Goal: Task Accomplishment & Management: Complete application form

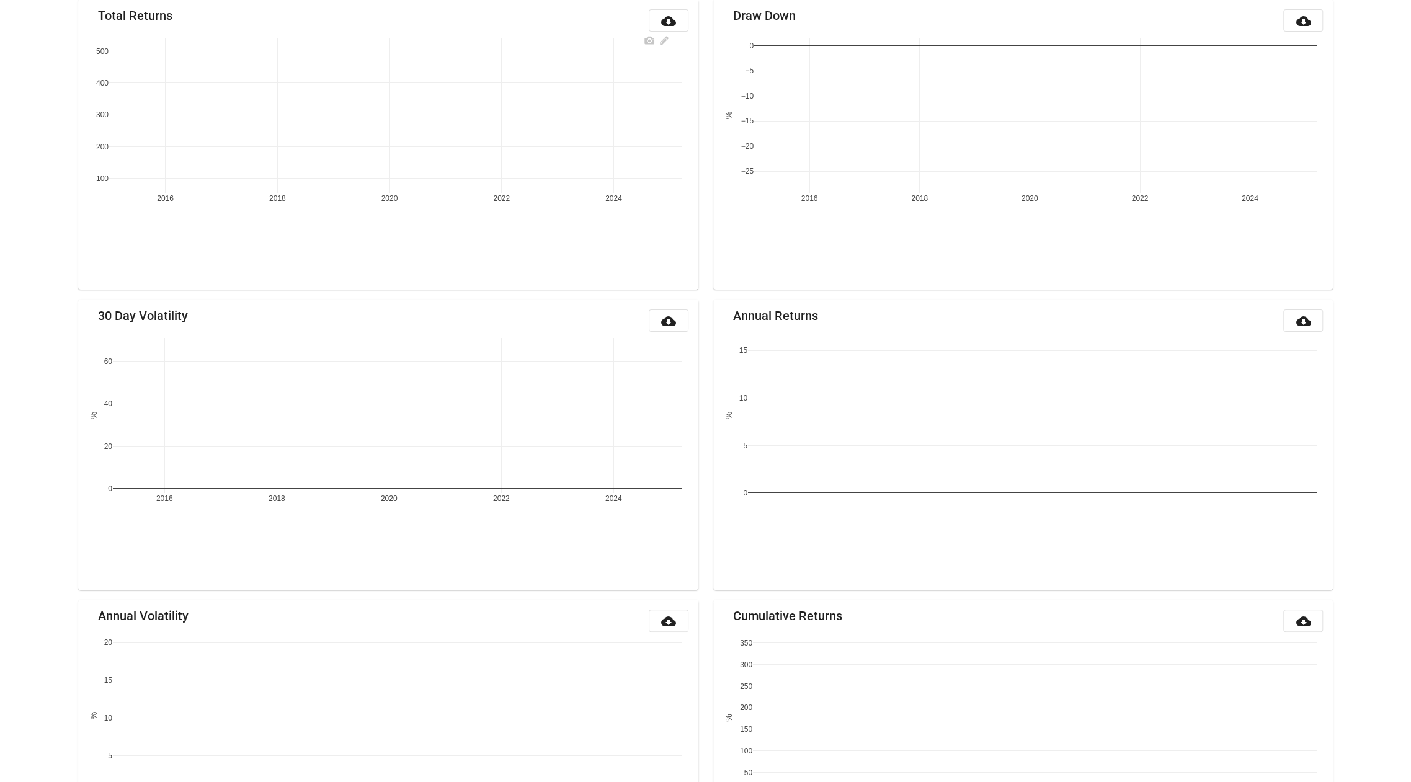
scroll to position [174, 0]
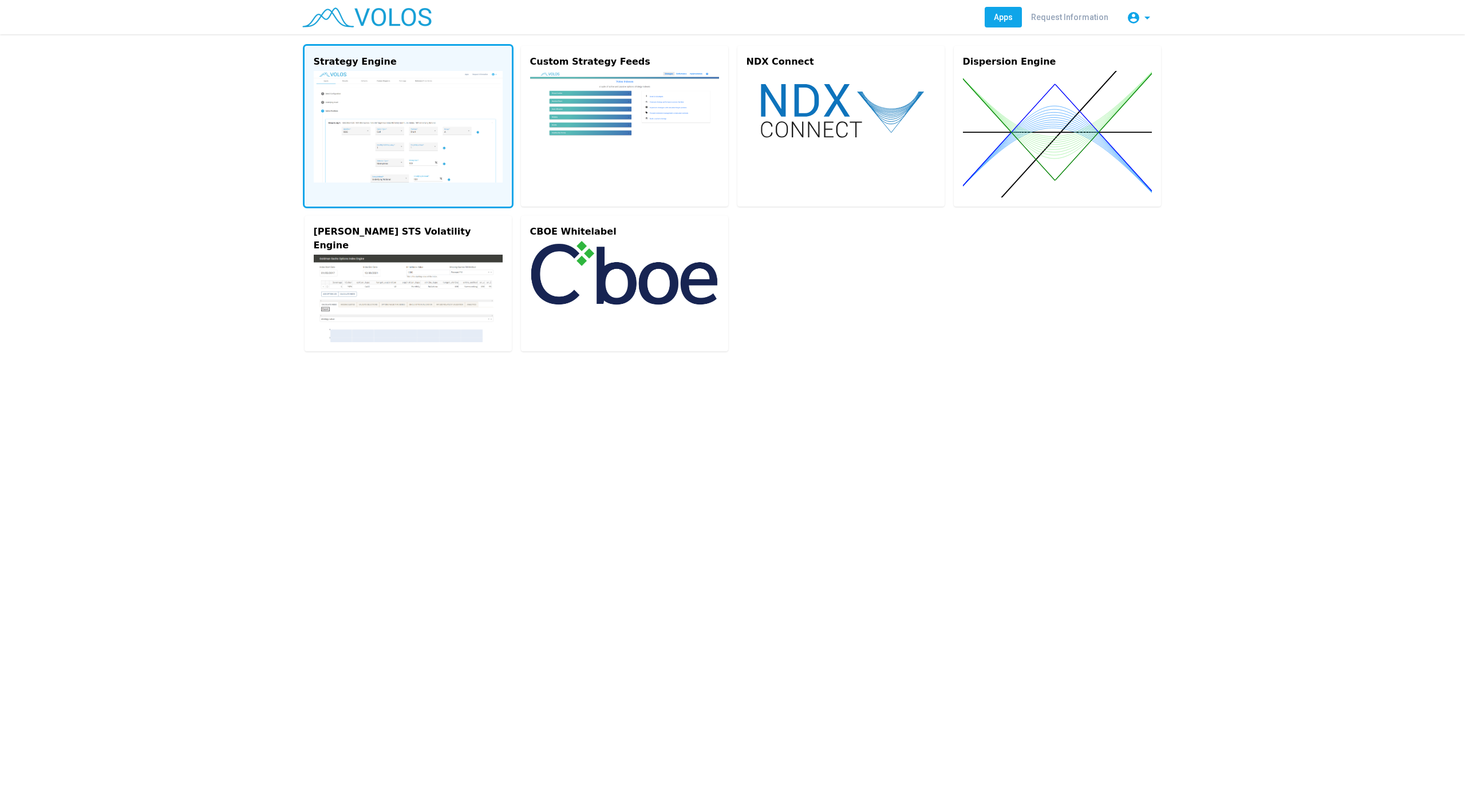
click at [359, 134] on img at bounding box center [408, 126] width 189 height 112
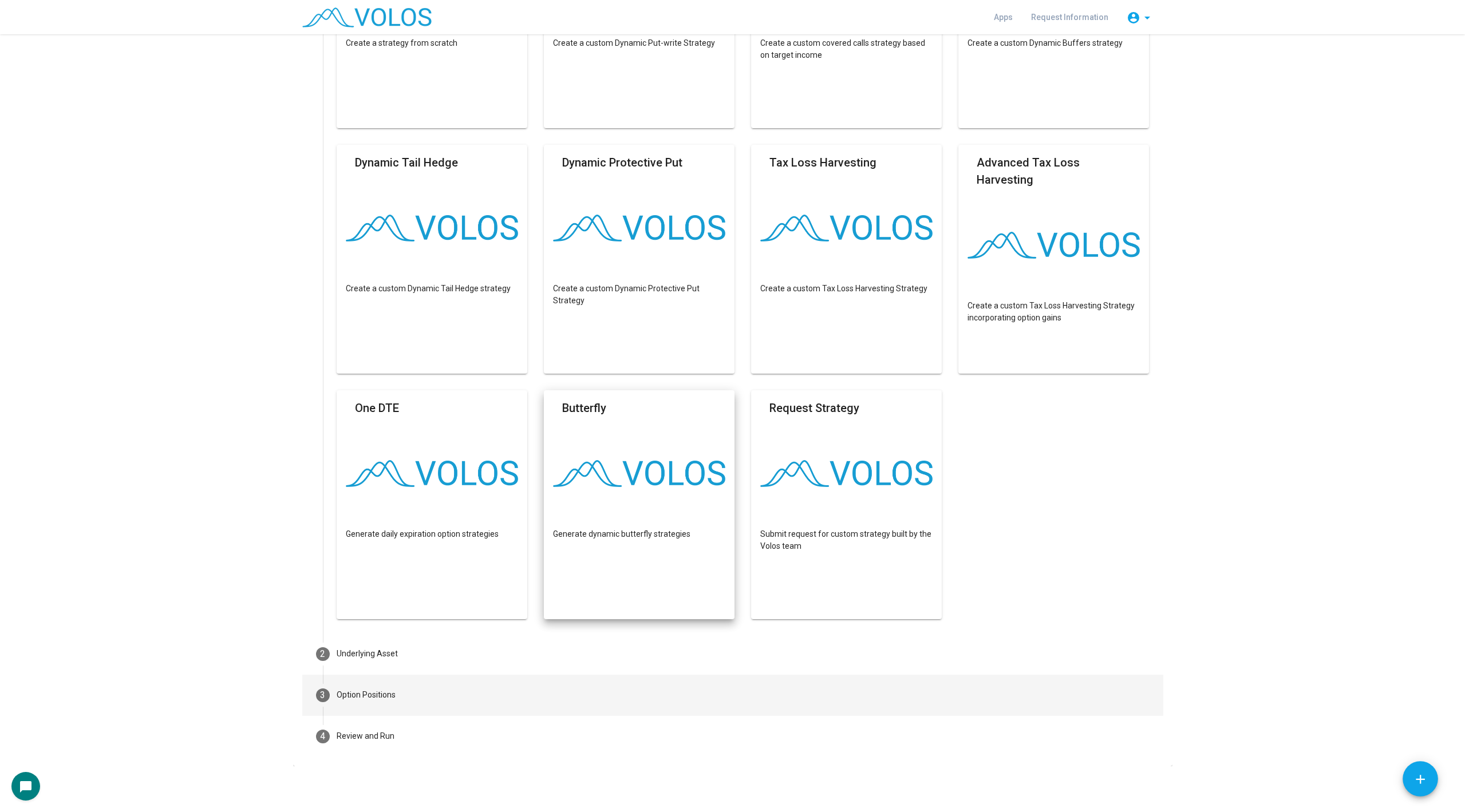
scroll to position [246, 0]
click at [403, 704] on mat-step-header "3 Option Positions" at bounding box center [732, 696] width 861 height 42
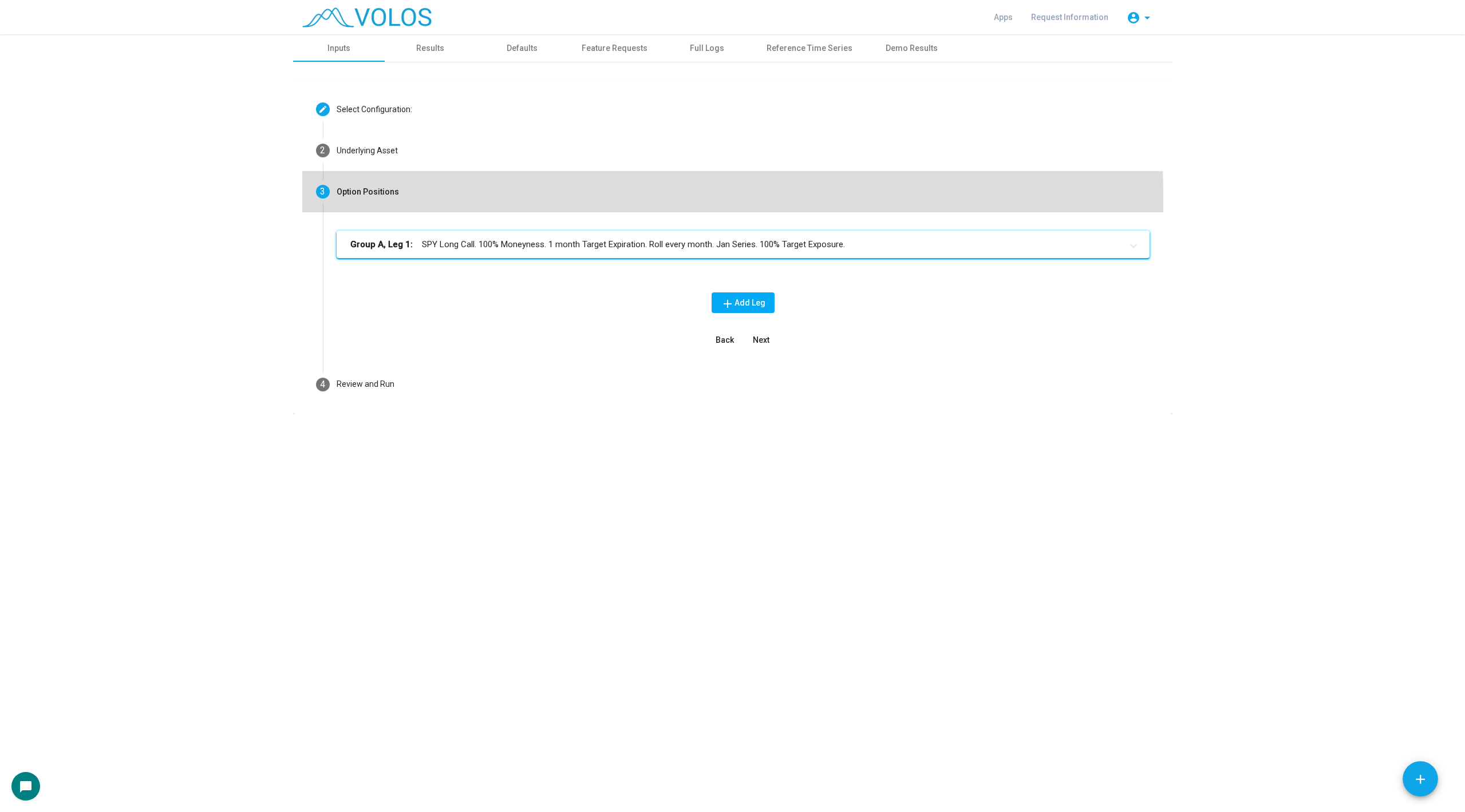
scroll to position [0, 0]
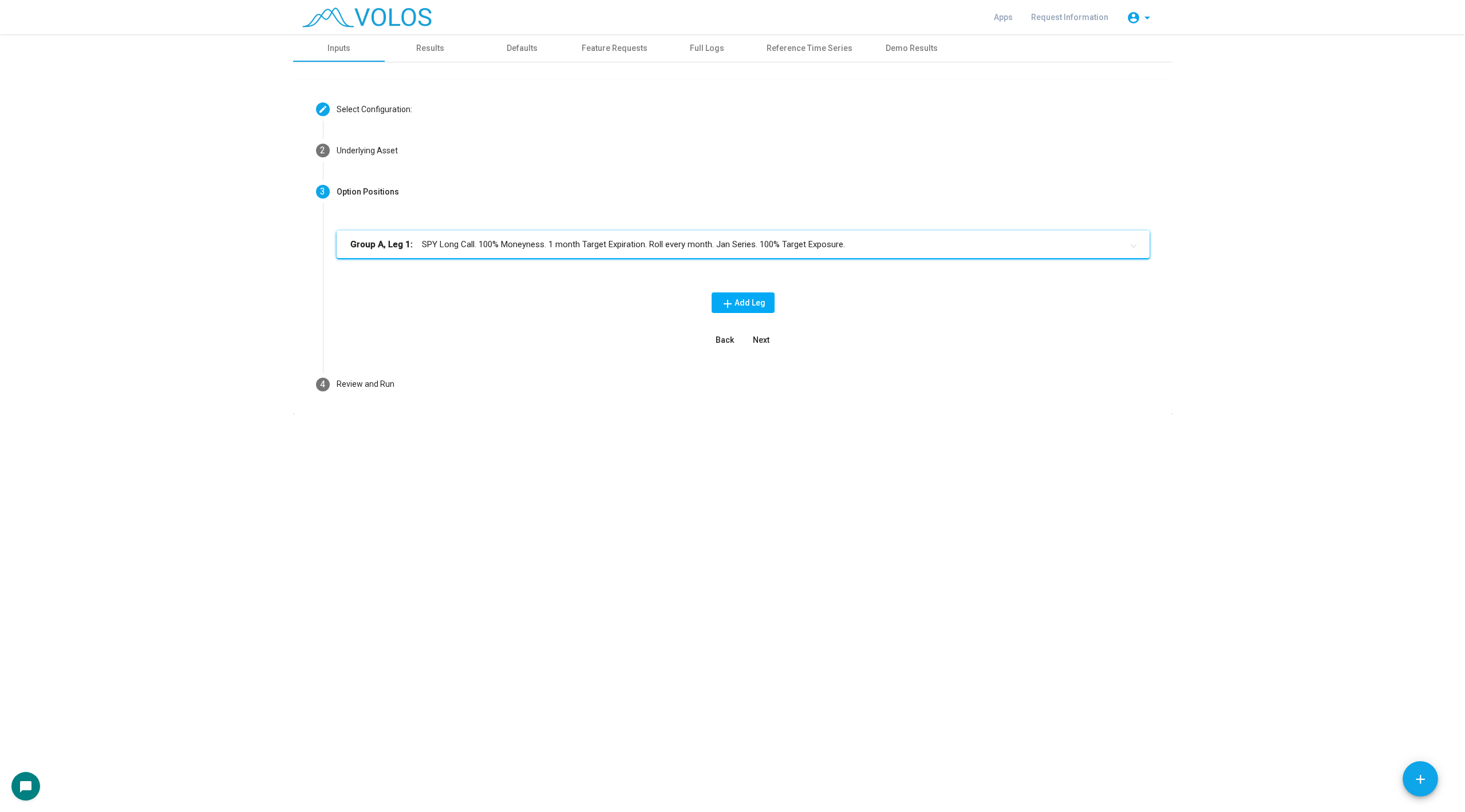
click at [525, 247] on mat-panel-title "Group A, Leg 1: SPY Long Call. 100% Moneyness. 1 month Target Expiration. Roll …" at bounding box center [736, 245] width 772 height 13
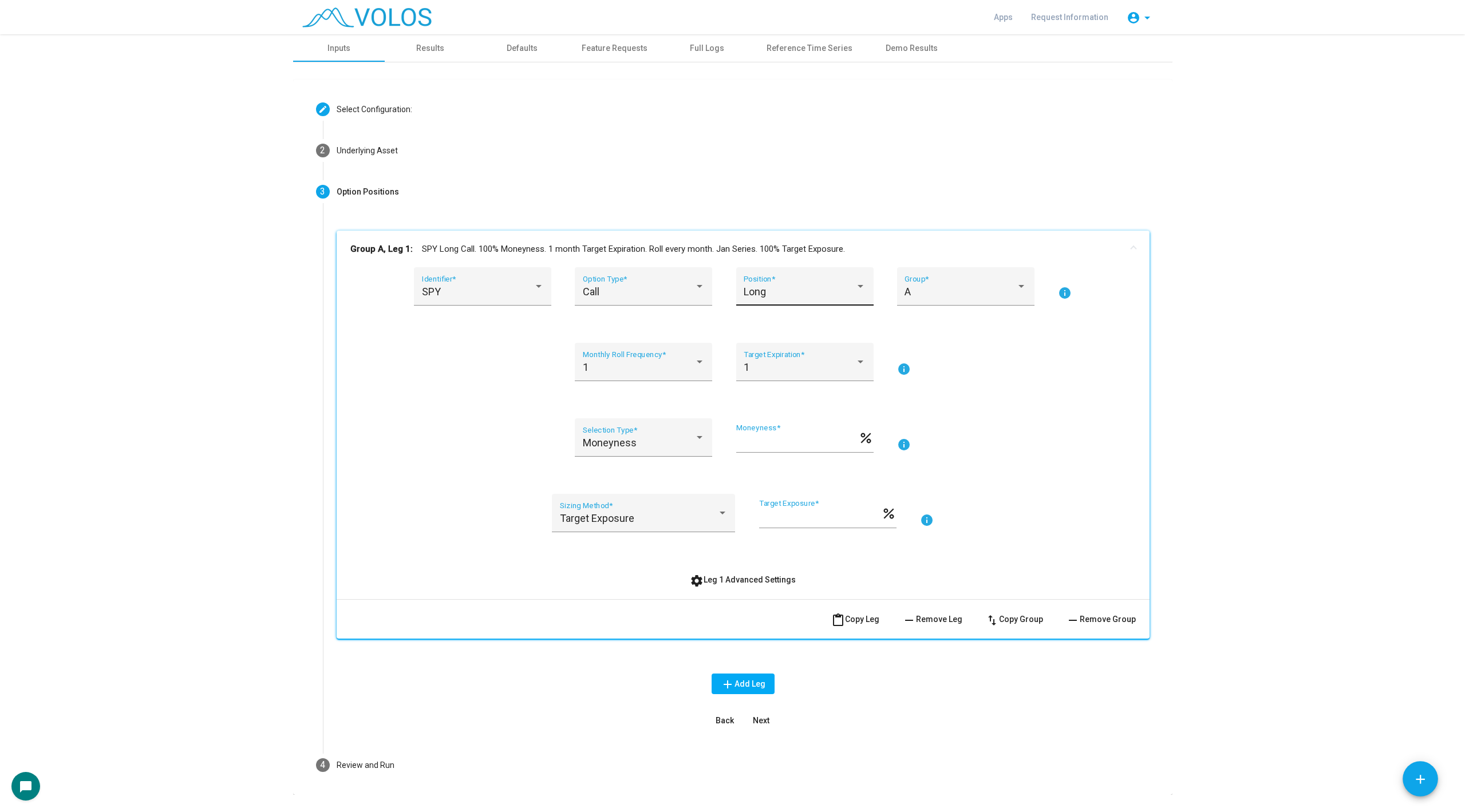
click at [779, 293] on div "Long" at bounding box center [799, 292] width 112 height 11
click at [648, 284] on div at bounding box center [732, 406] width 1465 height 812
click at [648, 284] on div "Call Option Type *" at bounding box center [643, 290] width 122 height 30
click at [640, 326] on span "Put" at bounding box center [643, 322] width 122 height 30
click at [755, 299] on div "Long Position *" at bounding box center [804, 290] width 122 height 30
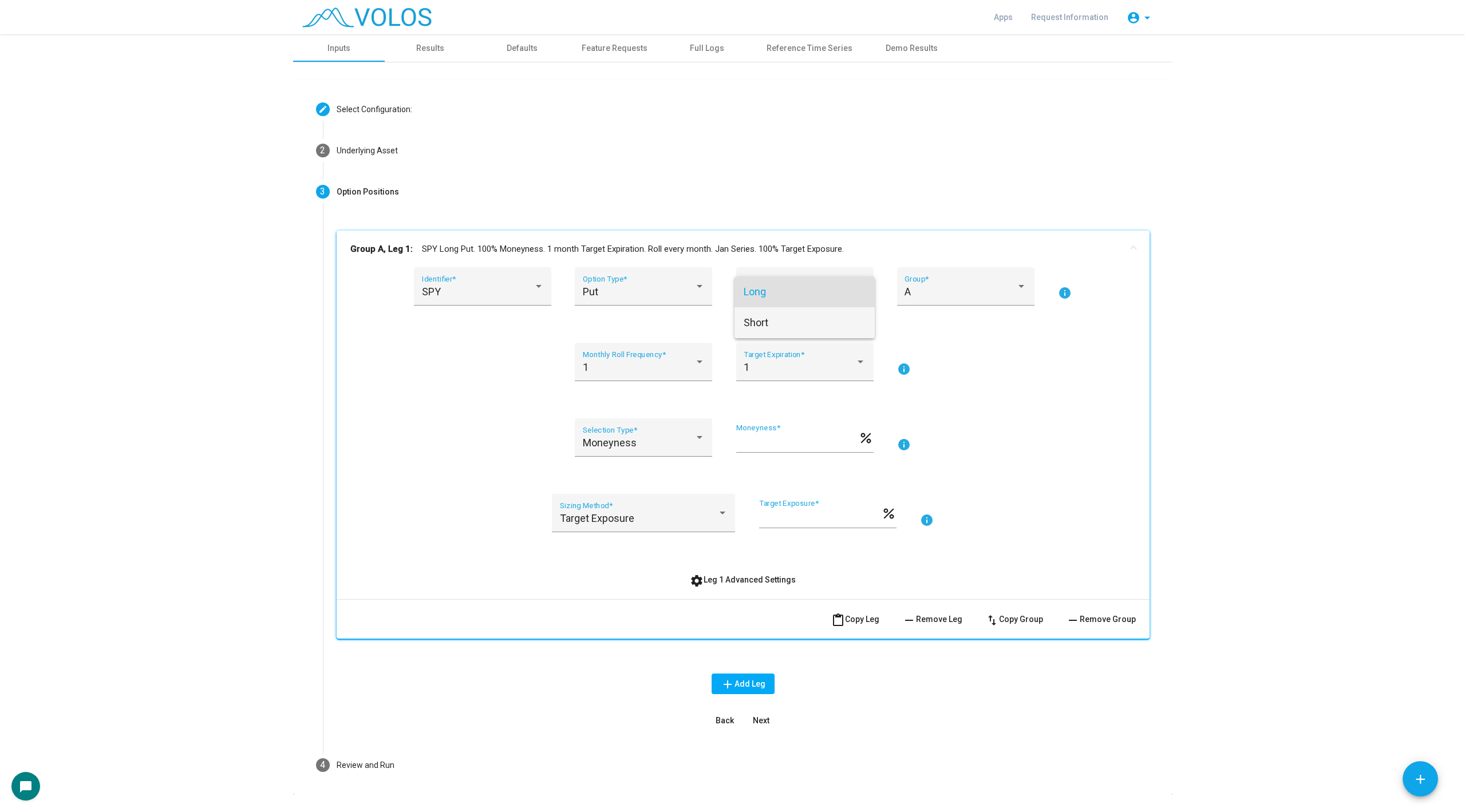
click at [754, 332] on span "Short" at bounding box center [804, 322] width 122 height 30
click at [661, 450] on div "Moneyness Selection Type *" at bounding box center [643, 441] width 122 height 30
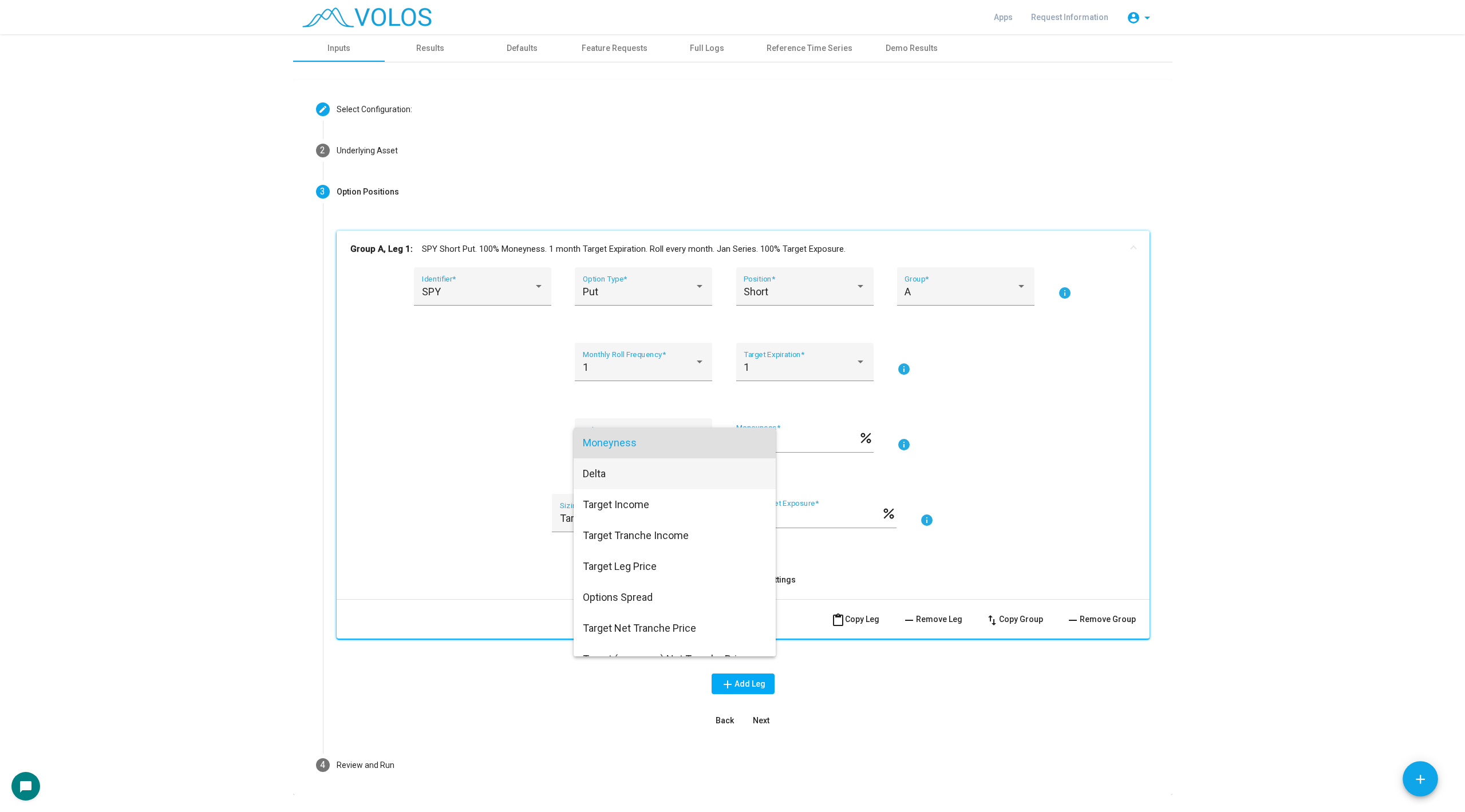
click at [647, 472] on span "Delta" at bounding box center [674, 473] width 184 height 30
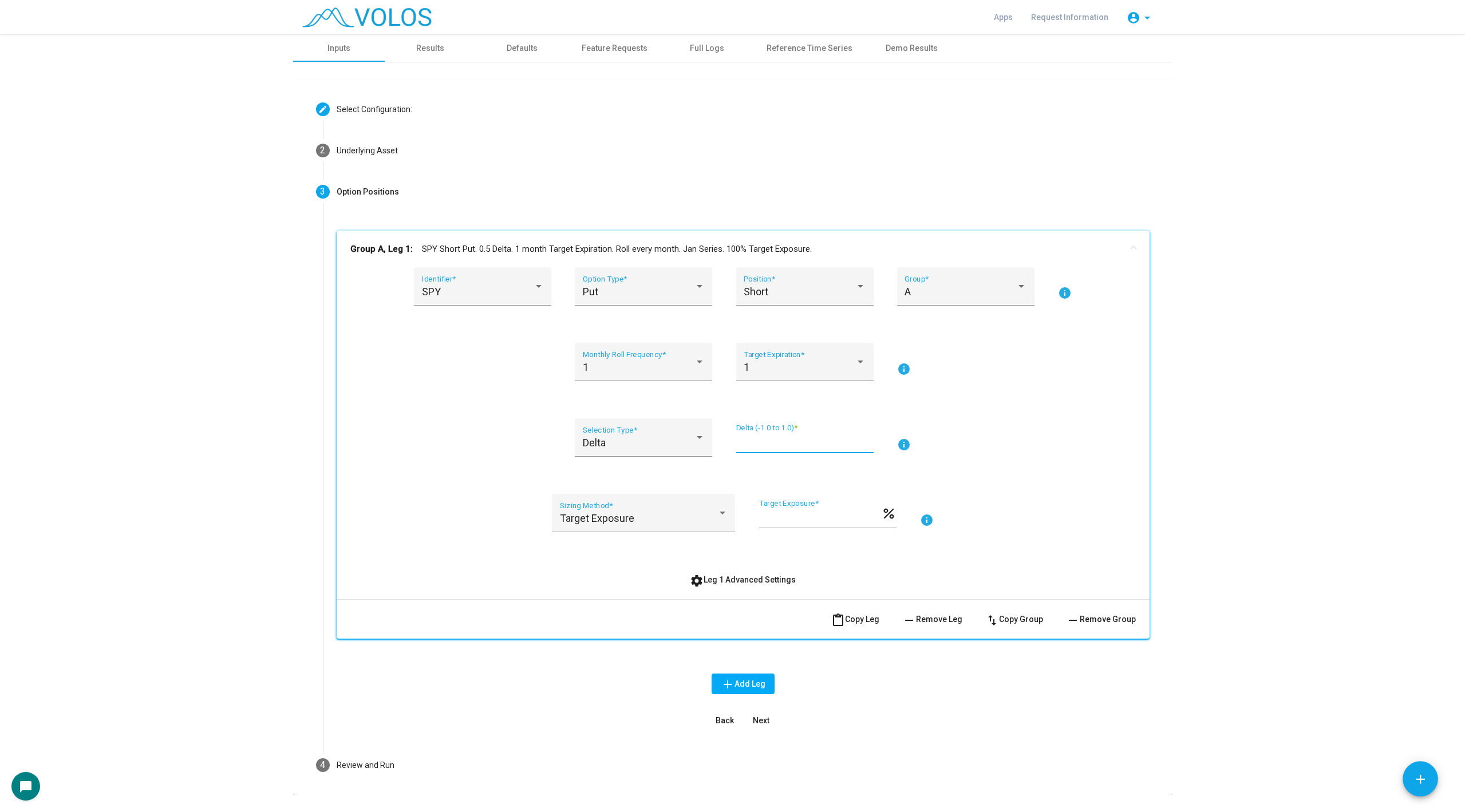
click at [760, 445] on input "***" at bounding box center [804, 442] width 138 height 11
type input "*"
type input "**"
type input "***"
click at [520, 419] on div "Delta Selection Type * *** Delta (-1.0 to 1.0) * info" at bounding box center [742, 444] width 786 height 52
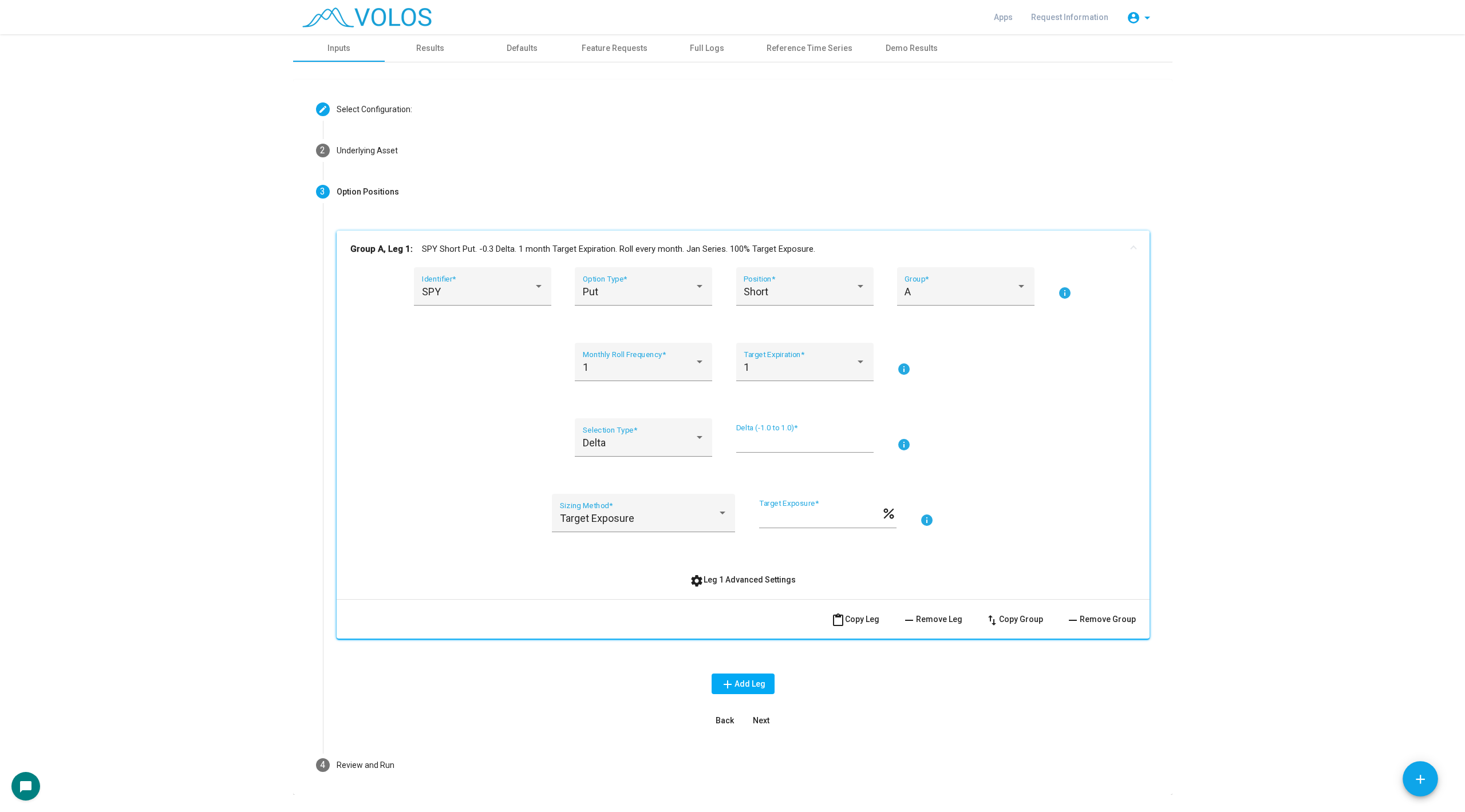
click at [594, 257] on mat-expansion-panel-header "Group A, Leg 1: SPY Short Put. -0.3 Delta. 1 month Target Expiration. Roll ever…" at bounding box center [743, 249] width 812 height 37
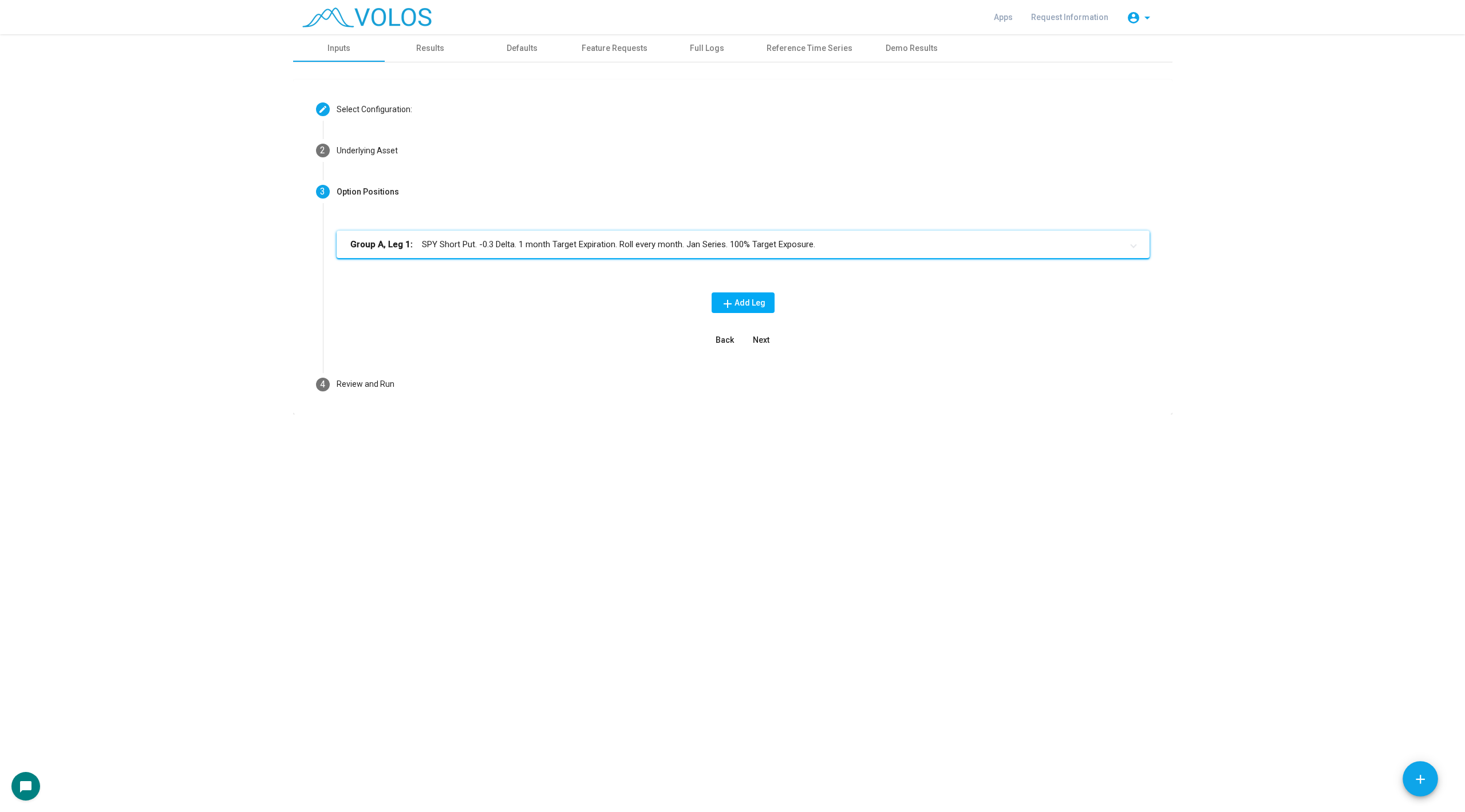
click at [673, 225] on div "Group A, Leg 1: SPY Short Put. -0.3 Delta. 1 month Target Expiration. Roll ever…" at bounding box center [743, 288] width 840 height 151
click at [669, 248] on mat-panel-title "Group A, Leg 1: SPY Short Put. -0.3 Delta. 1 month Target Expiration. Roll ever…" at bounding box center [736, 245] width 772 height 13
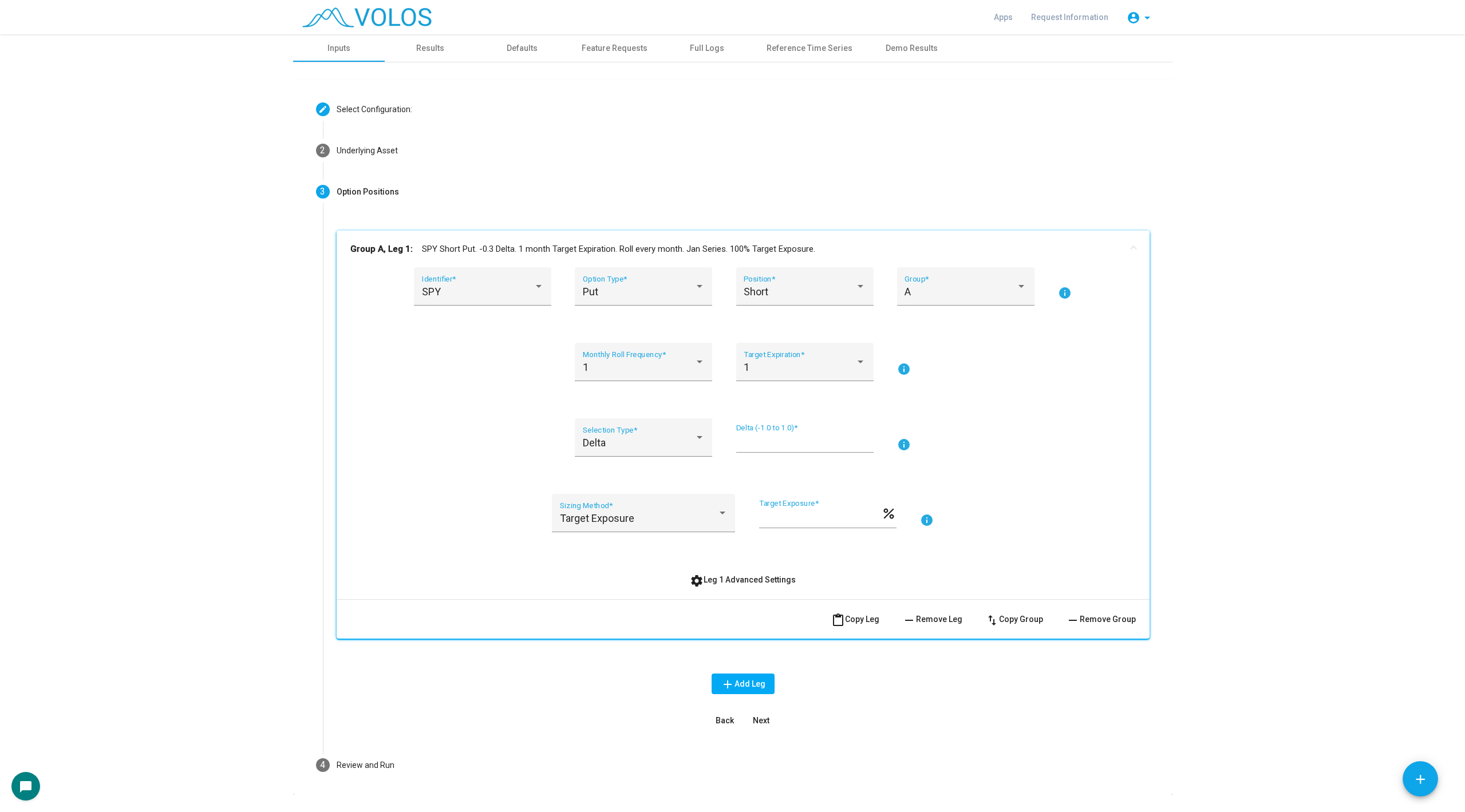
scroll to position [28, 0]
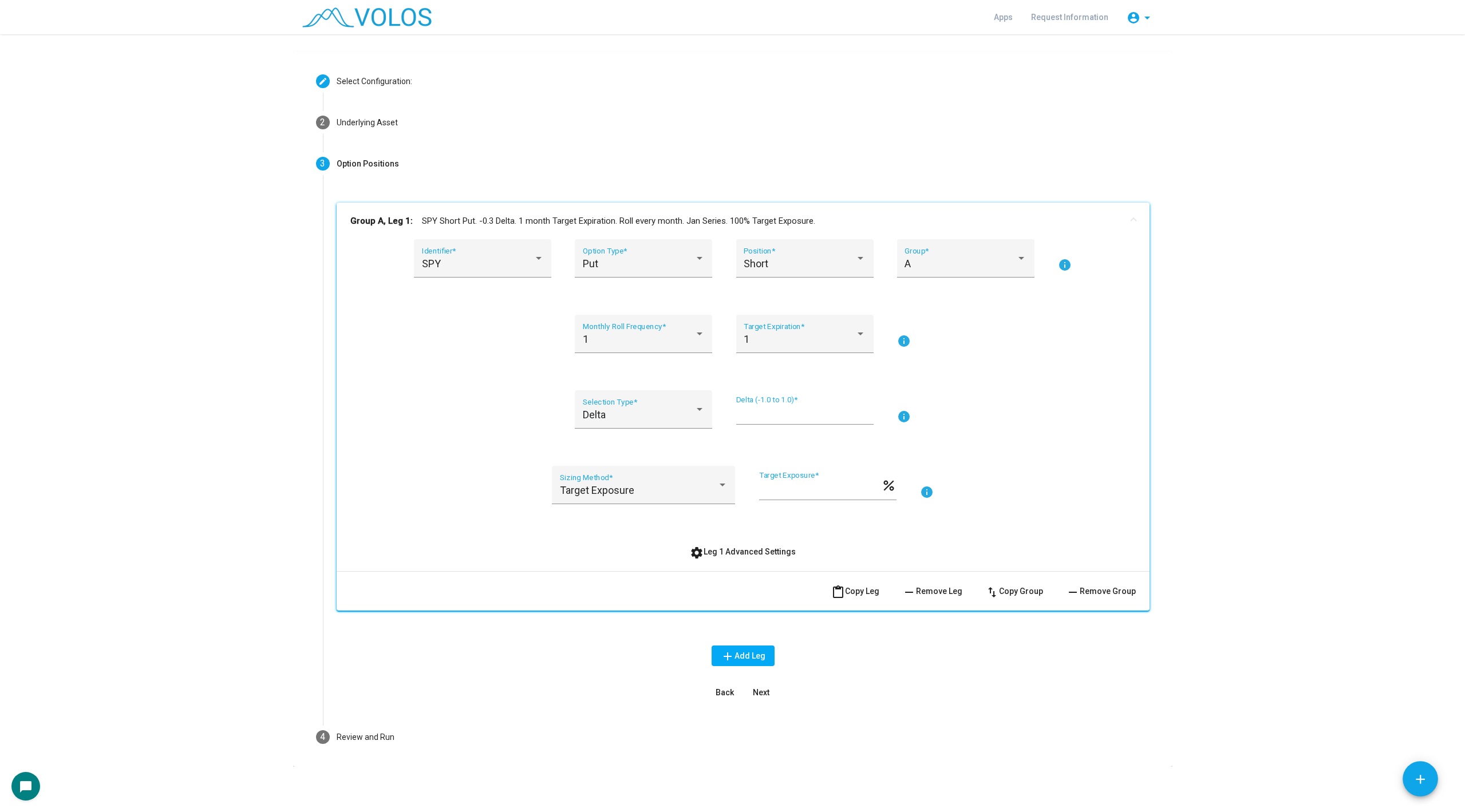
click at [864, 596] on button "content_paste Copy Leg" at bounding box center [855, 591] width 66 height 20
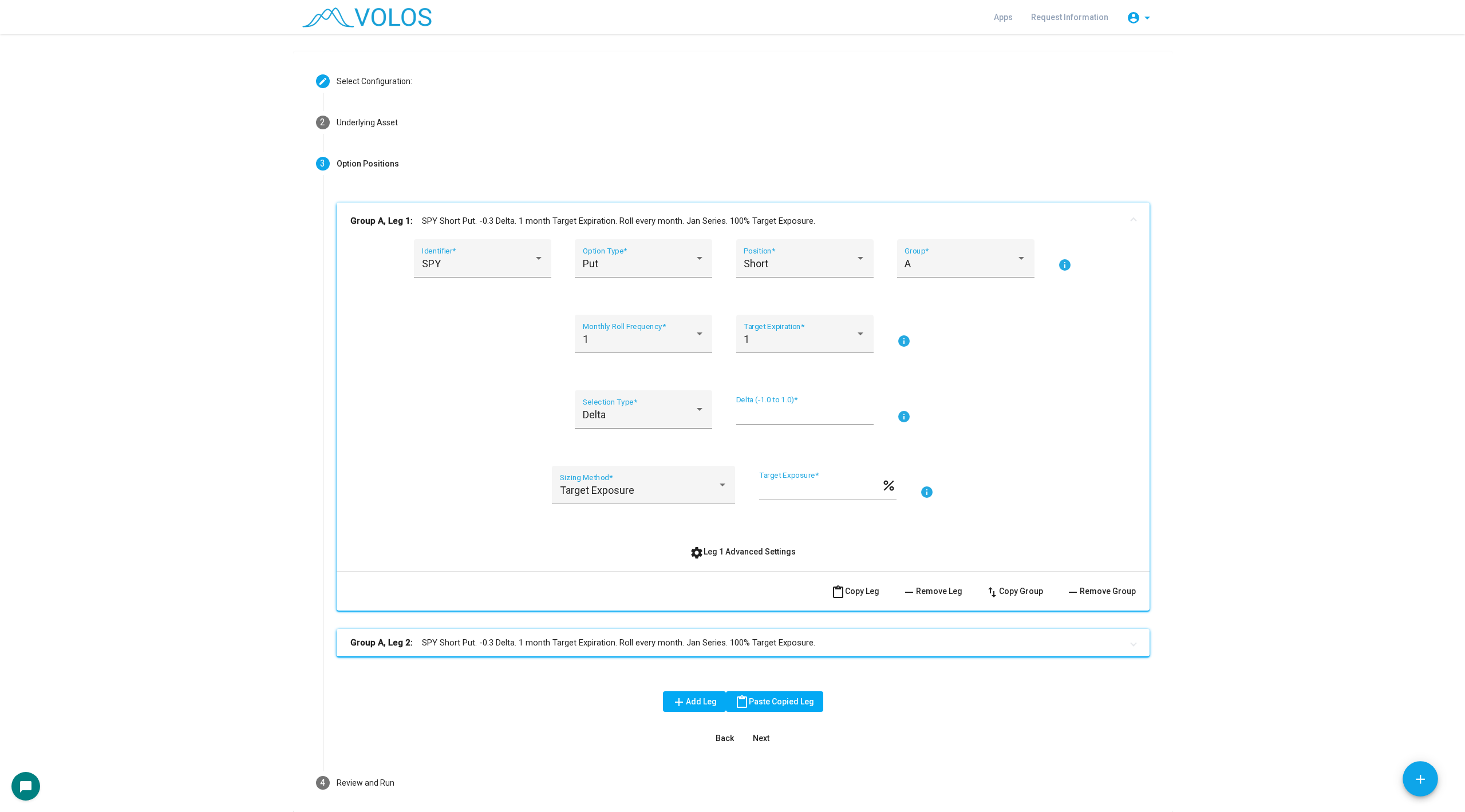
click at [701, 664] on div "Group A, Leg 1: SPY Short Put. -0.3 Delta. 1 month Target Expiration. Roll ever…" at bounding box center [743, 438] width 812 height 472
click at [701, 644] on mat-panel-title "Group A, Leg 2: SPY Short Put. -0.3 Delta. 1 month Target Expiration. Roll ever…" at bounding box center [736, 642] width 772 height 13
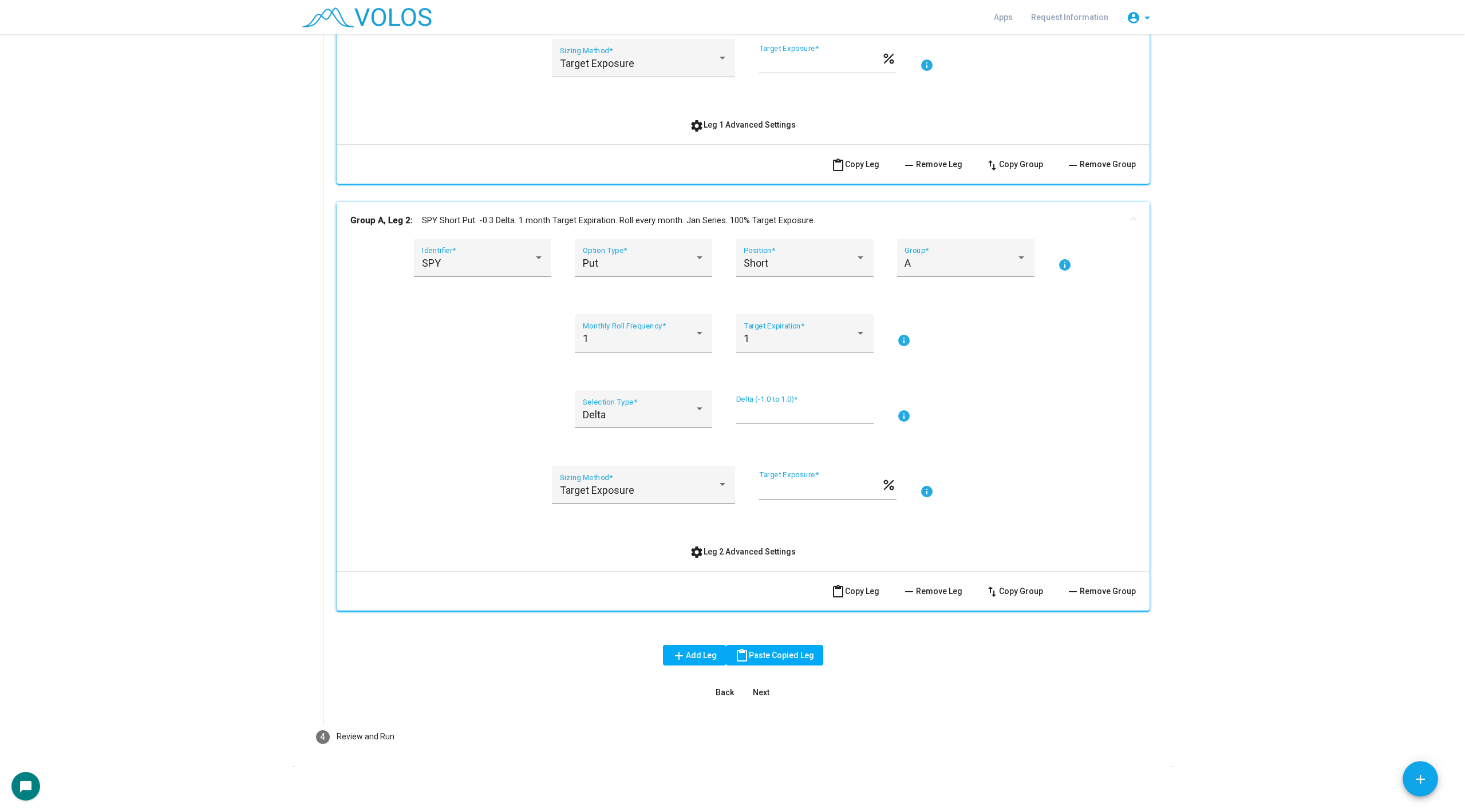
click at [649, 230] on mat-expansion-panel-header "Group A, Leg 2: SPY Short Put. -0.3 Delta. 1 month Target Expiration. Roll ever…" at bounding box center [743, 221] width 812 height 37
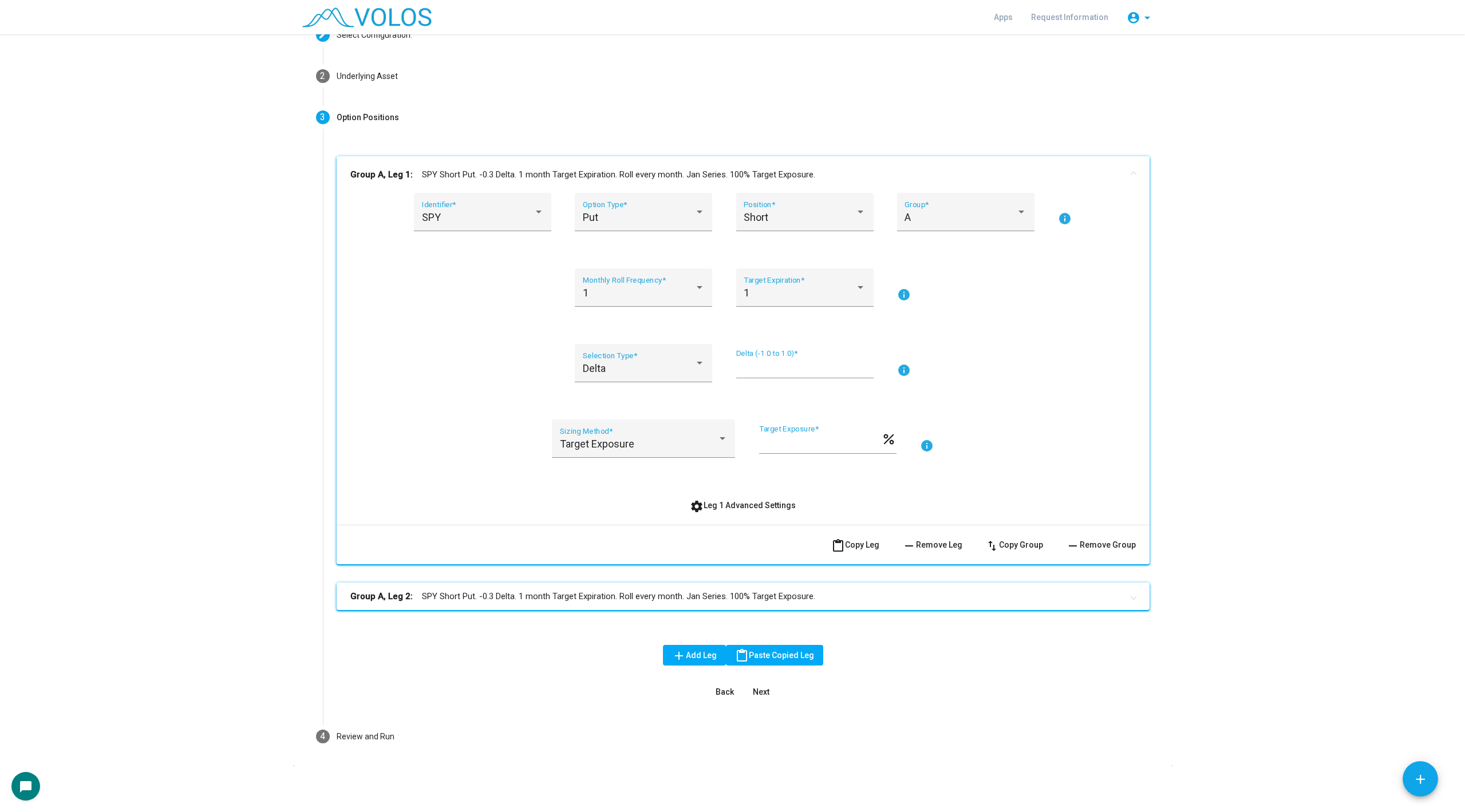
scroll to position [74, 0]
click at [650, 212] on div "Put" at bounding box center [638, 218] width 112 height 11
click at [649, 216] on span "Put" at bounding box center [643, 217] width 122 height 30
click at [673, 604] on mat-expansion-panel-header "Group A, Leg 2: SPY Short Put. -0.3 Delta. 1 month Target Expiration. Roll ever…" at bounding box center [743, 597] width 812 height 28
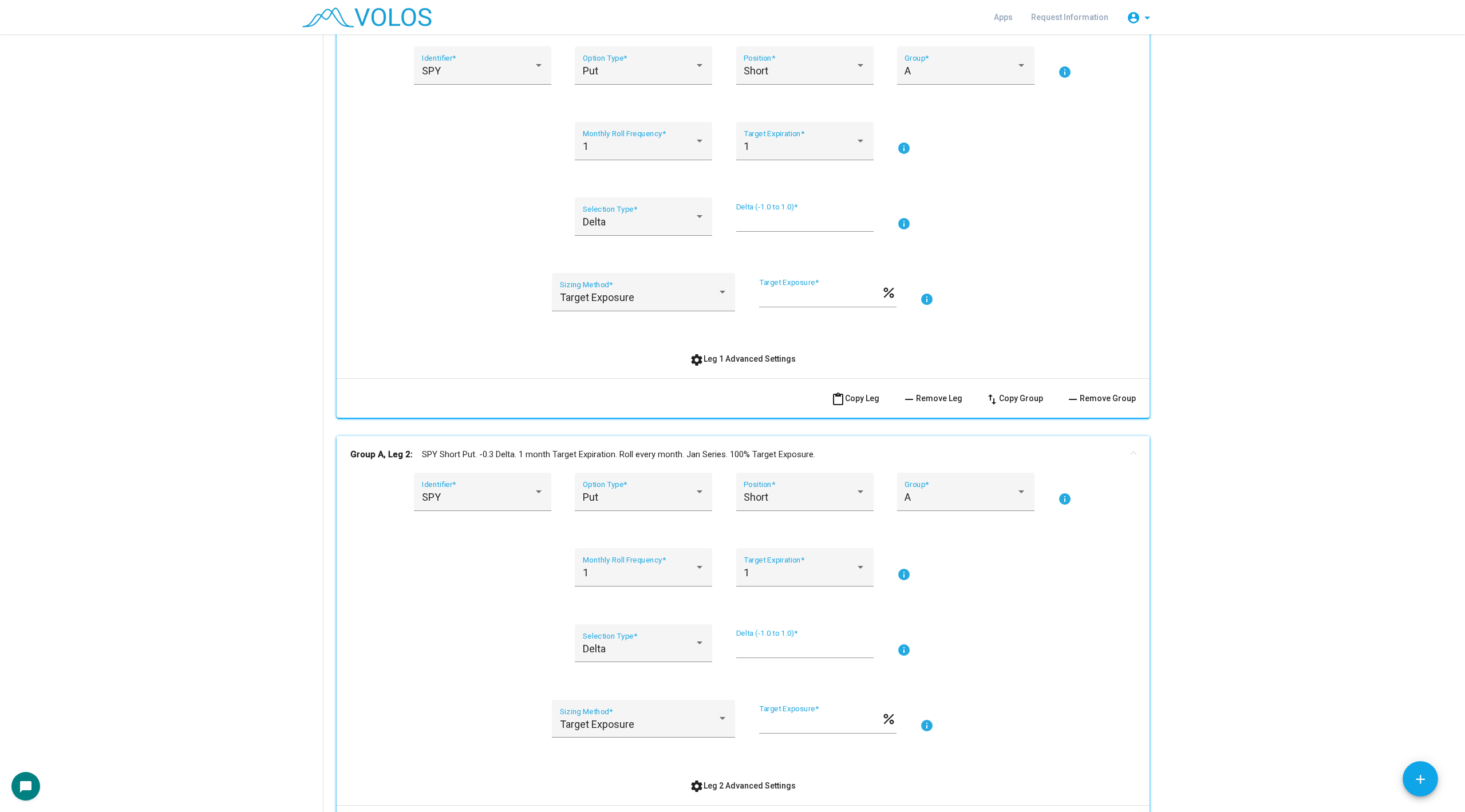
scroll to position [455, 0]
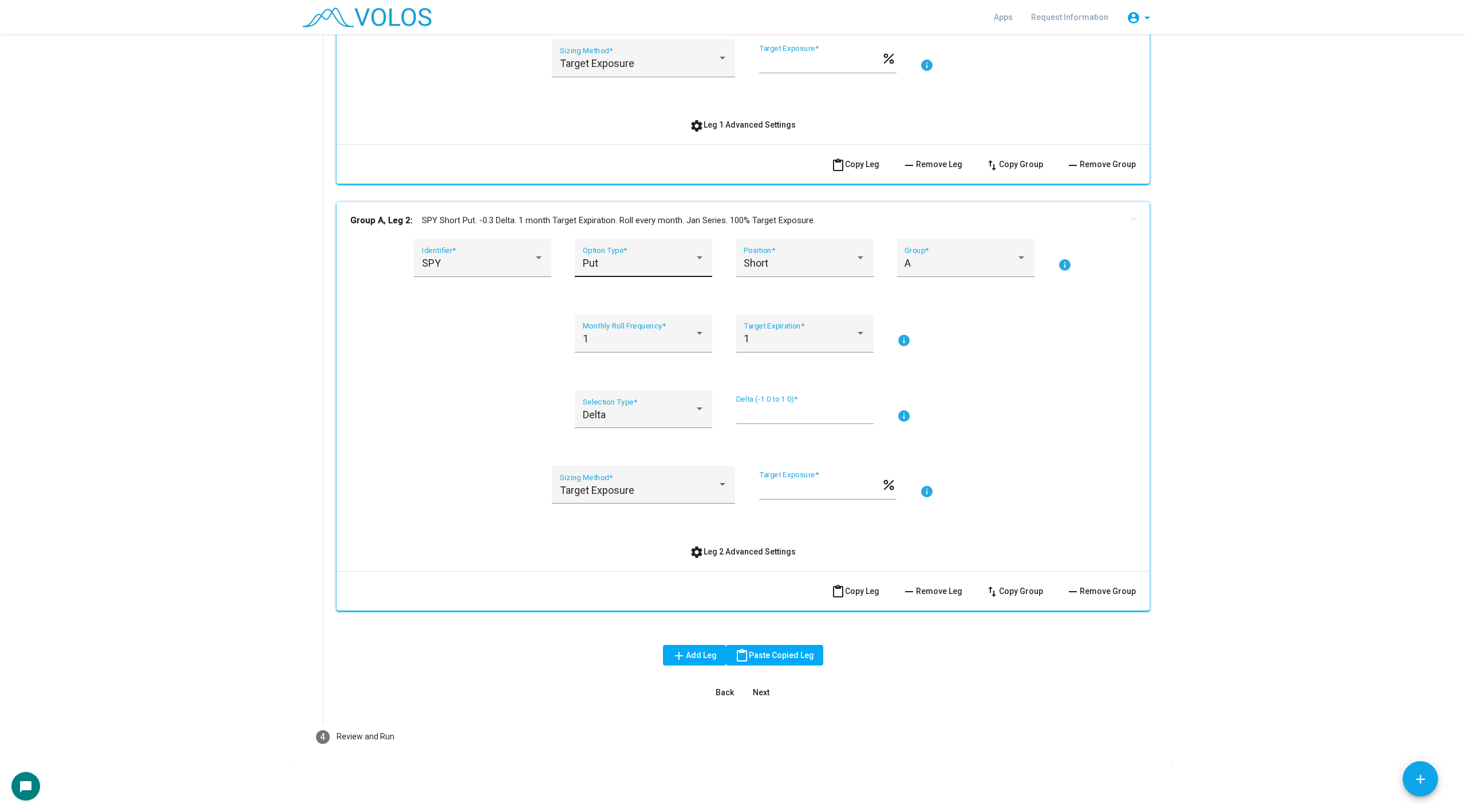
click at [621, 246] on div "Put Option Type *" at bounding box center [643, 261] width 122 height 30
click at [623, 263] on span "Put" at bounding box center [643, 262] width 122 height 30
click at [763, 240] on div "Short Position *" at bounding box center [804, 258] width 138 height 39
click at [764, 232] on span "Long" at bounding box center [804, 232] width 122 height 30
click at [650, 421] on div "Delta Selection Type *" at bounding box center [643, 412] width 122 height 30
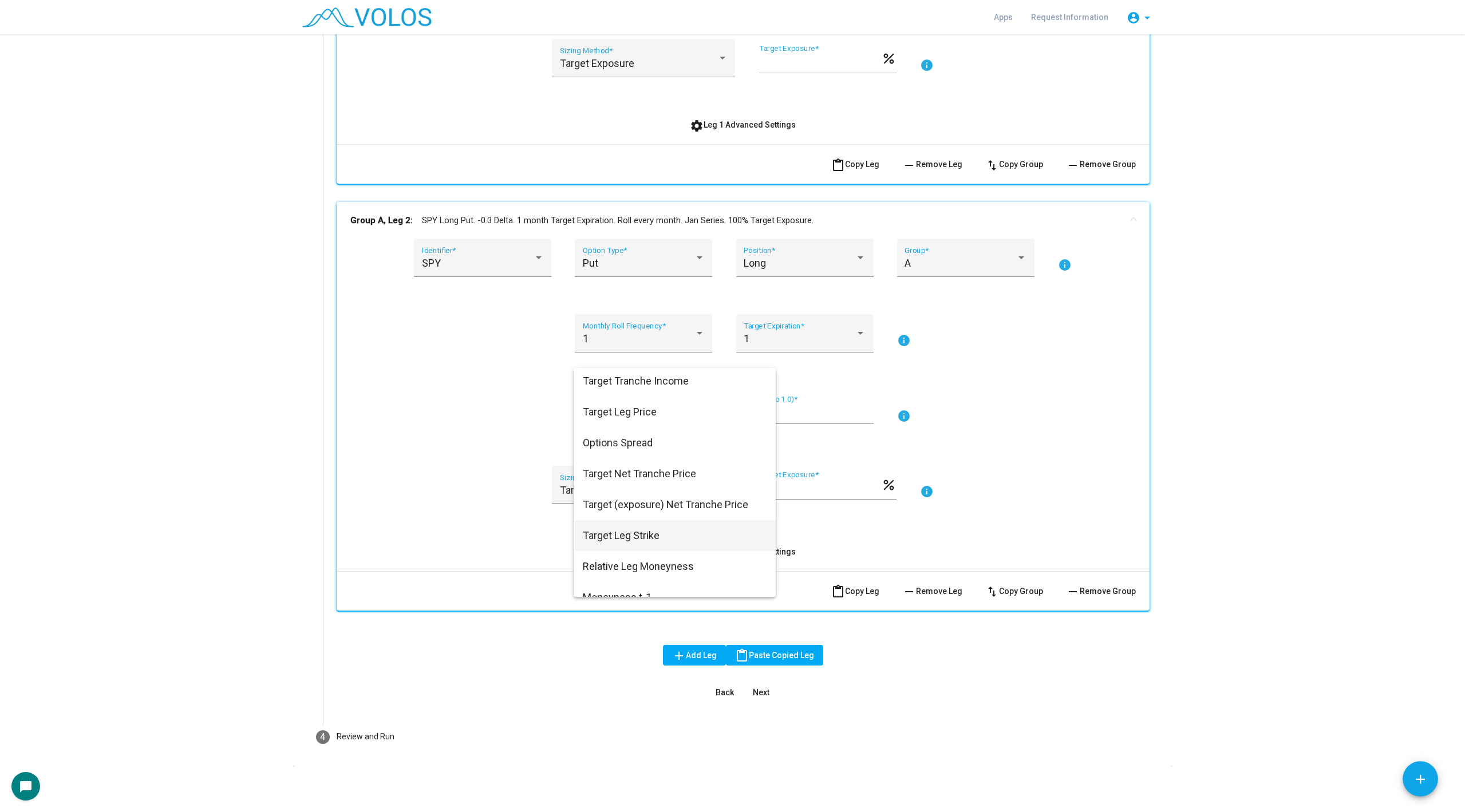
scroll to position [111, 0]
click at [609, 430] on span "Options Spread" at bounding box center [674, 426] width 184 height 30
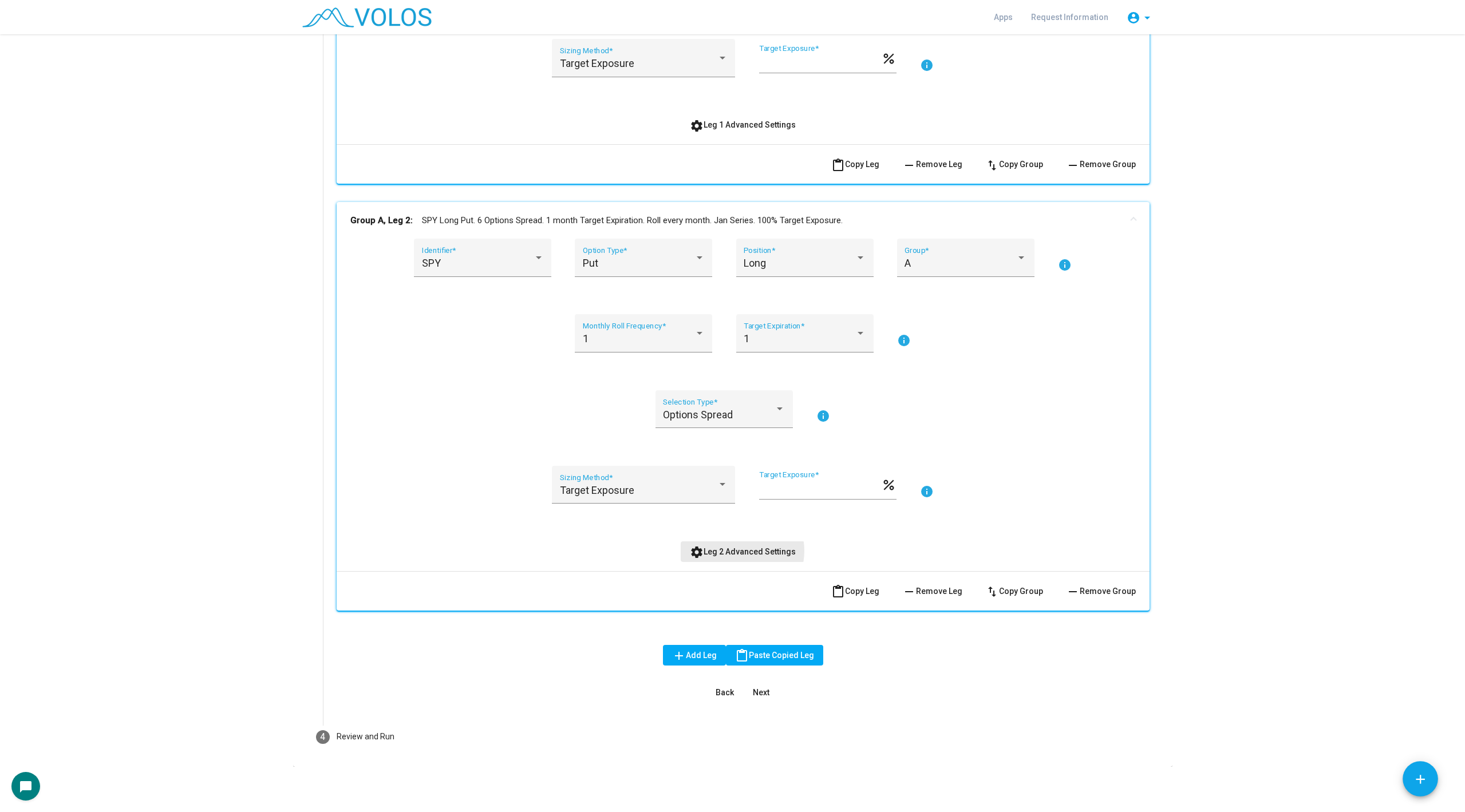
click at [735, 550] on span "settings Leg 2 Advanced Settings" at bounding box center [742, 552] width 106 height 9
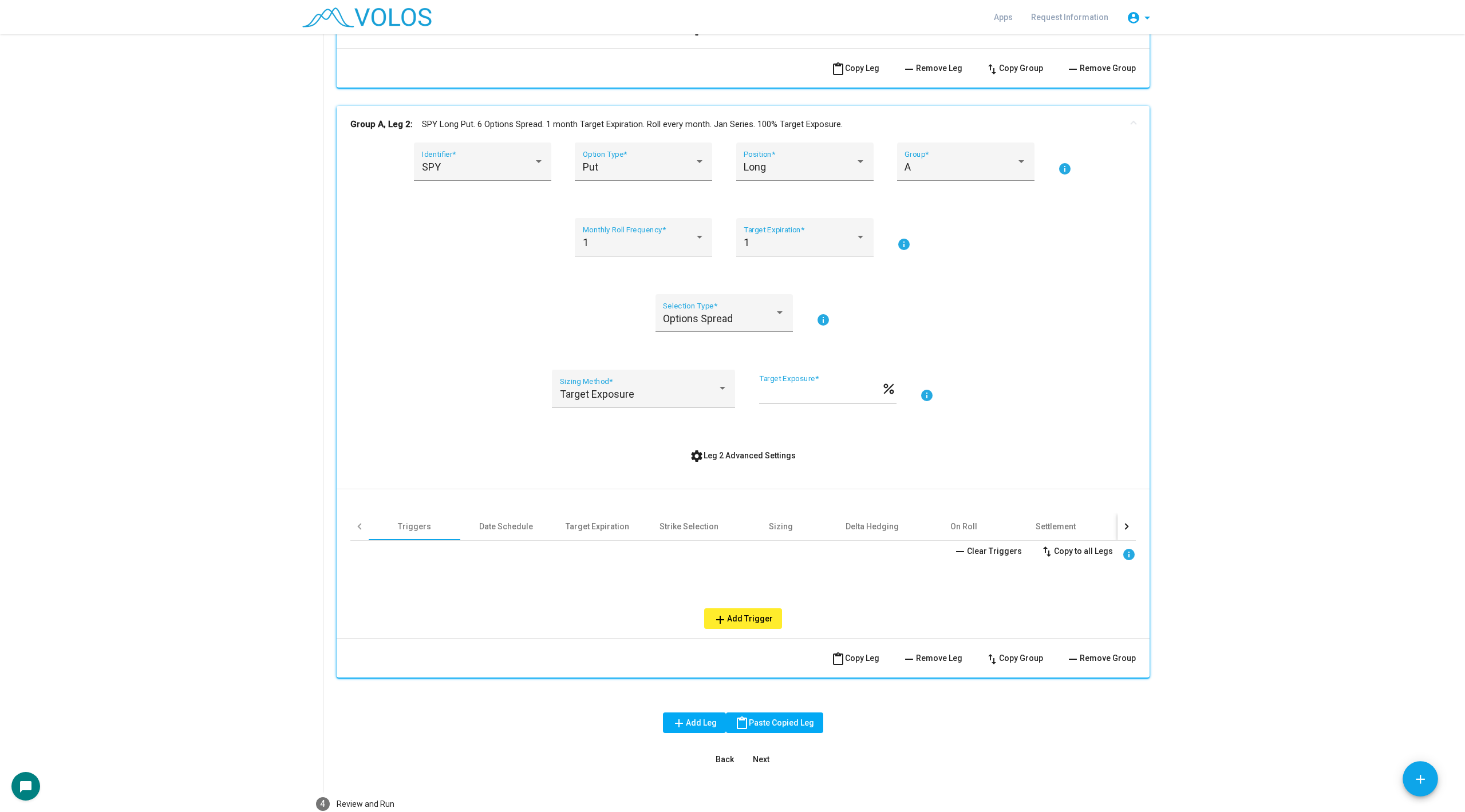
scroll to position [618, 0]
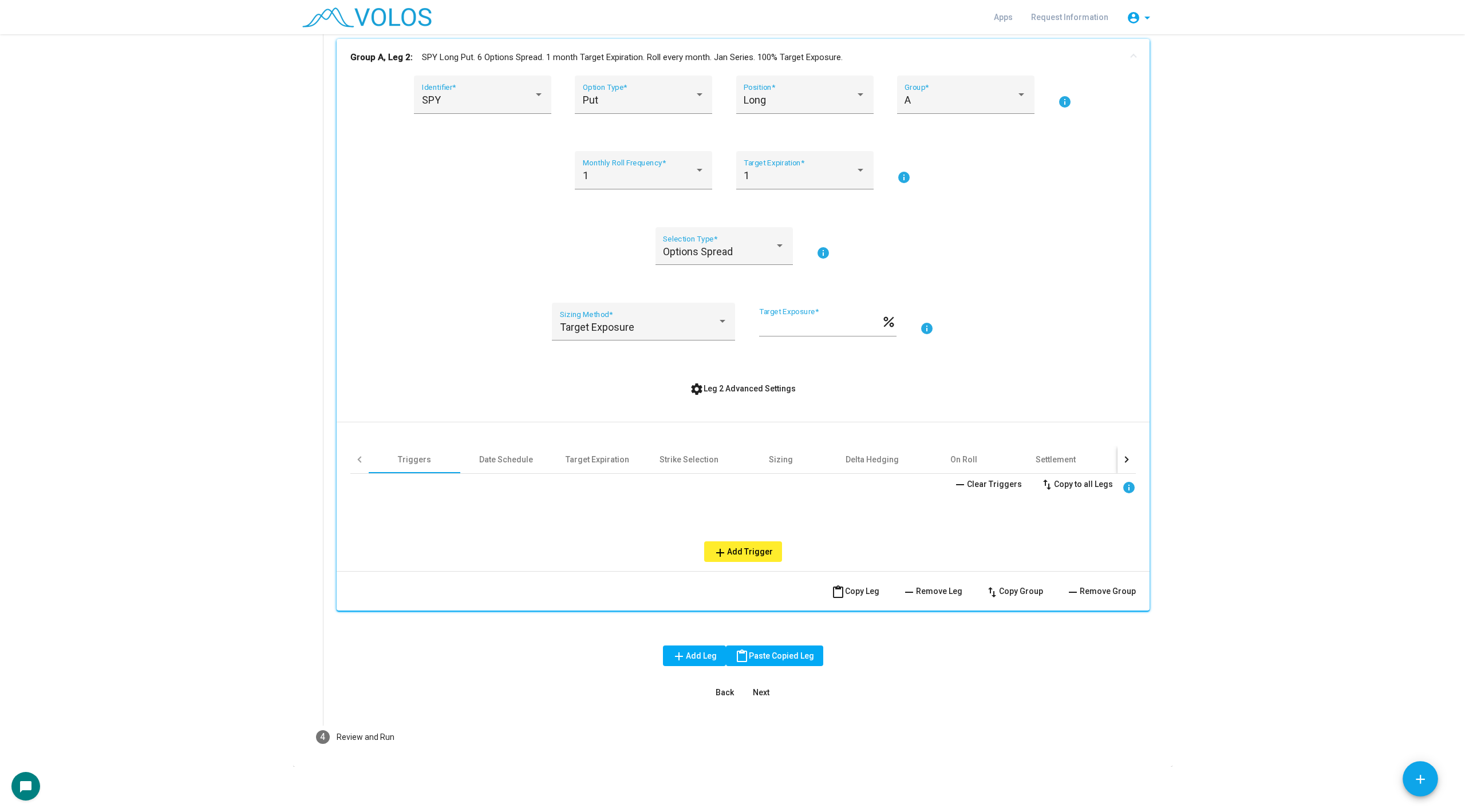
click at [1126, 457] on div at bounding box center [1124, 459] width 6 height 6
click at [1063, 457] on div "Options Spread" at bounding box center [1080, 460] width 58 height 11
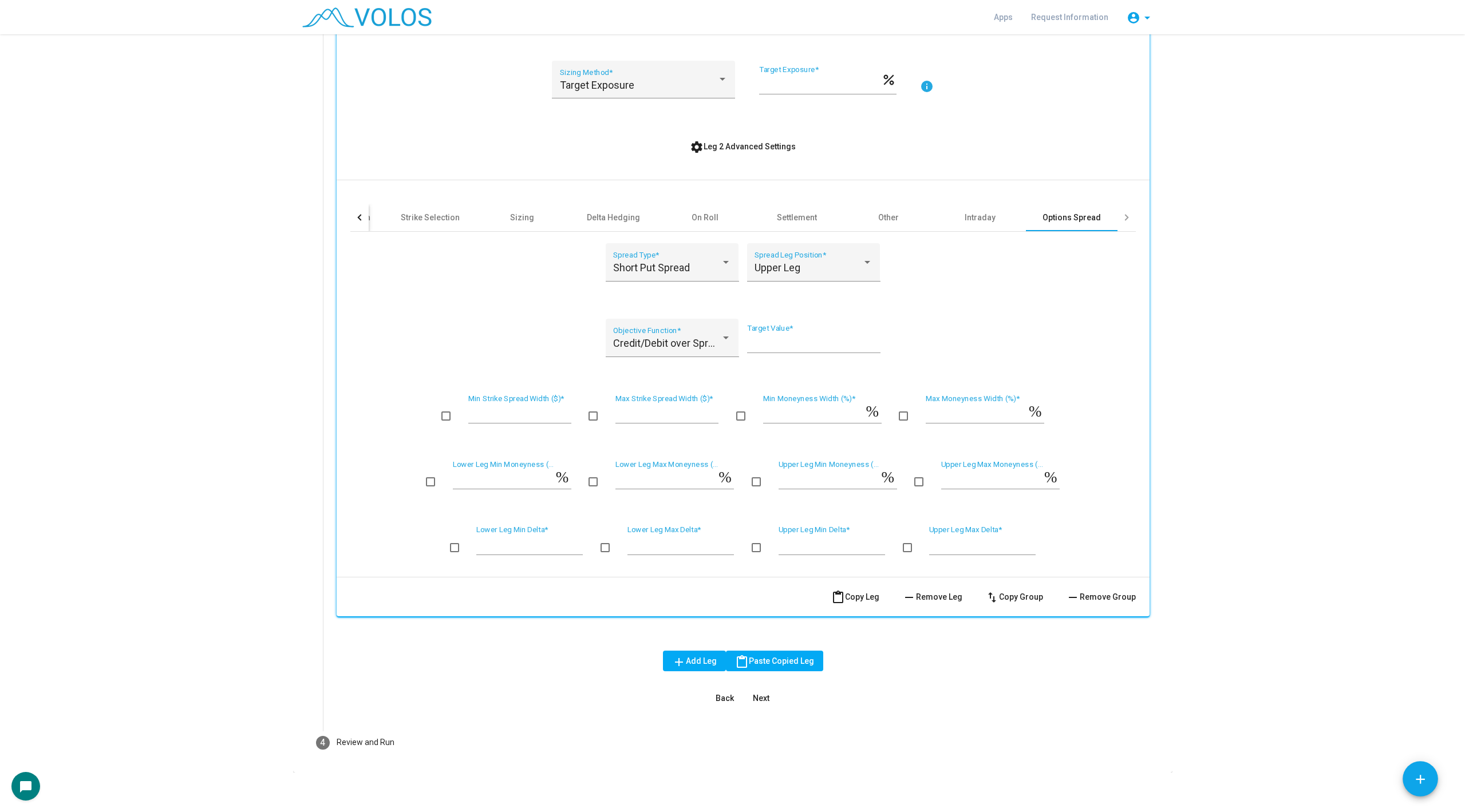
scroll to position [866, 0]
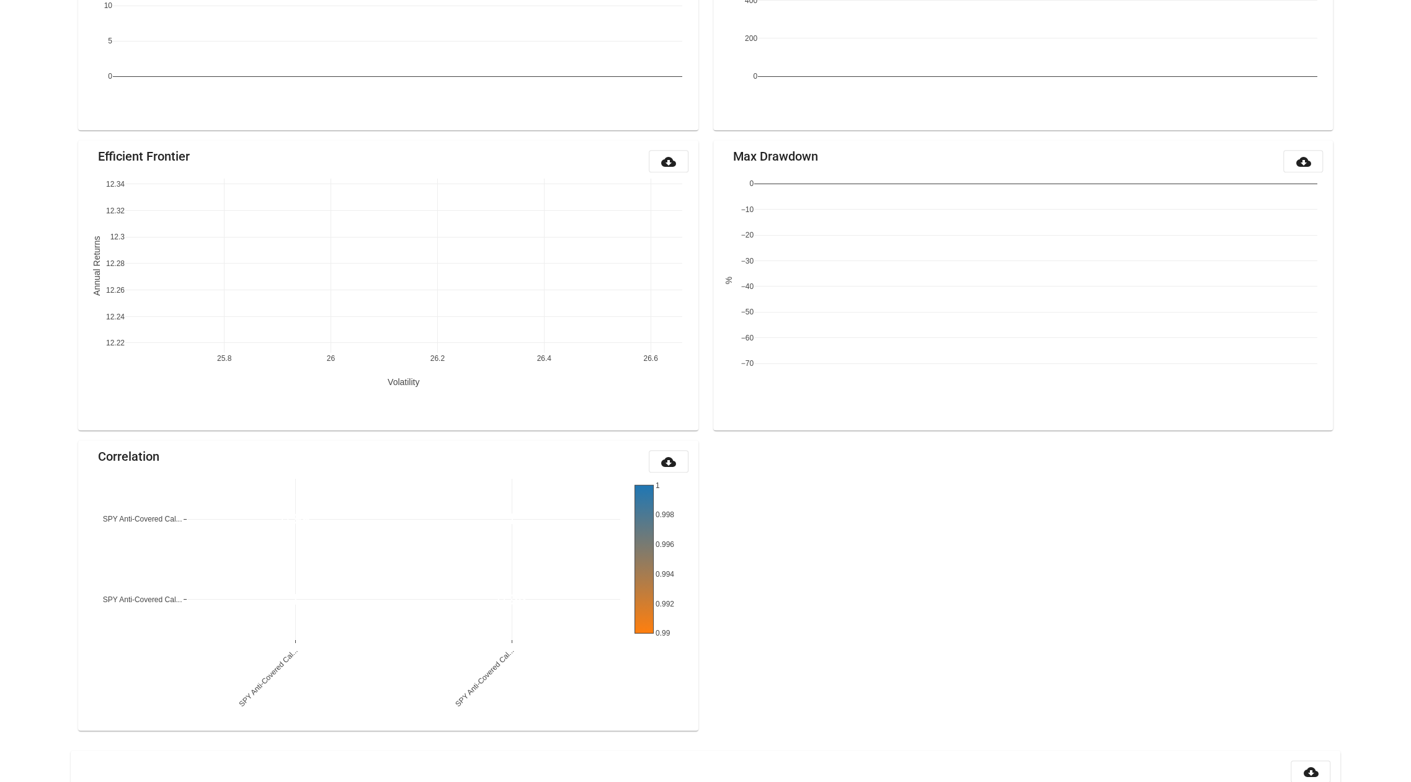
scroll to position [1038, 0]
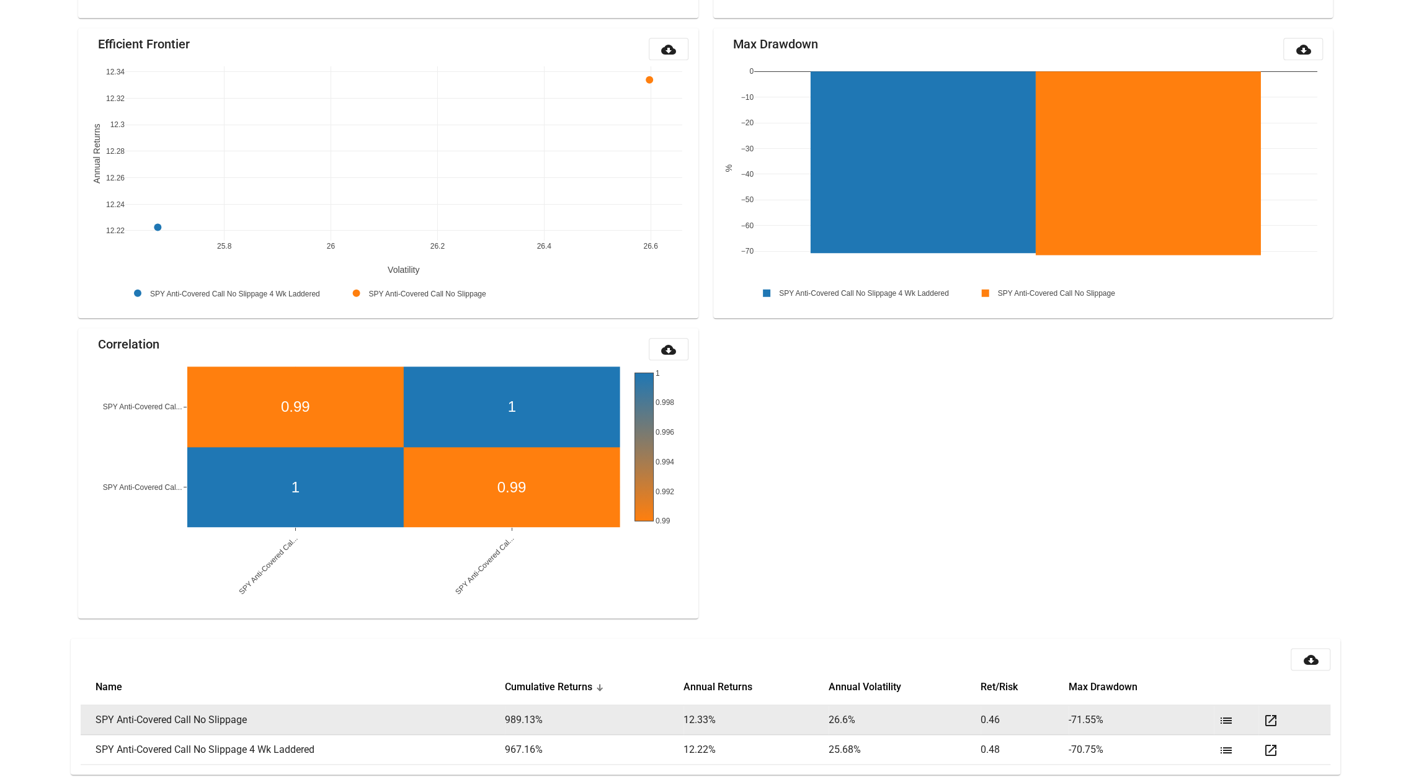
click at [1271, 717] on mat-icon "open_in_new" at bounding box center [1270, 720] width 15 height 15
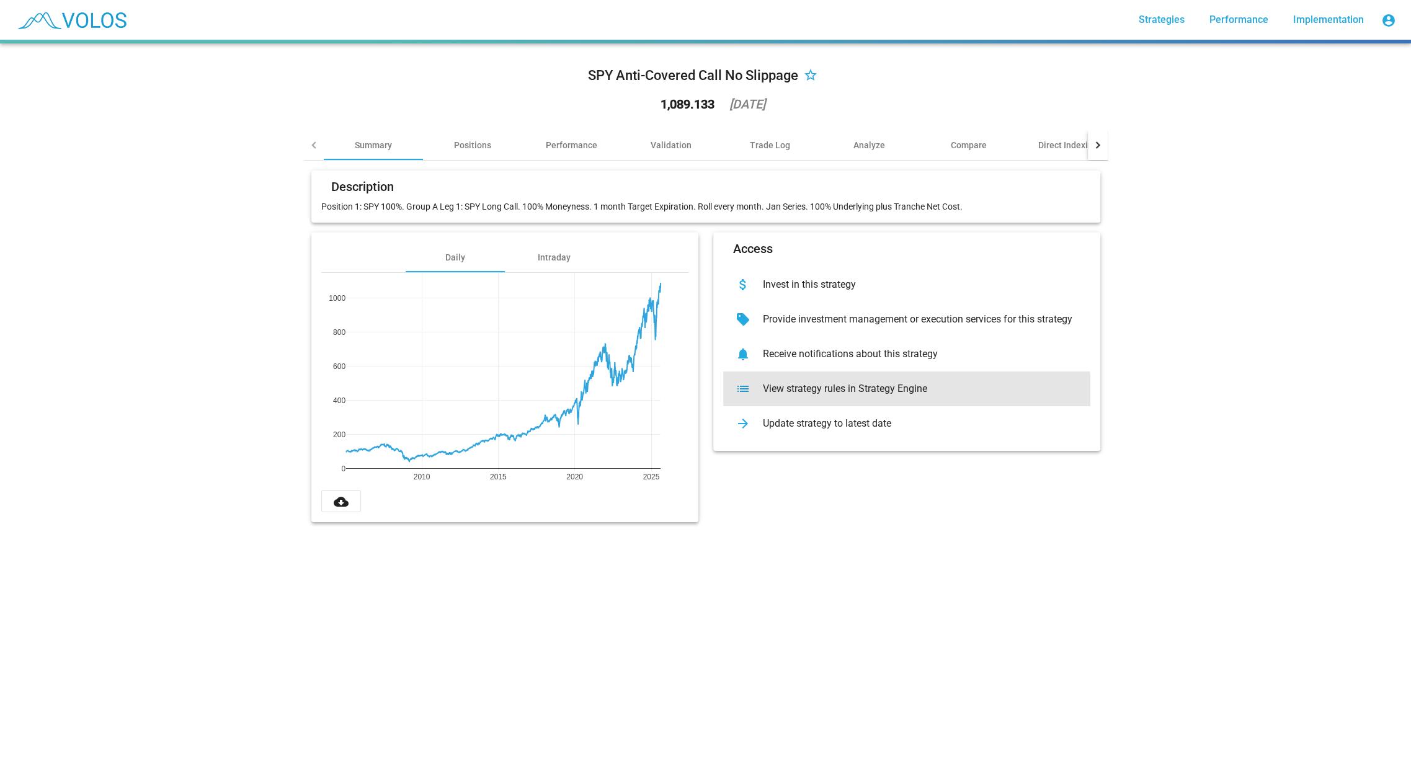
click at [856, 395] on div "list View strategy rules in Strategy Engine" at bounding box center [906, 388] width 367 height 35
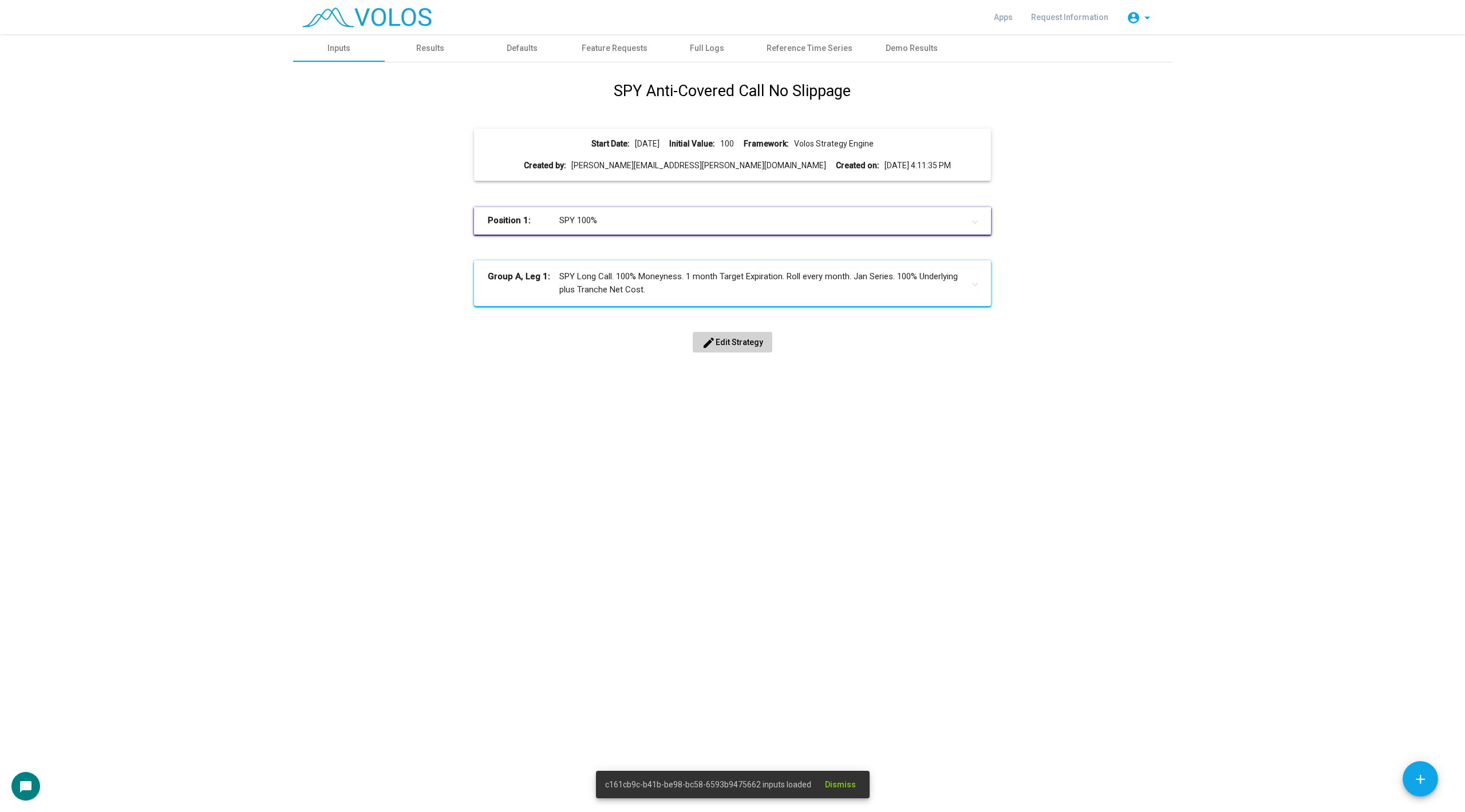
click at [737, 340] on span "edit Edit Strategy" at bounding box center [732, 342] width 61 height 9
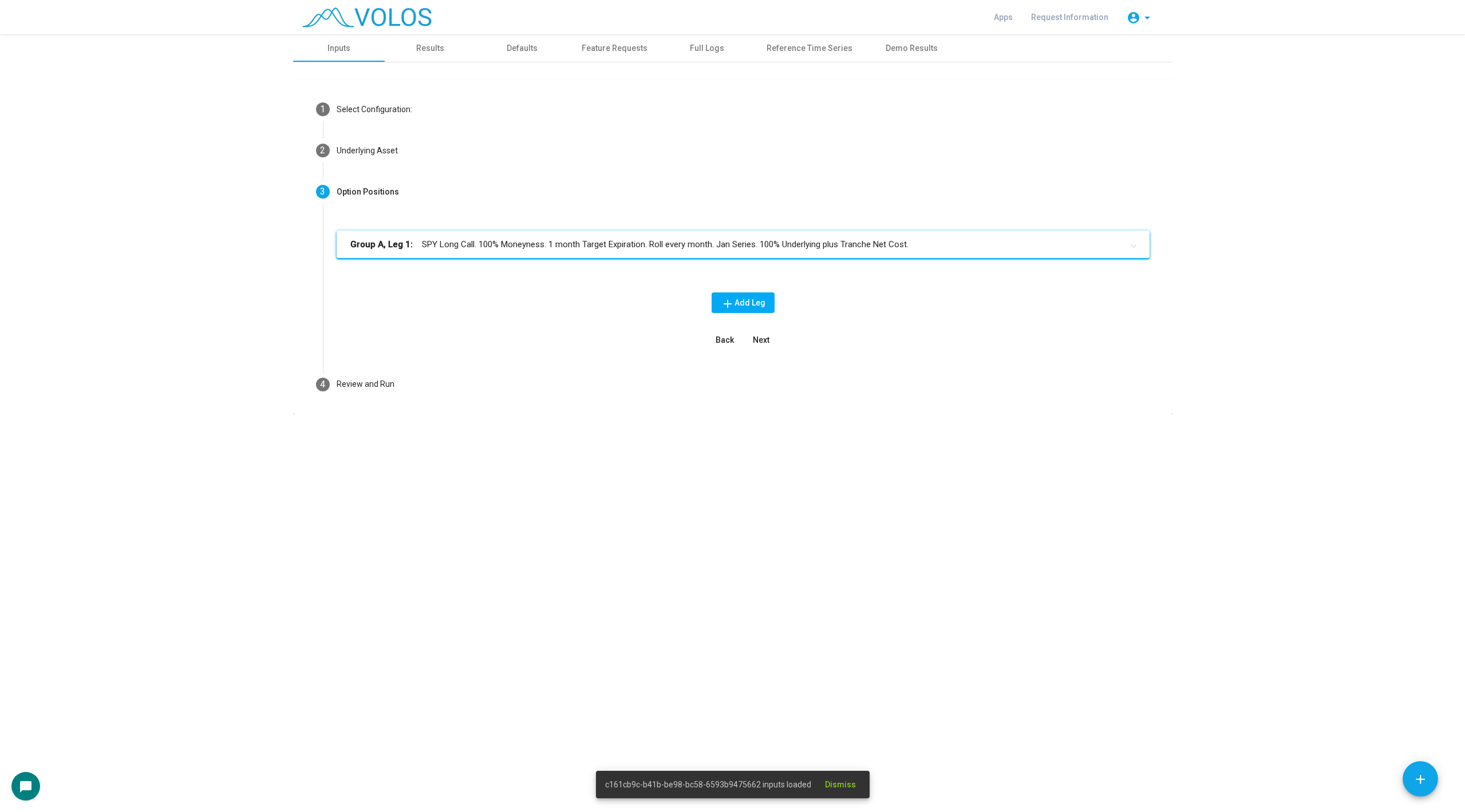
click at [682, 254] on mat-expansion-panel-header "Group A, Leg 1: SPY Long Call. 100% Moneyness. 1 month Target Expiration. Roll …" at bounding box center [743, 245] width 812 height 28
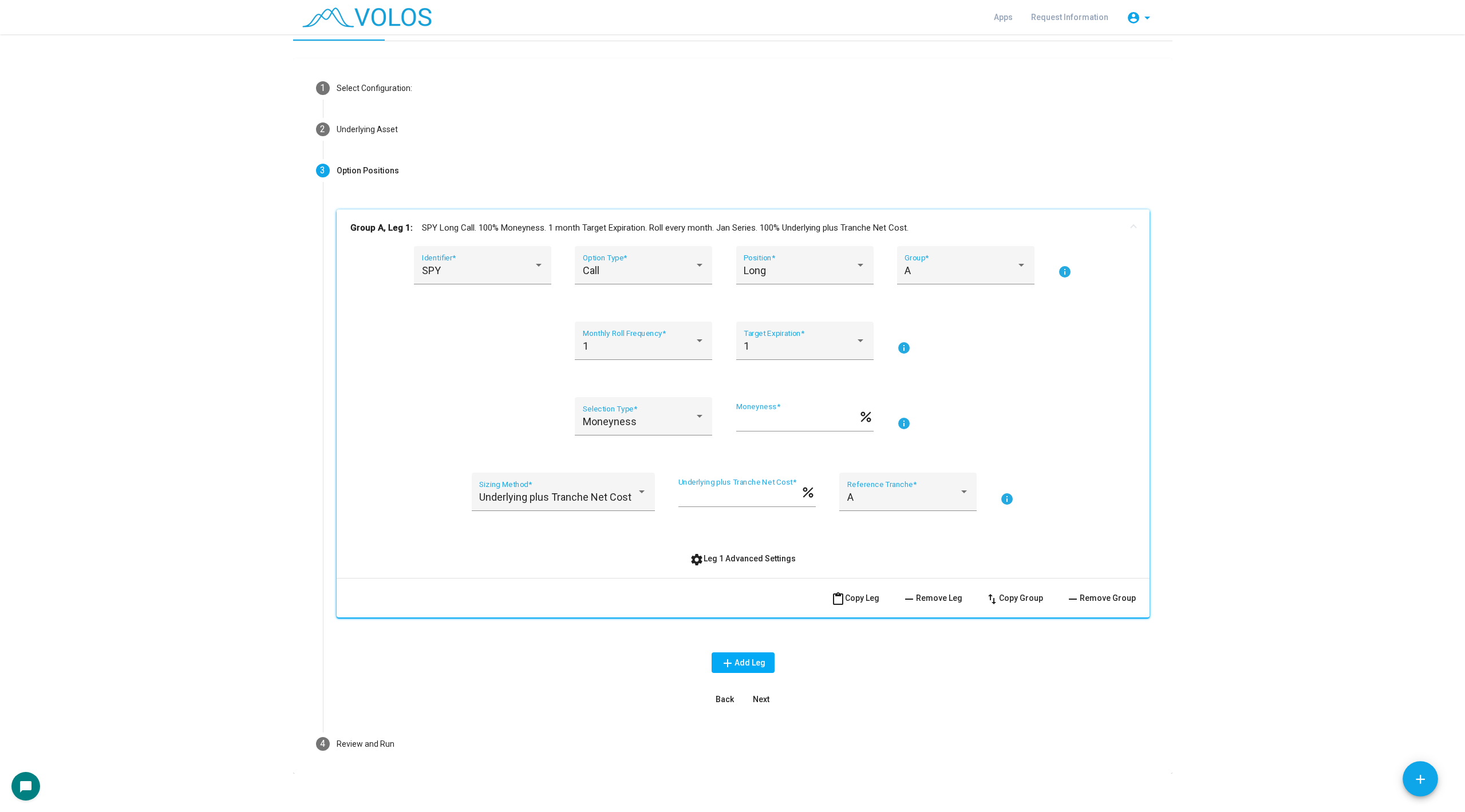
scroll to position [23, 0]
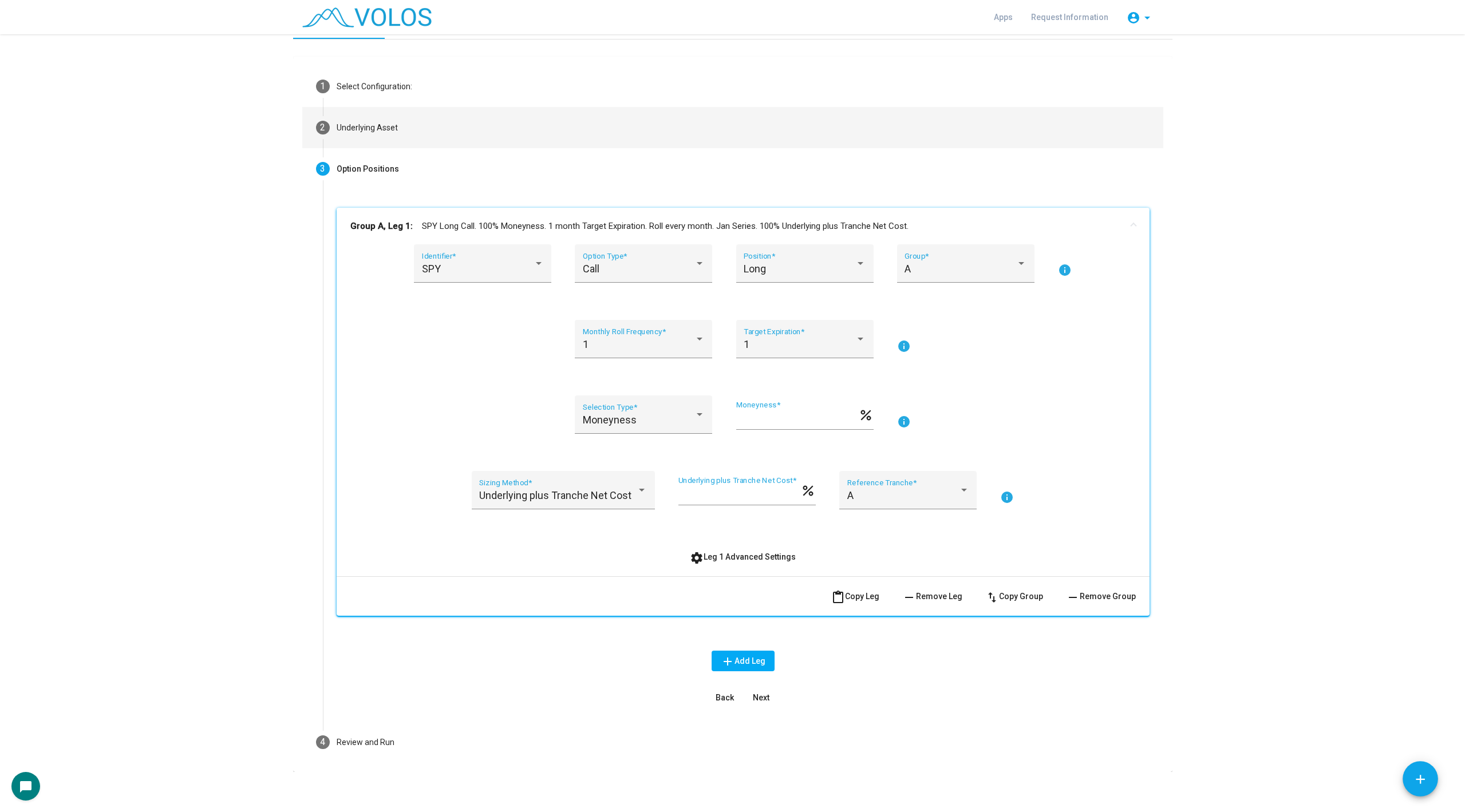
click at [473, 113] on mat-step-header "2 Underlying Asset" at bounding box center [732, 127] width 861 height 42
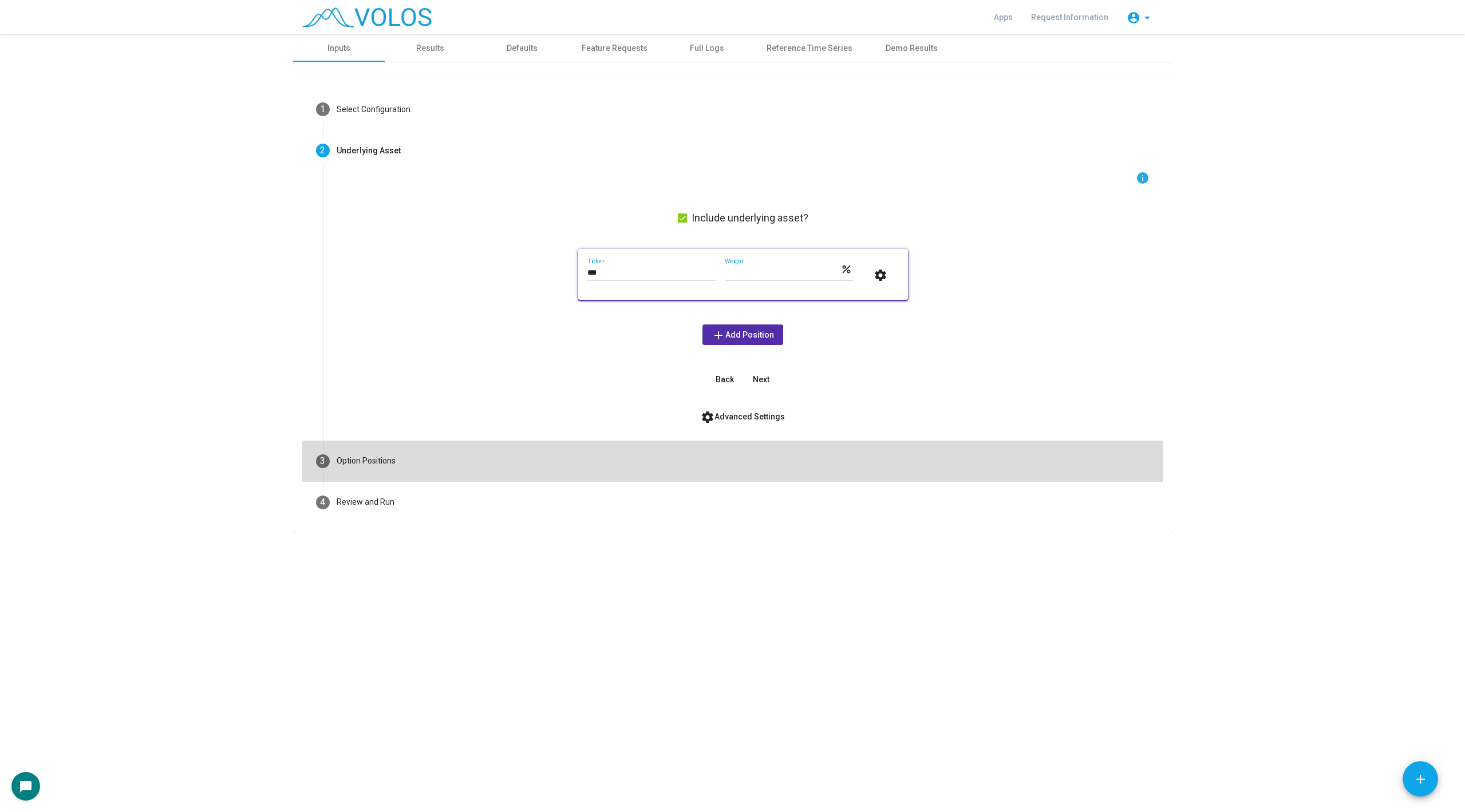
click at [450, 461] on mat-step-header "3 Option Positions" at bounding box center [732, 460] width 861 height 42
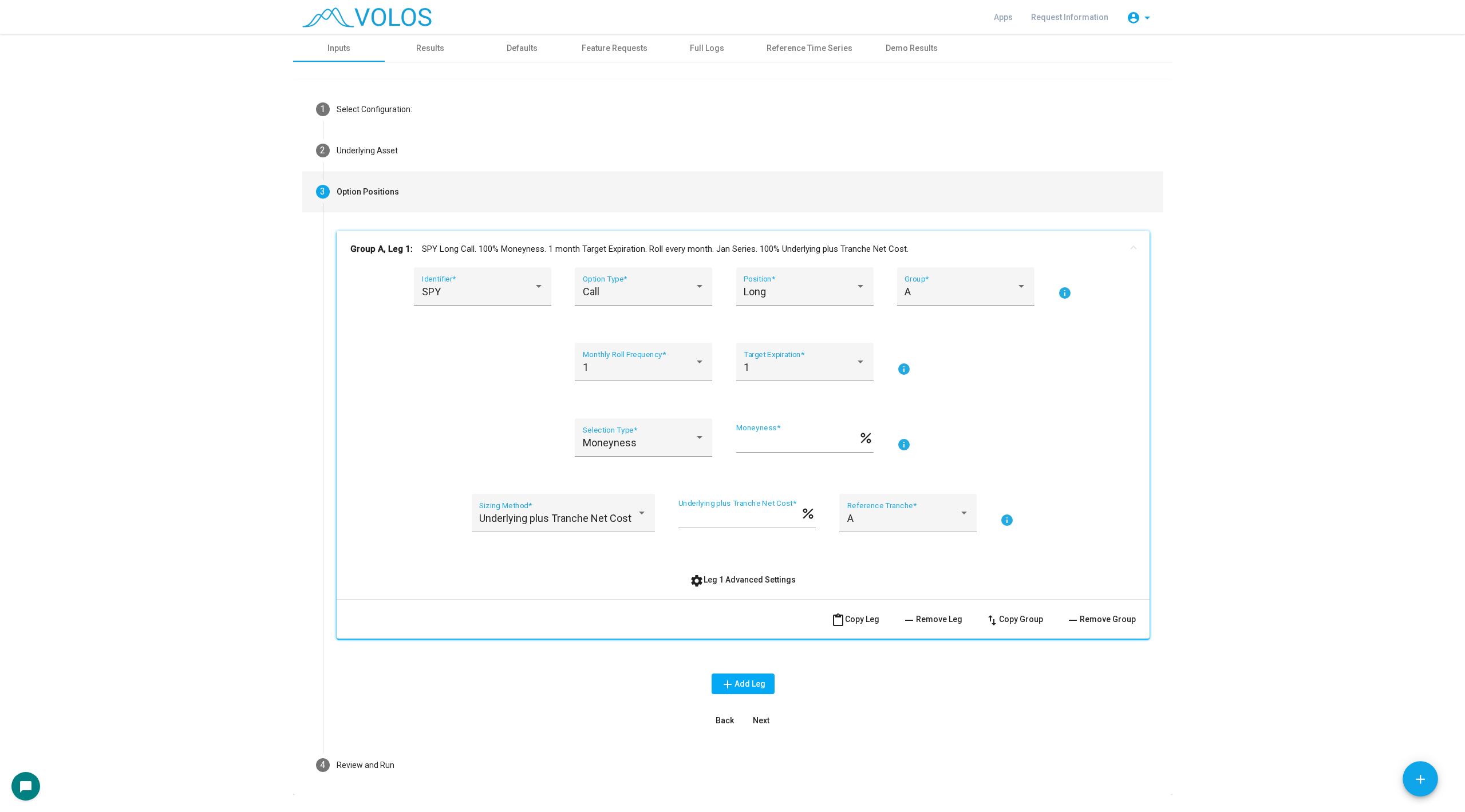
scroll to position [28, 0]
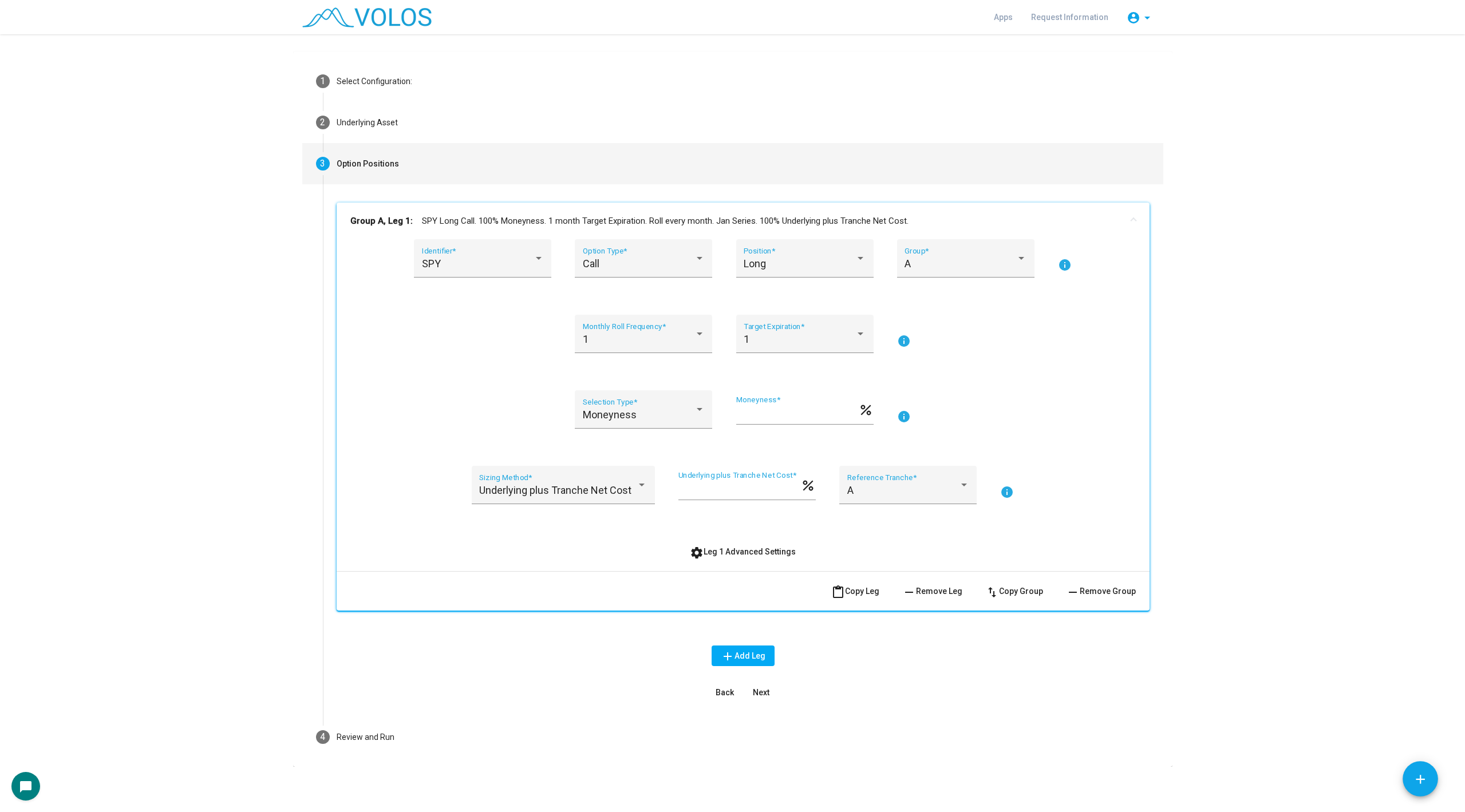
click at [709, 549] on span "settings Leg 1 Advanced Settings" at bounding box center [742, 552] width 106 height 9
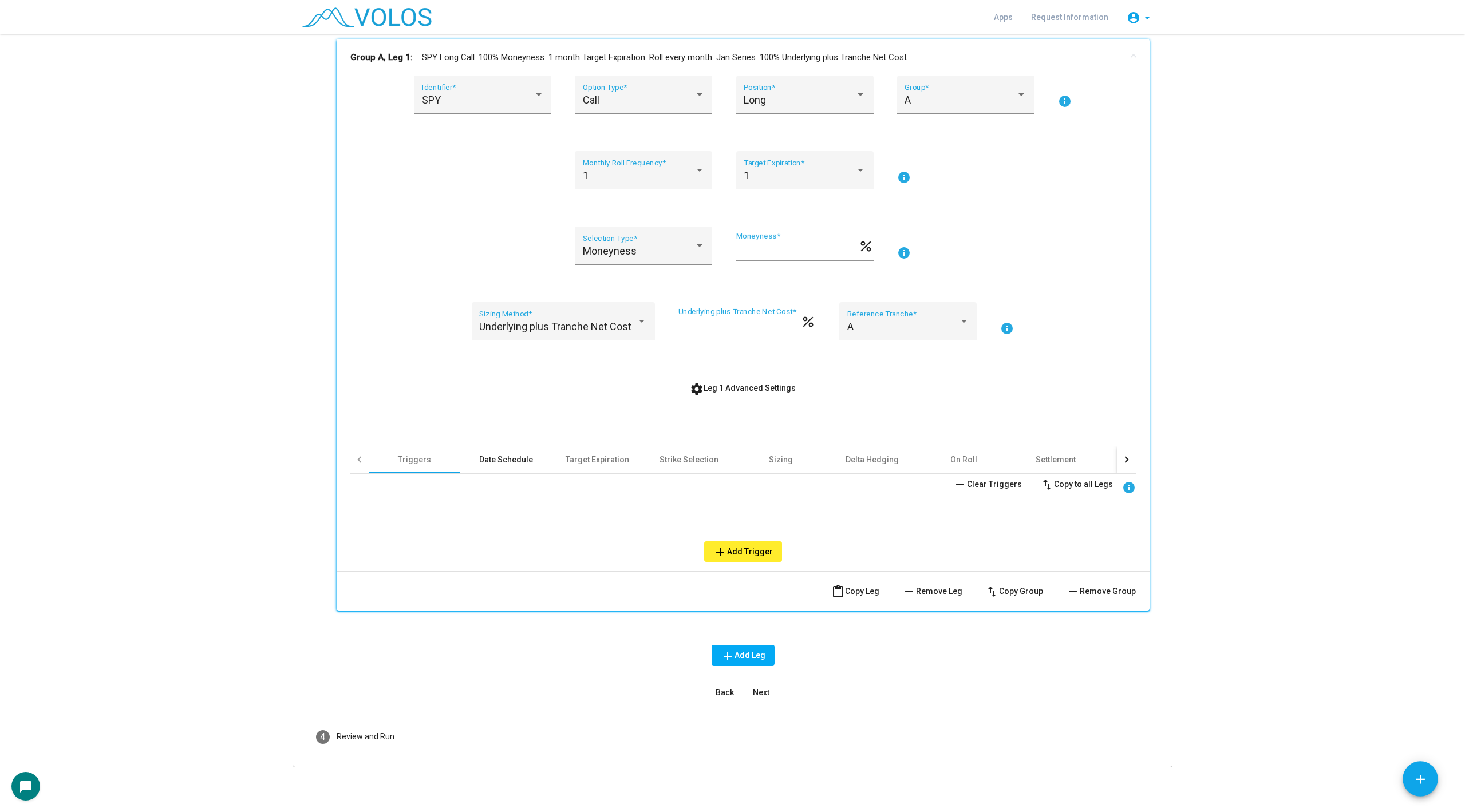
click at [530, 460] on div "Date Schedule" at bounding box center [506, 460] width 54 height 11
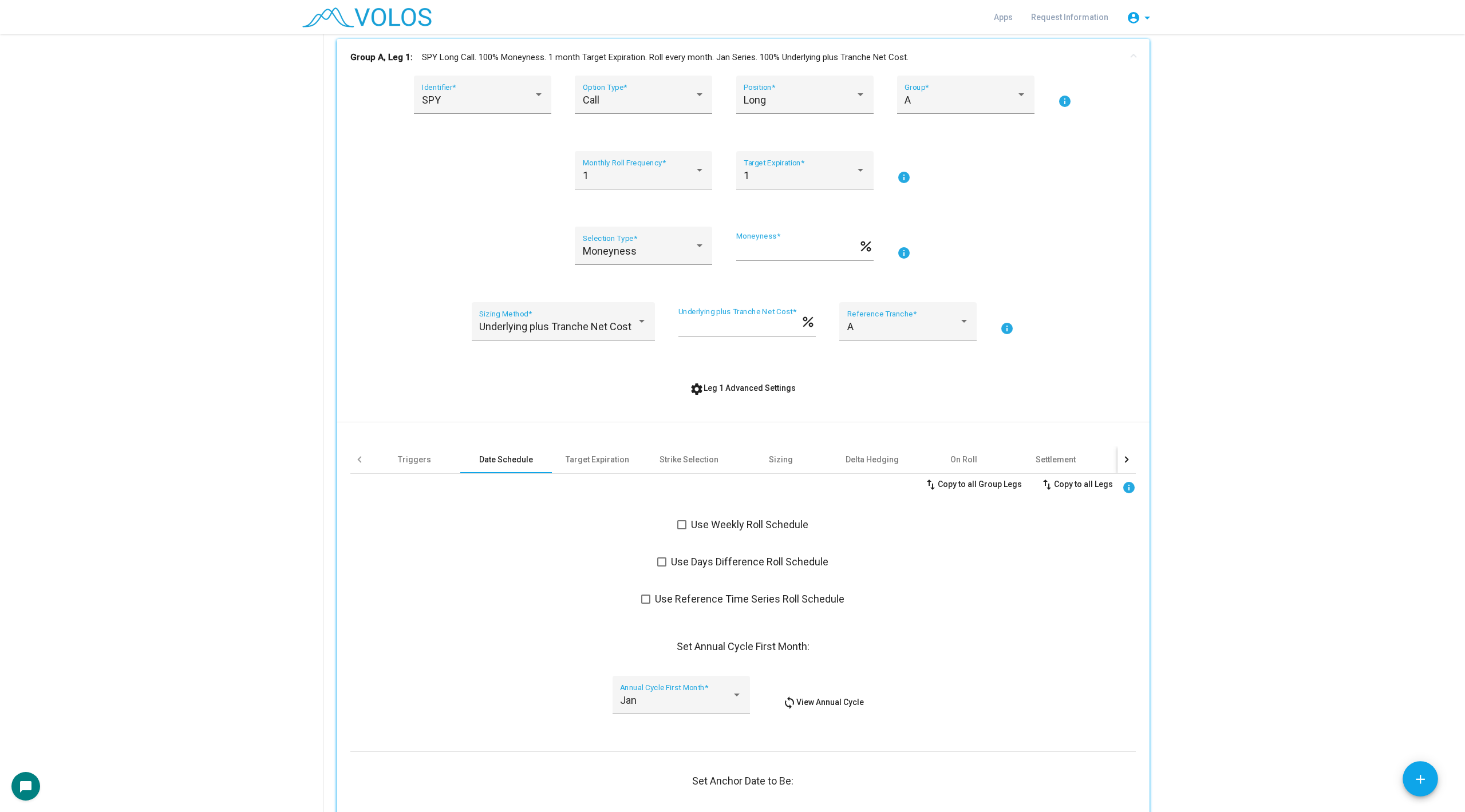
scroll to position [244, 0]
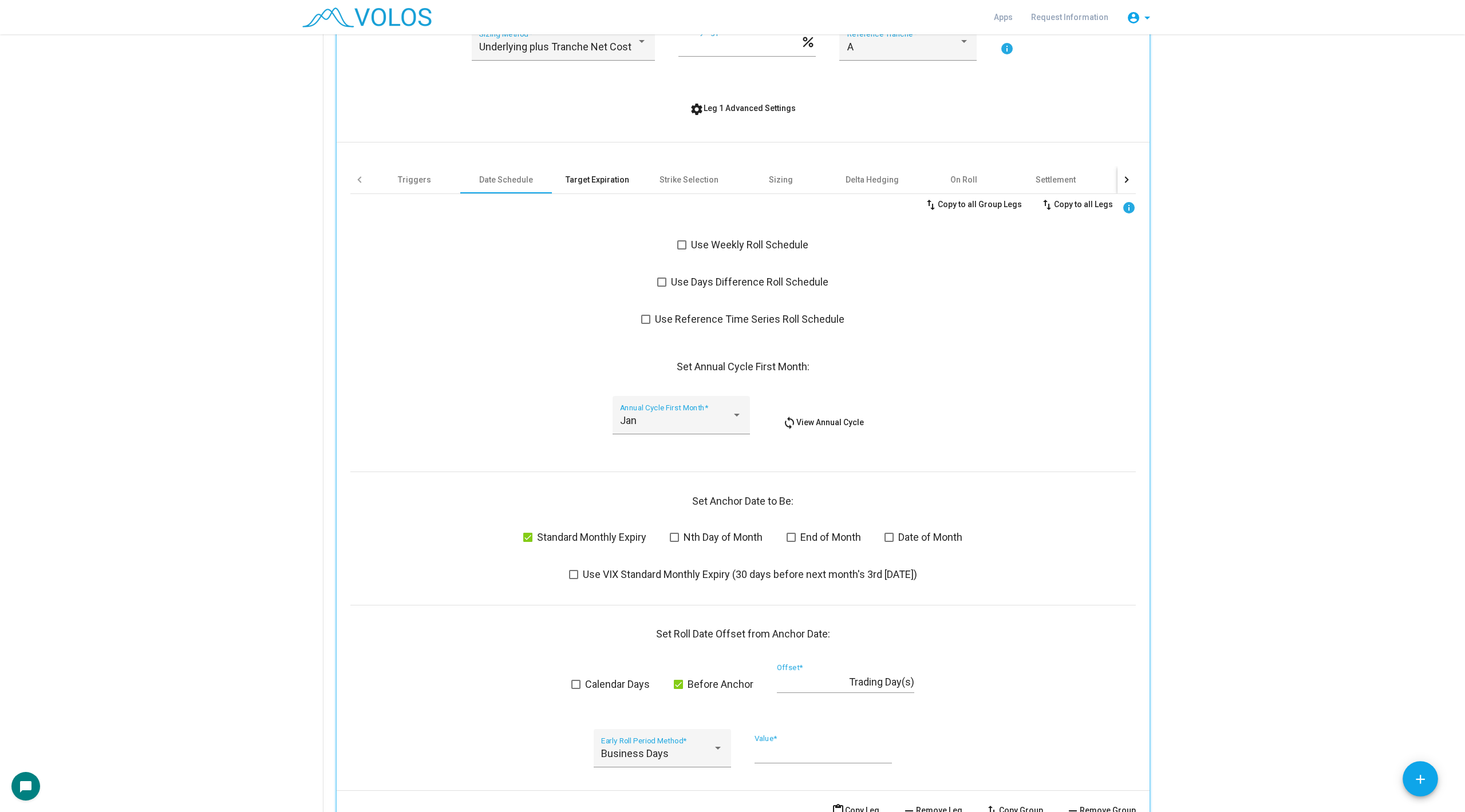
click at [595, 177] on div "Target Expiration" at bounding box center [597, 179] width 64 height 11
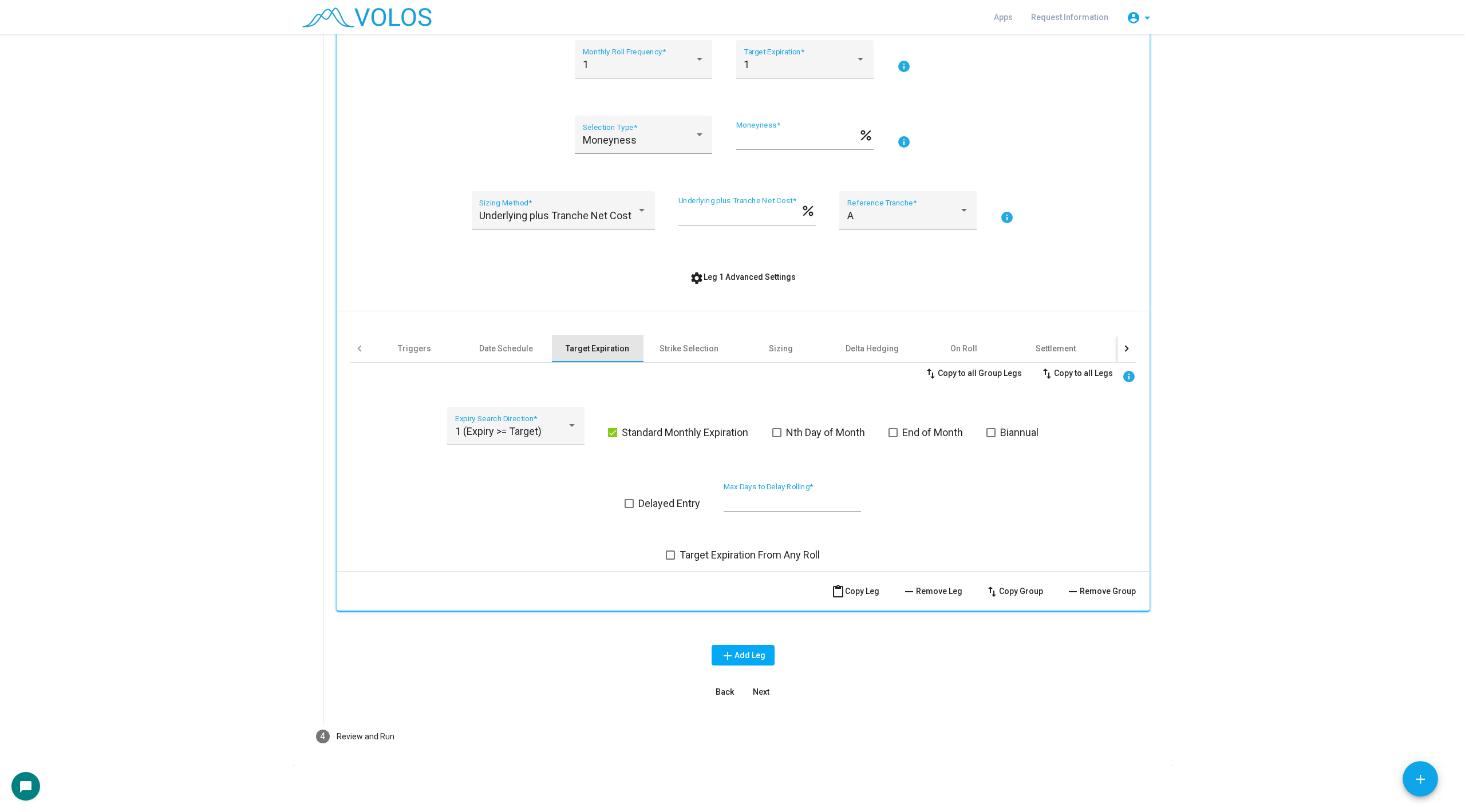
scroll to position [302, 0]
click at [704, 349] on div "Strike Selection" at bounding box center [689, 349] width 59 height 11
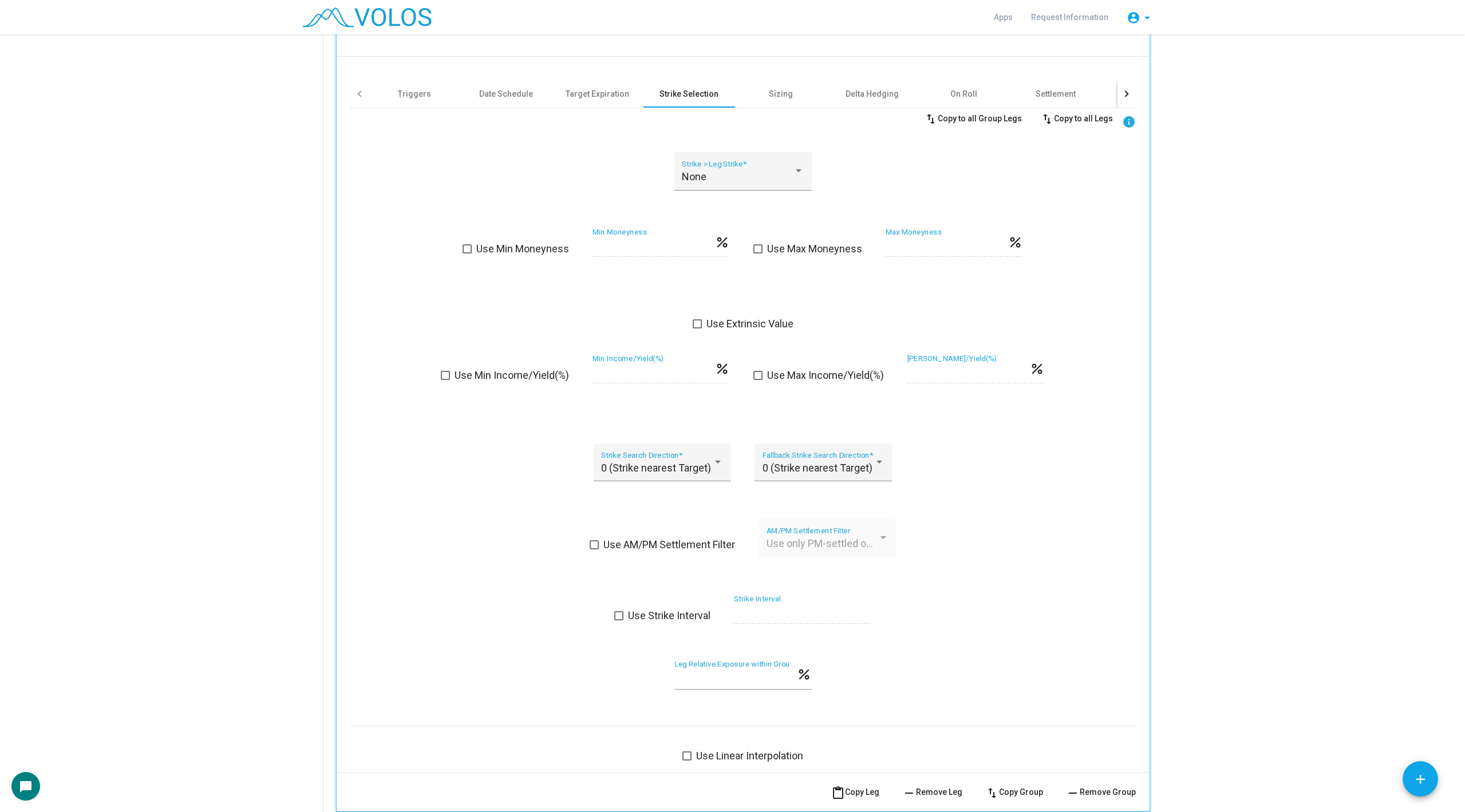
scroll to position [552, 0]
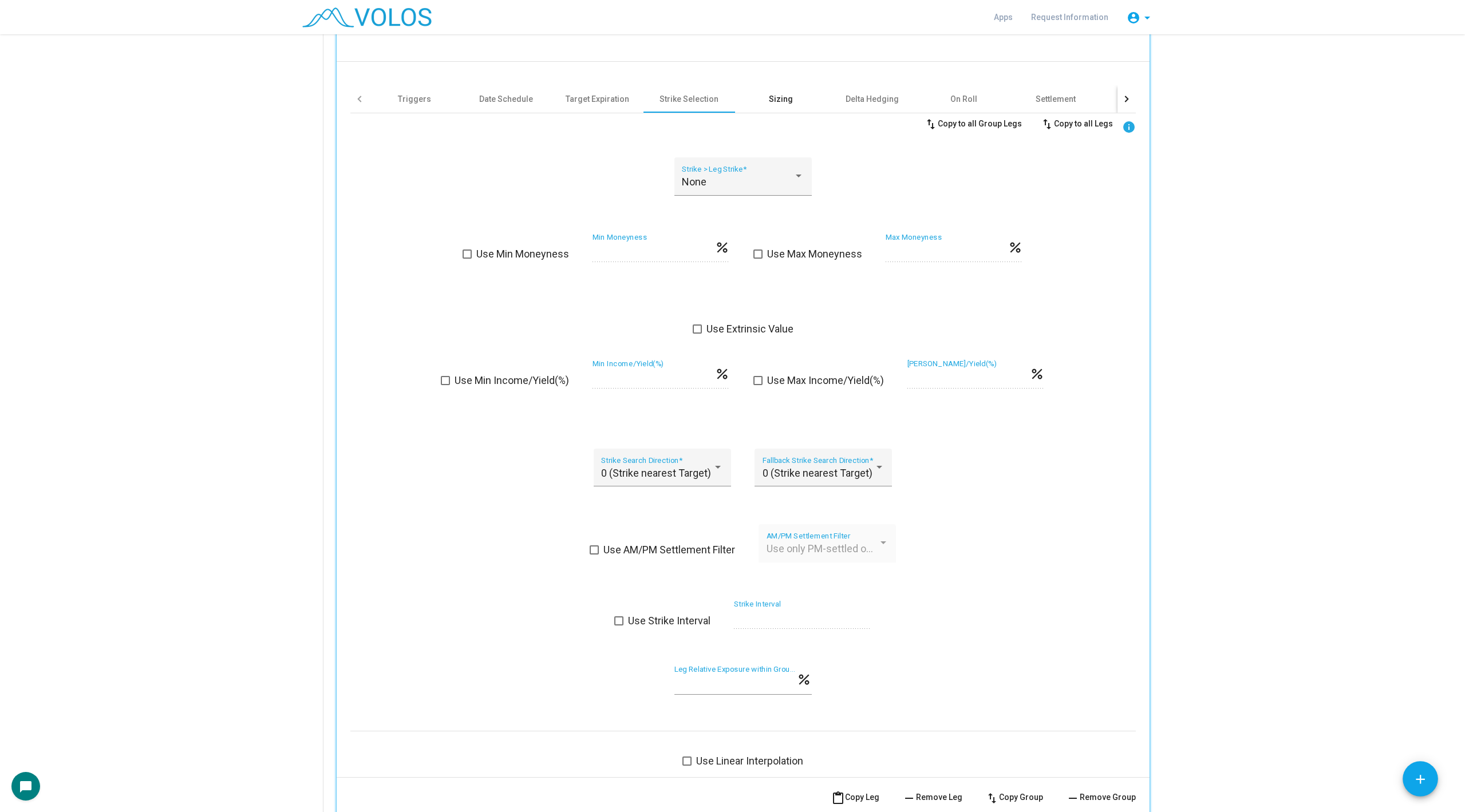
click at [787, 104] on div "Sizing" at bounding box center [780, 99] width 91 height 28
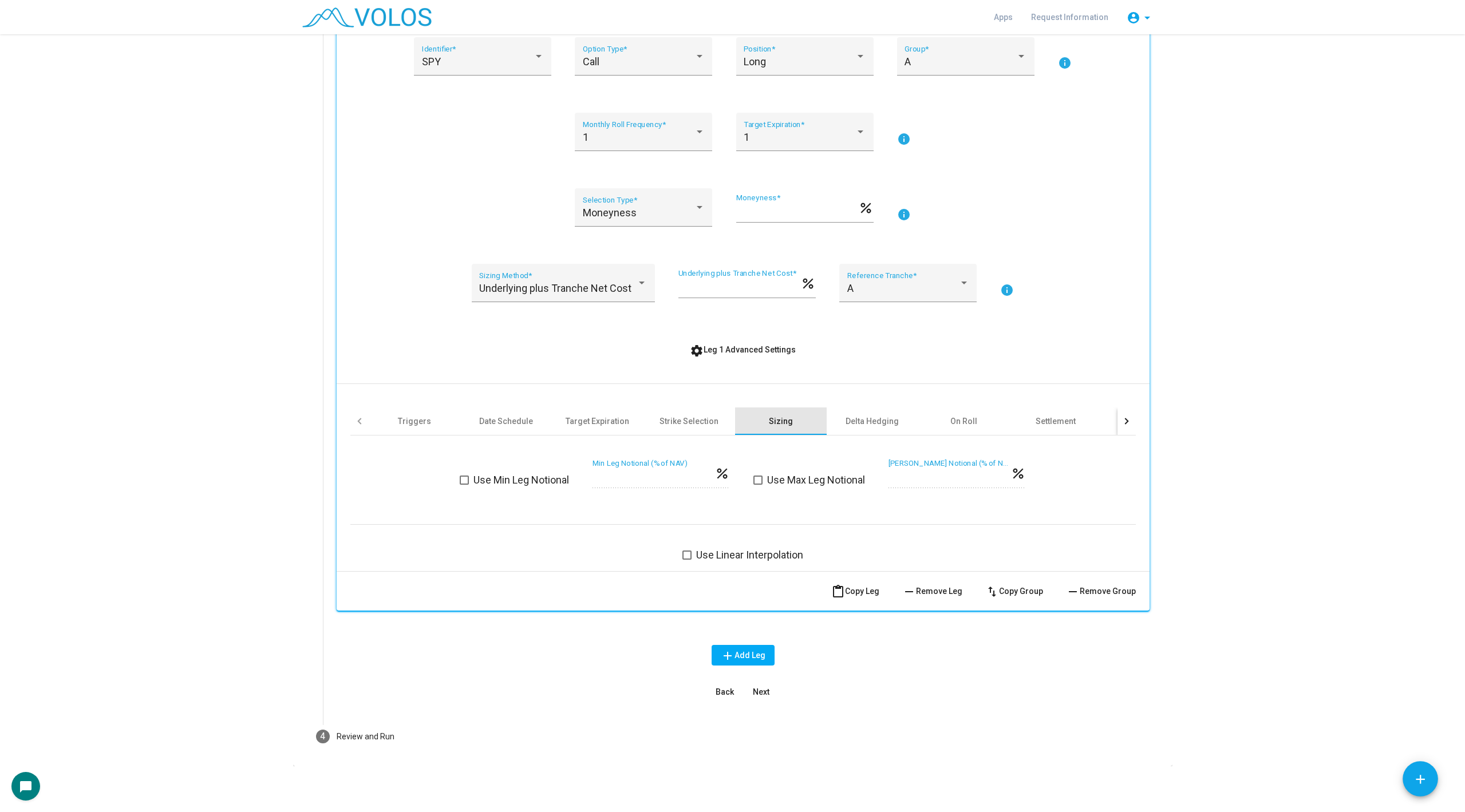
scroll to position [230, 0]
click at [895, 423] on div "Delta Hedging" at bounding box center [872, 421] width 54 height 11
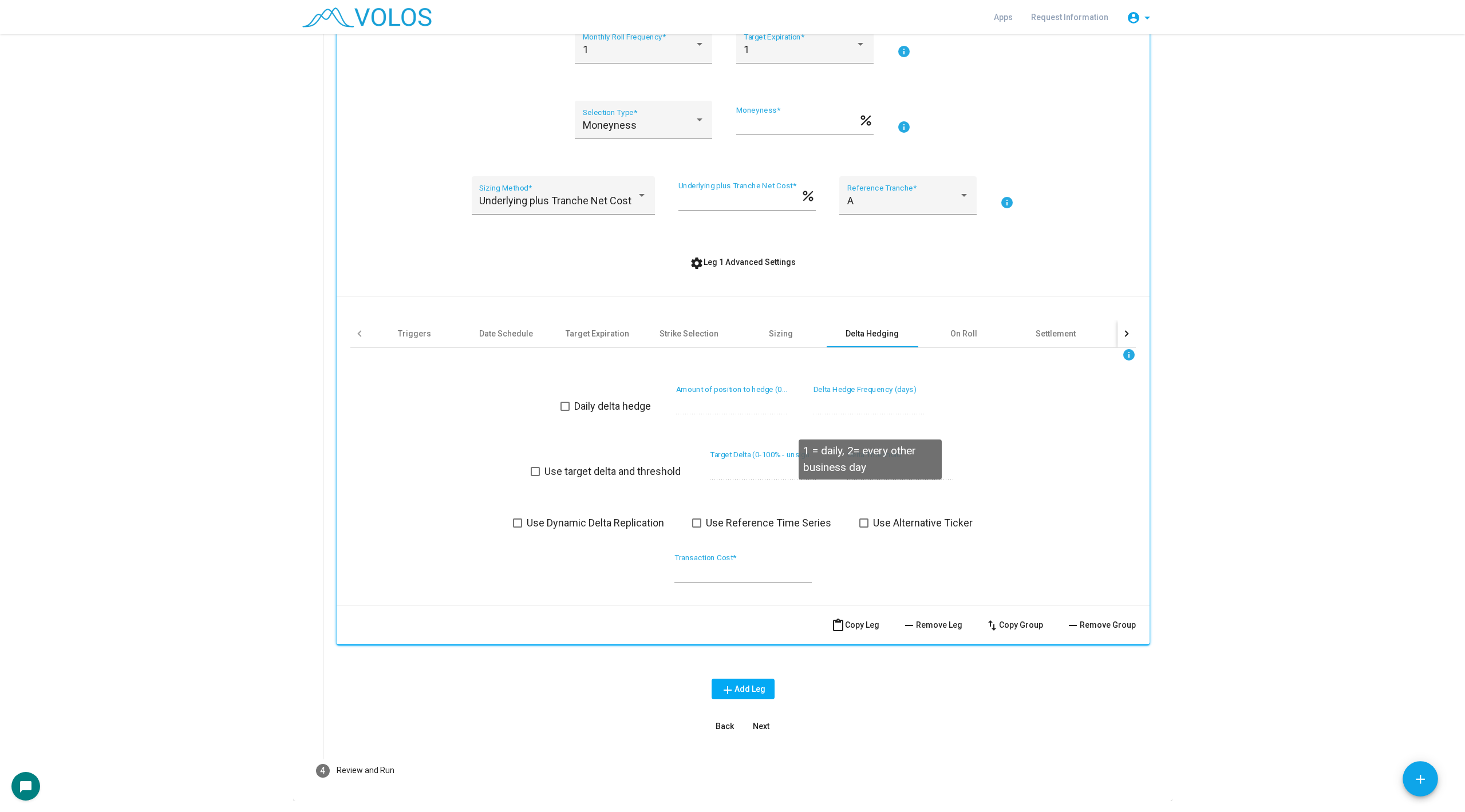
scroll to position [318, 0]
click at [980, 332] on div "On Roll" at bounding box center [964, 333] width 91 height 28
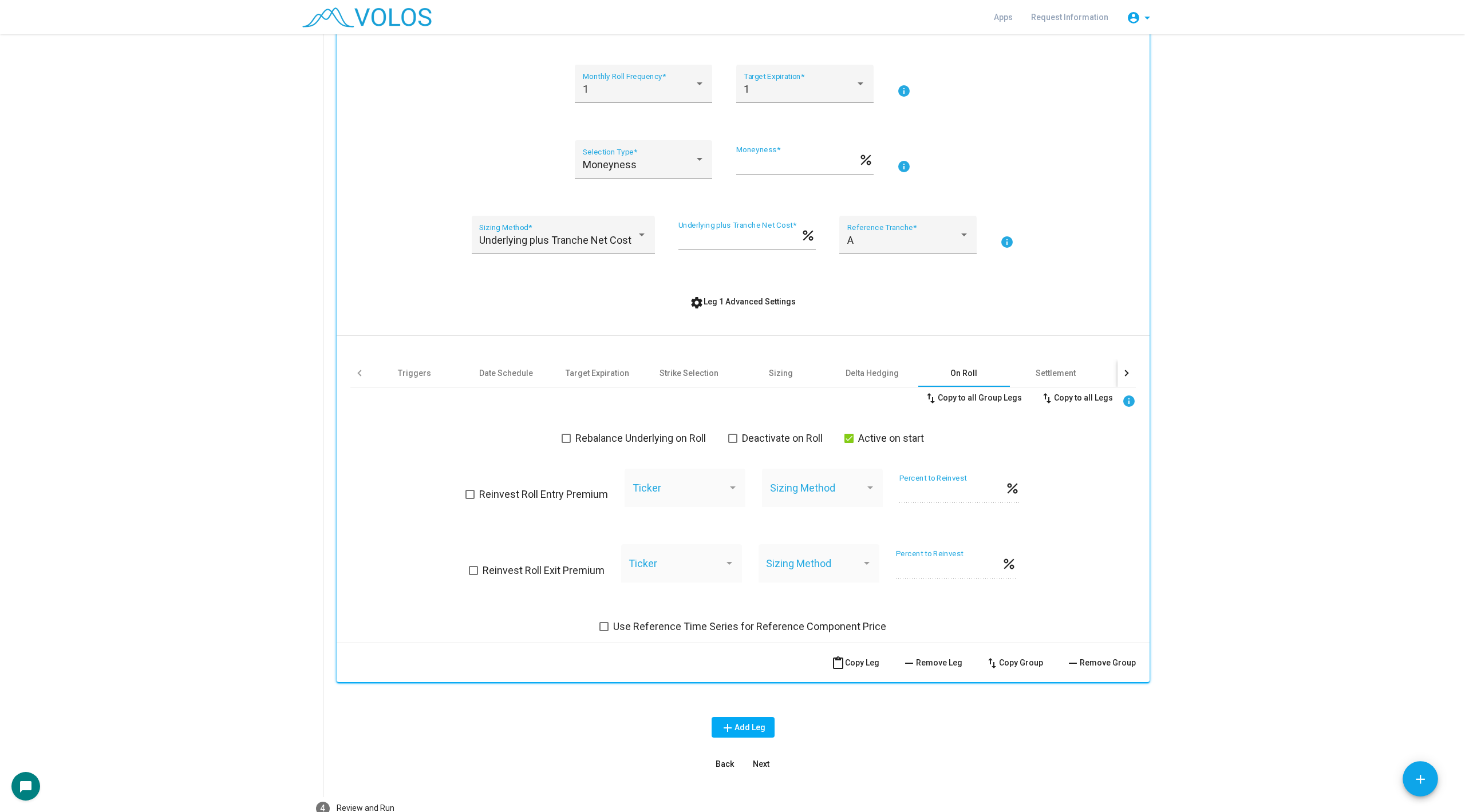
scroll to position [103, 0]
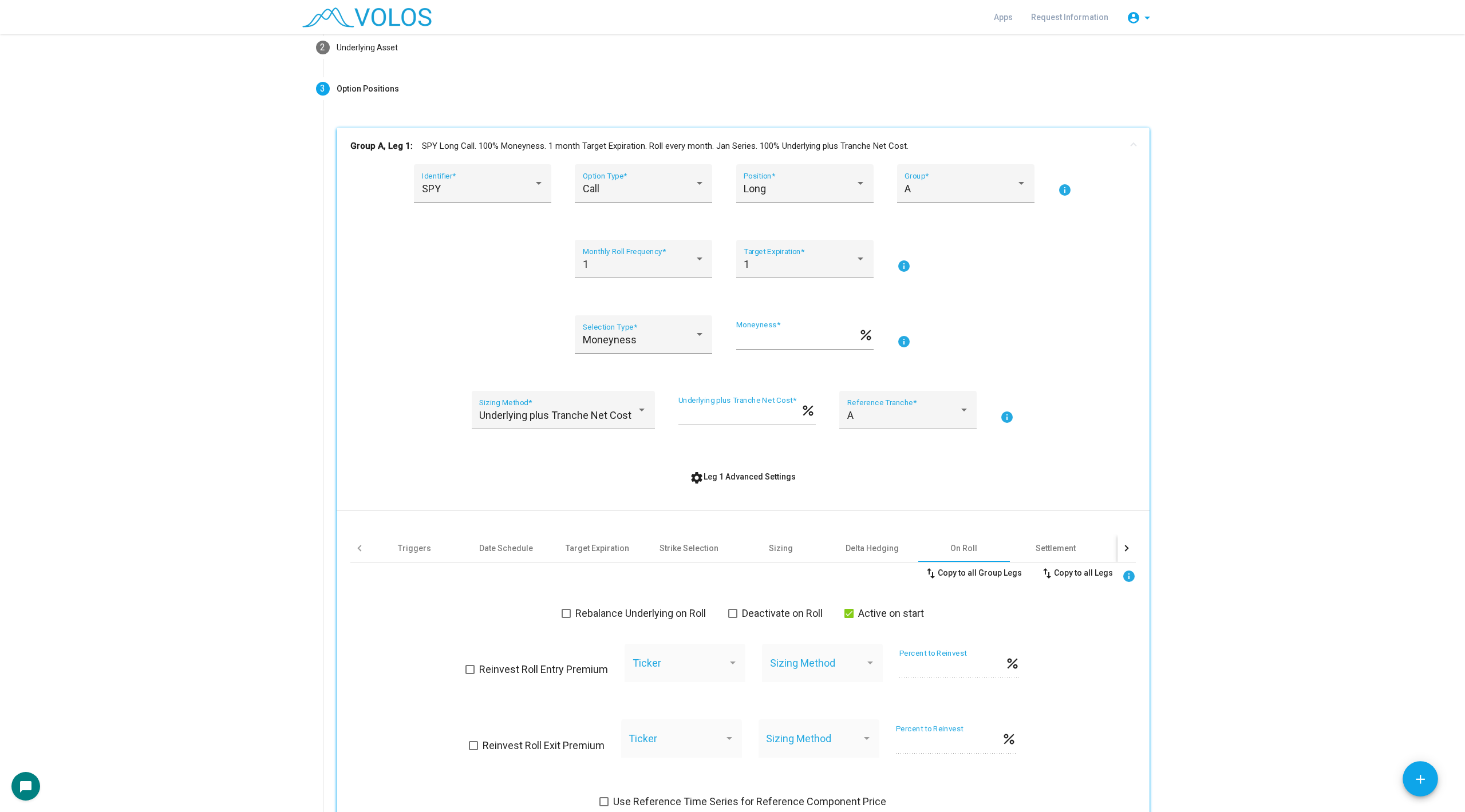
click at [714, 476] on span "settings Leg 1 Advanced Settings" at bounding box center [742, 477] width 106 height 9
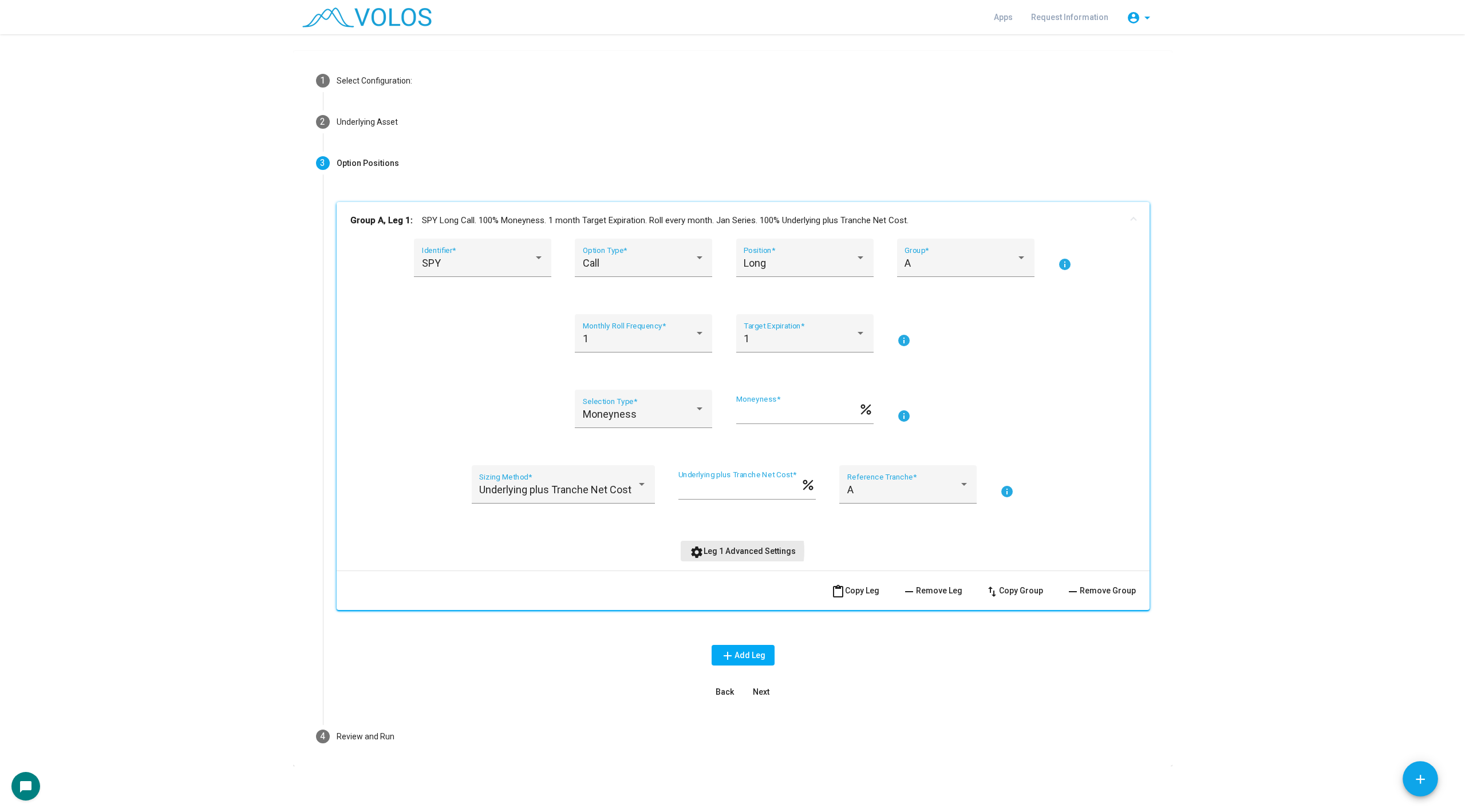
scroll to position [28, 0]
click at [856, 596] on button "content_paste Copy Leg" at bounding box center [855, 591] width 66 height 20
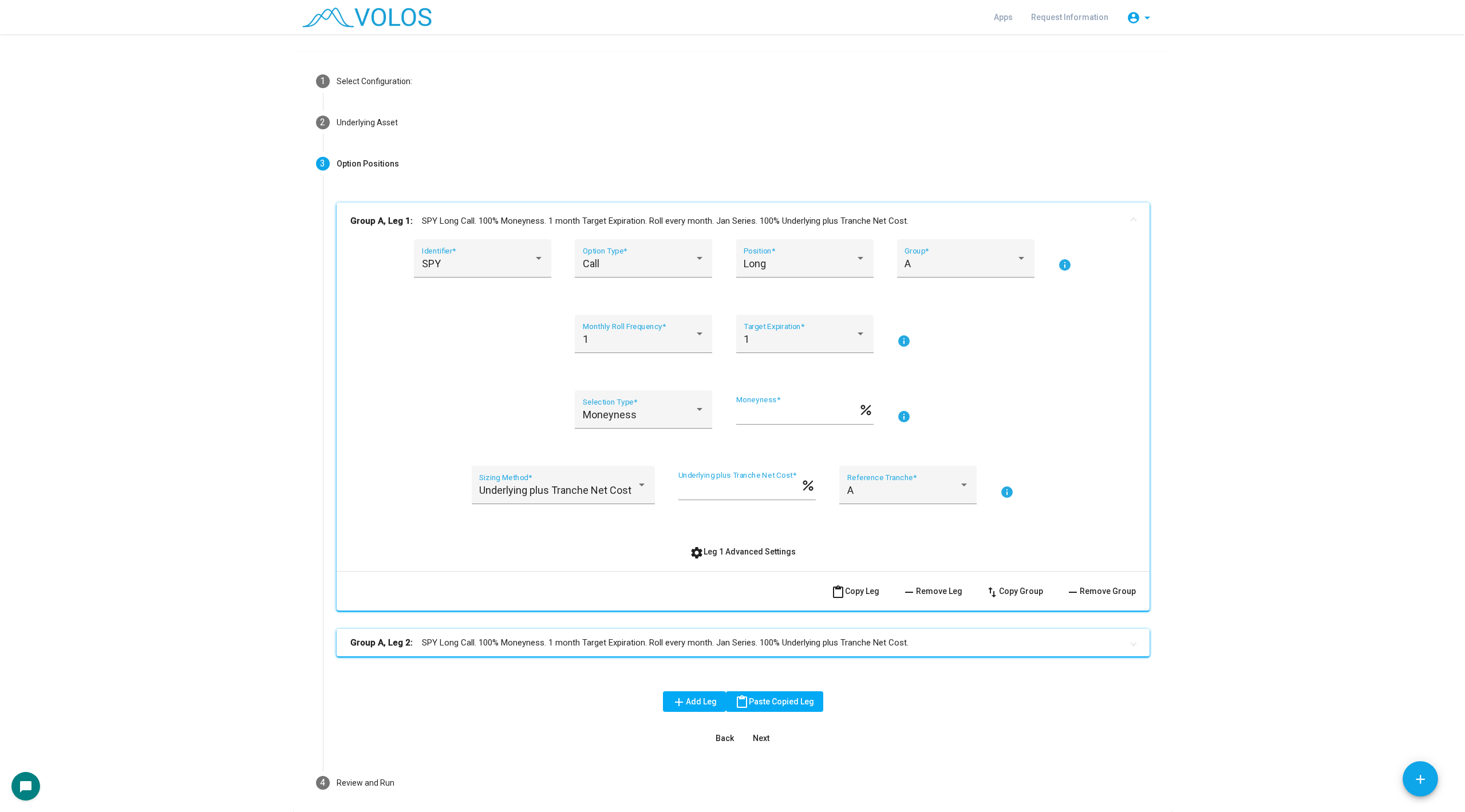
click at [767, 642] on mat-panel-title "Group A, Leg 2: SPY Long Call. 100% Moneyness. 1 month Target Expiration. Roll …" at bounding box center [736, 642] width 772 height 13
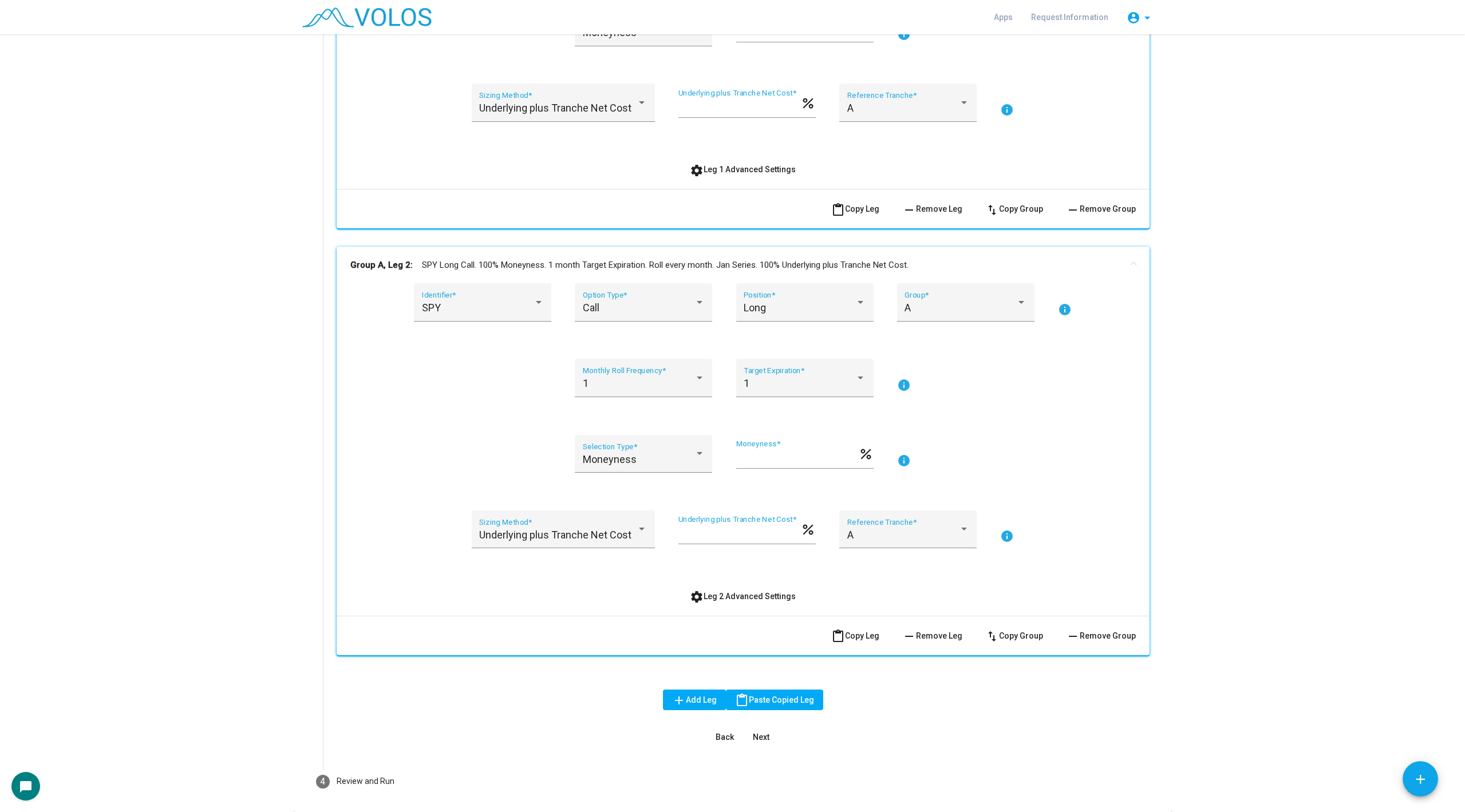
scroll to position [455, 0]
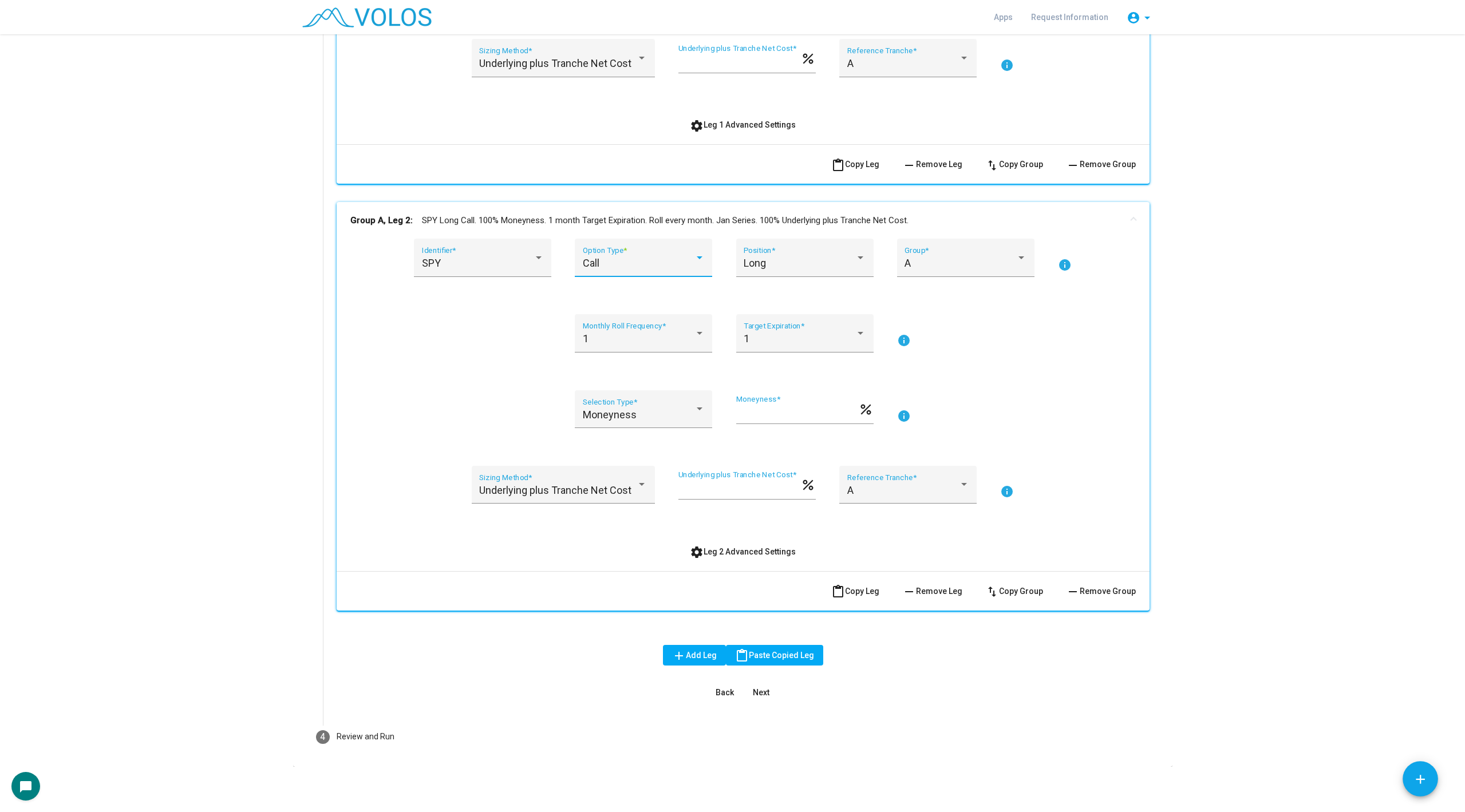
click at [654, 264] on div "Call" at bounding box center [638, 263] width 112 height 11
click at [650, 294] on span "Put" at bounding box center [643, 293] width 122 height 30
click at [811, 256] on div "Long Position *" at bounding box center [804, 261] width 122 height 30
click at [795, 294] on span "Short" at bounding box center [804, 293] width 122 height 30
click at [634, 400] on div "Moneyness Selection Type *" at bounding box center [643, 412] width 122 height 30
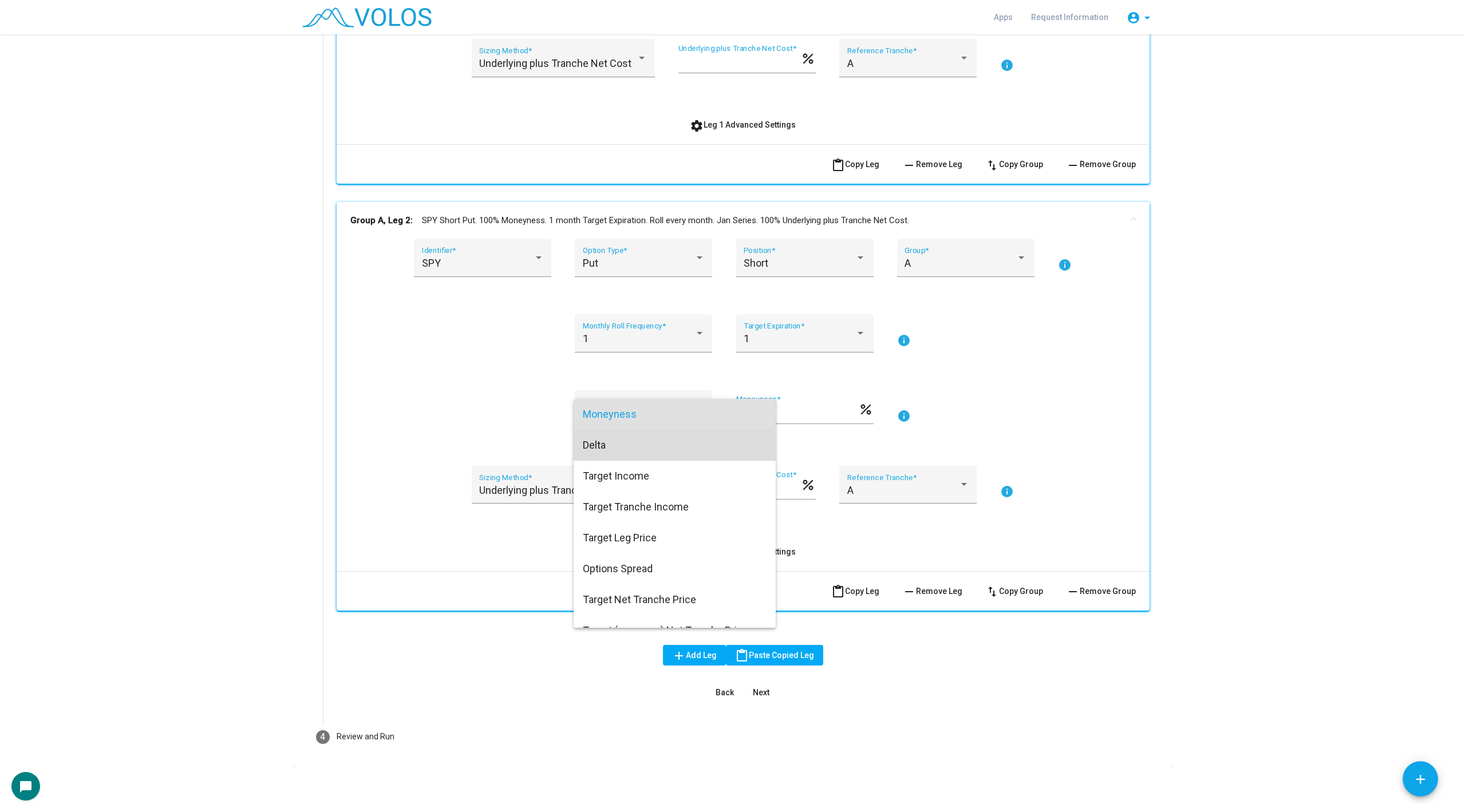
click at [625, 452] on span "Delta" at bounding box center [674, 445] width 184 height 30
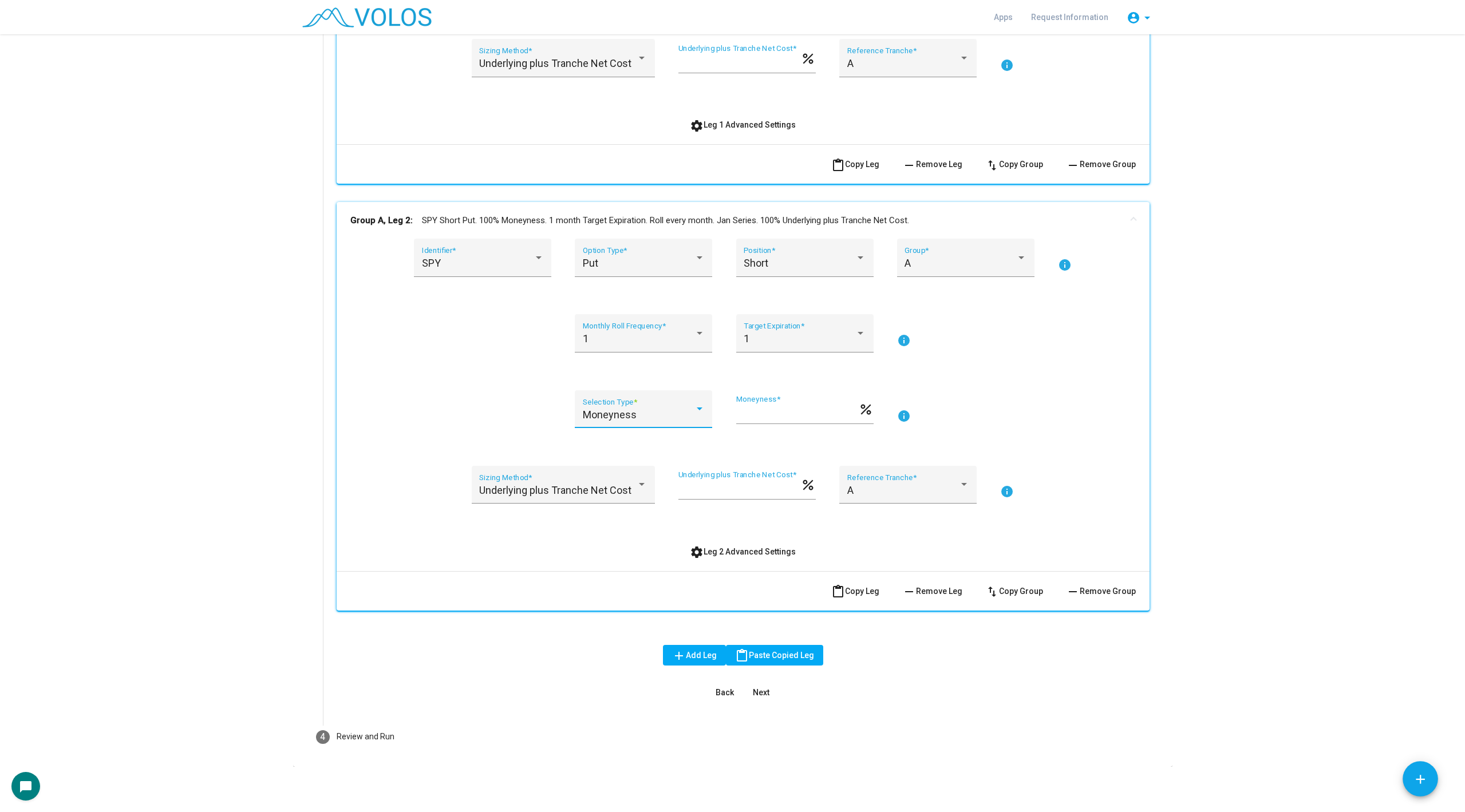
type input "***"
drag, startPoint x: 755, startPoint y: 416, endPoint x: 675, endPoint y: 412, distance: 80.1
click at [675, 412] on div "Delta Selection Type * *** Delta (-1.0 to 1.0) * info" at bounding box center [742, 416] width 786 height 52
type input "****"
click at [849, 594] on span "content_paste Copy Leg" at bounding box center [855, 591] width 48 height 9
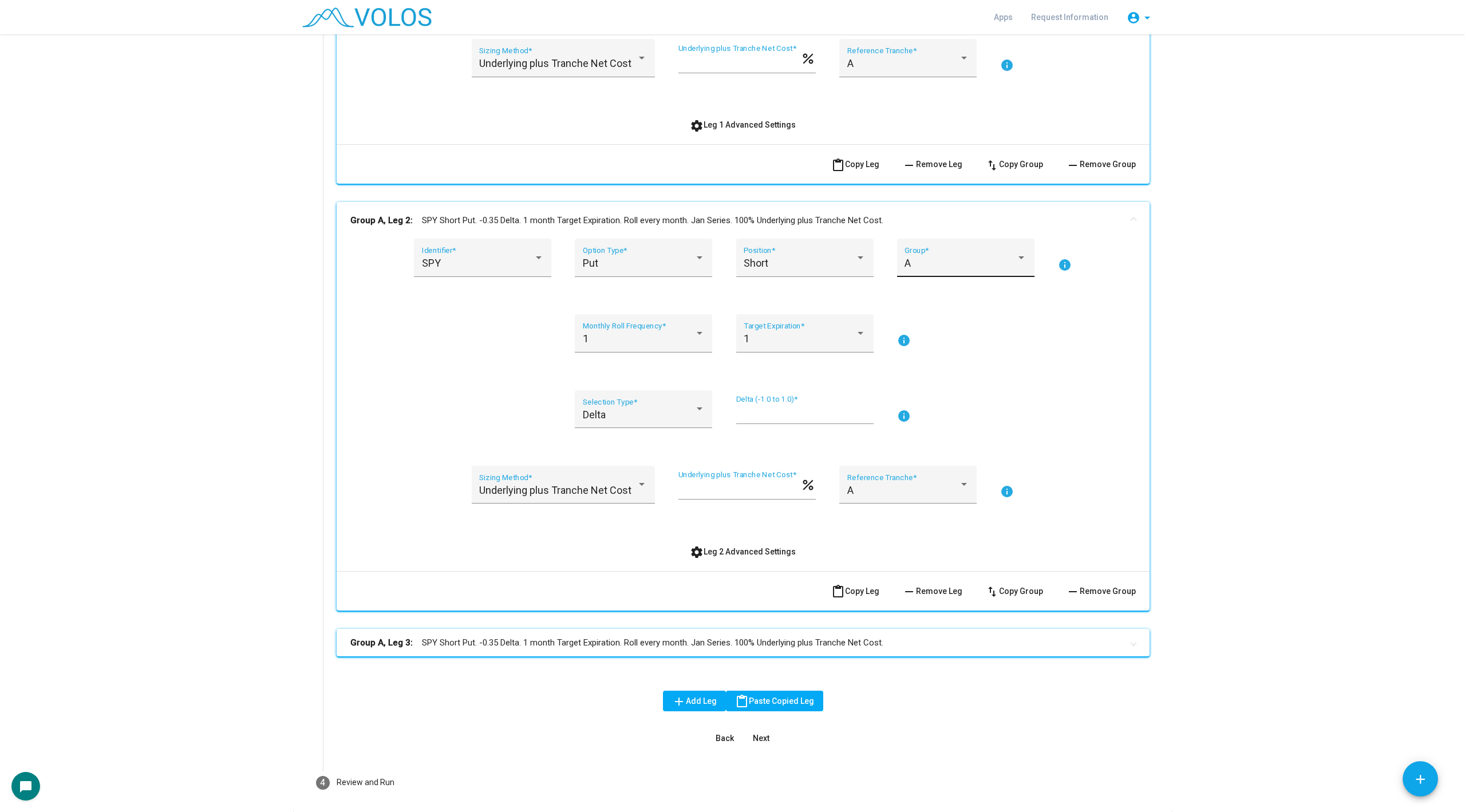
click at [934, 273] on div "A Group *" at bounding box center [966, 261] width 122 height 30
click at [940, 296] on span "B" at bounding box center [966, 293] width 122 height 30
click at [949, 270] on div "B Group *" at bounding box center [966, 261] width 122 height 30
click at [952, 237] on span "A" at bounding box center [966, 232] width 122 height 30
click at [843, 657] on div "Group A, Leg 1: SPY Long Call. 100% Moneyness. 1 month Target Expiration. Roll …" at bounding box center [743, 225] width 812 height 899
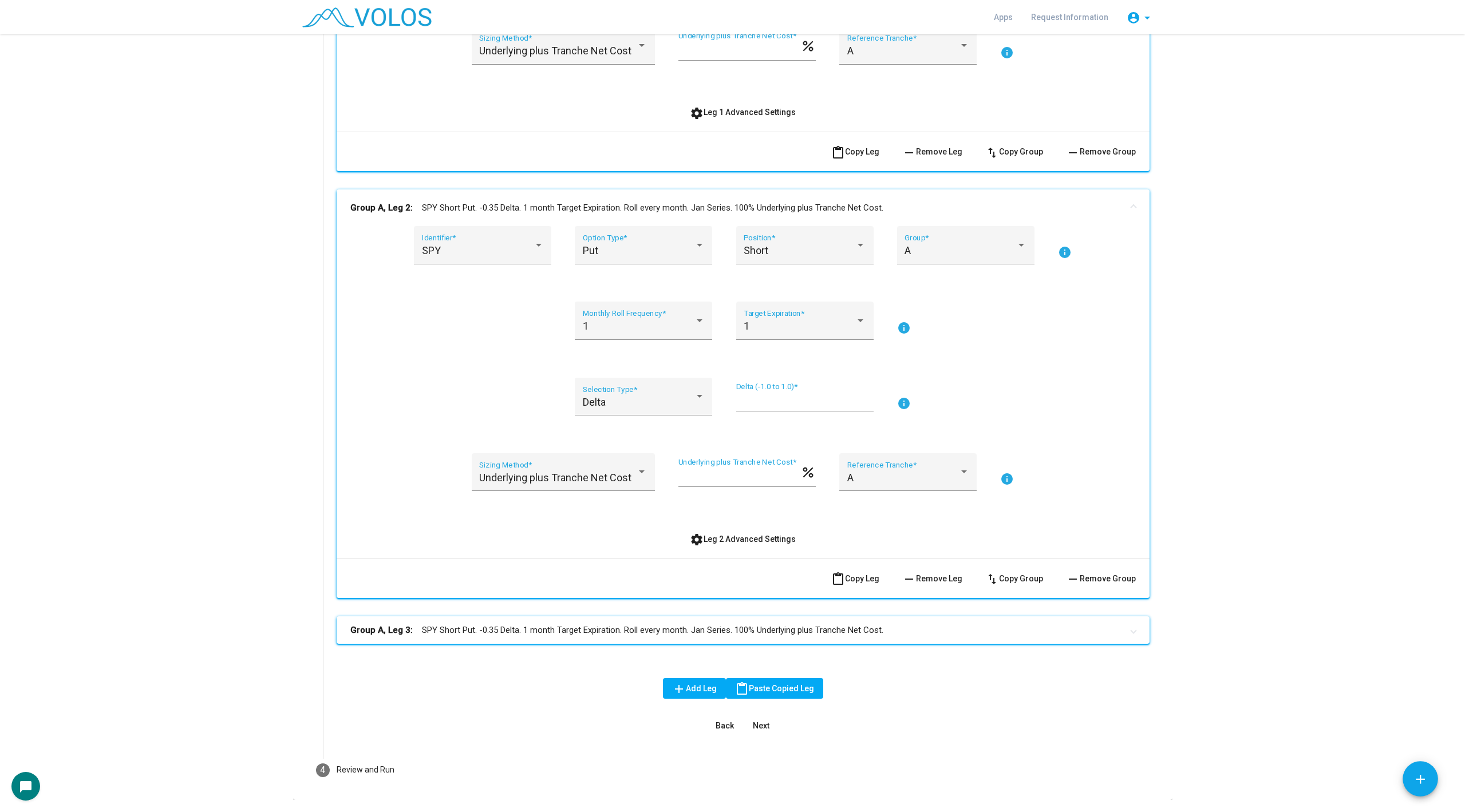
scroll to position [473, 0]
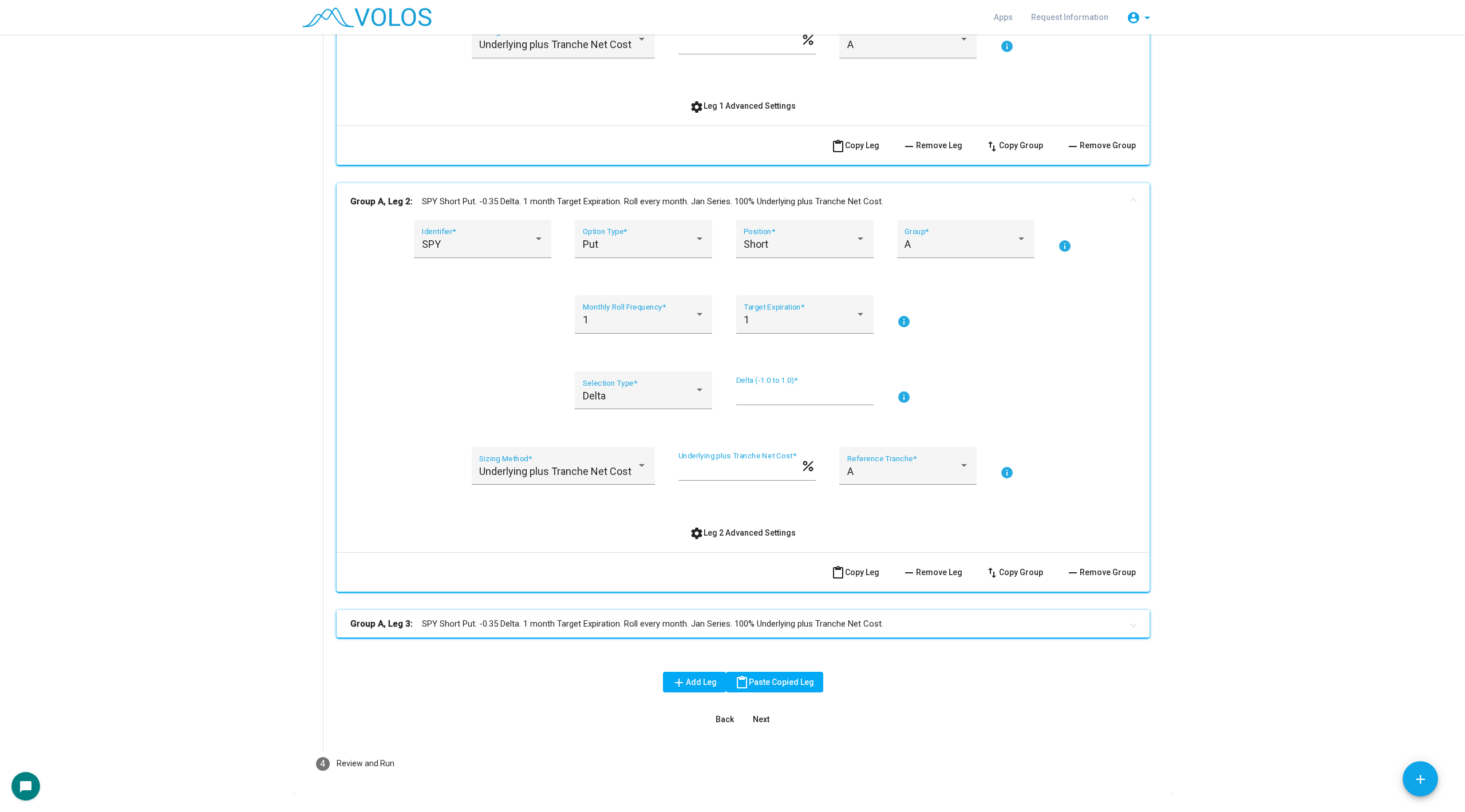
click at [854, 612] on mat-expansion-panel-header "Group A, Leg 3: SPY Short Put. -0.35 Delta. 1 month Target Expiration. Roll eve…" at bounding box center [743, 624] width 812 height 28
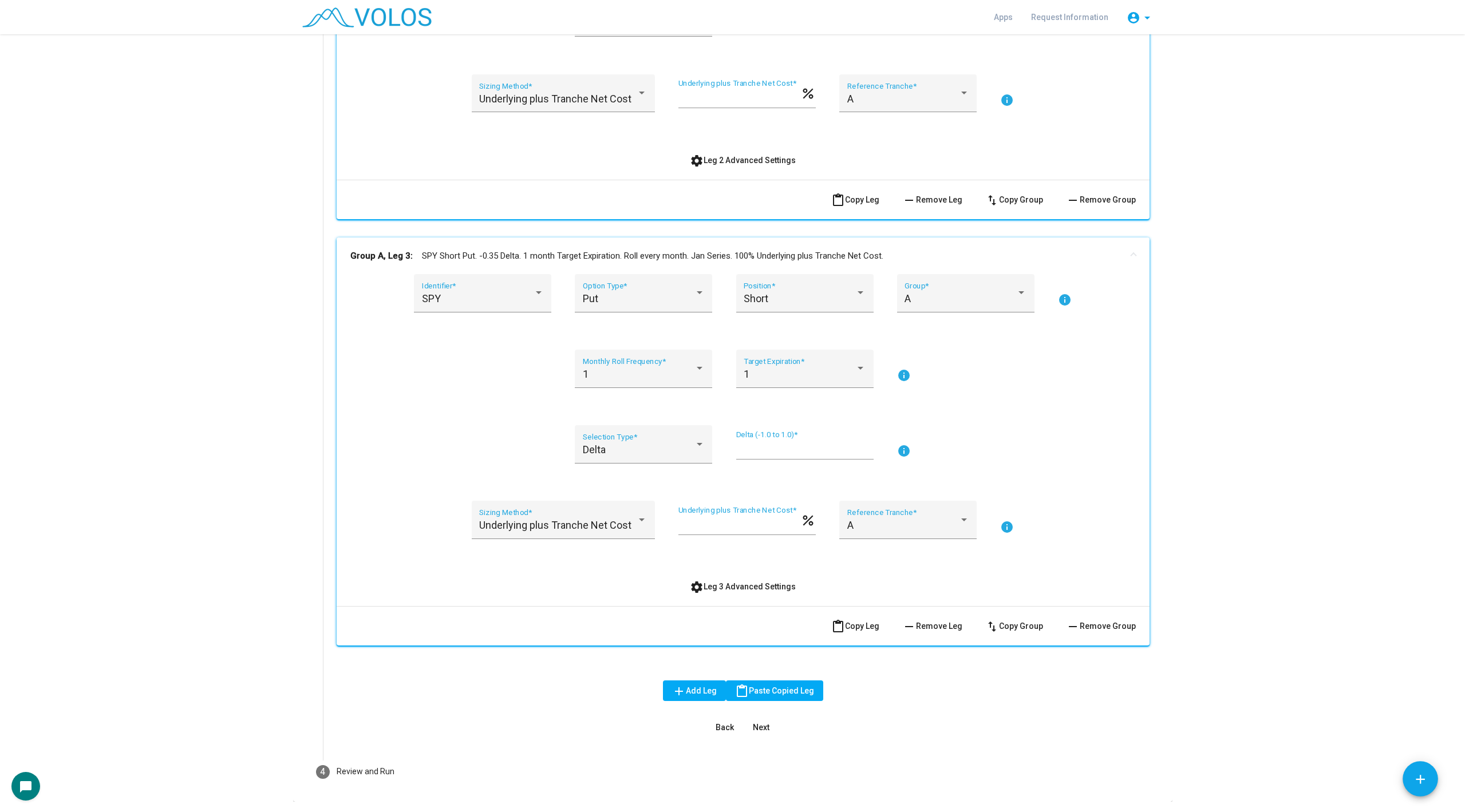
scroll to position [880, 0]
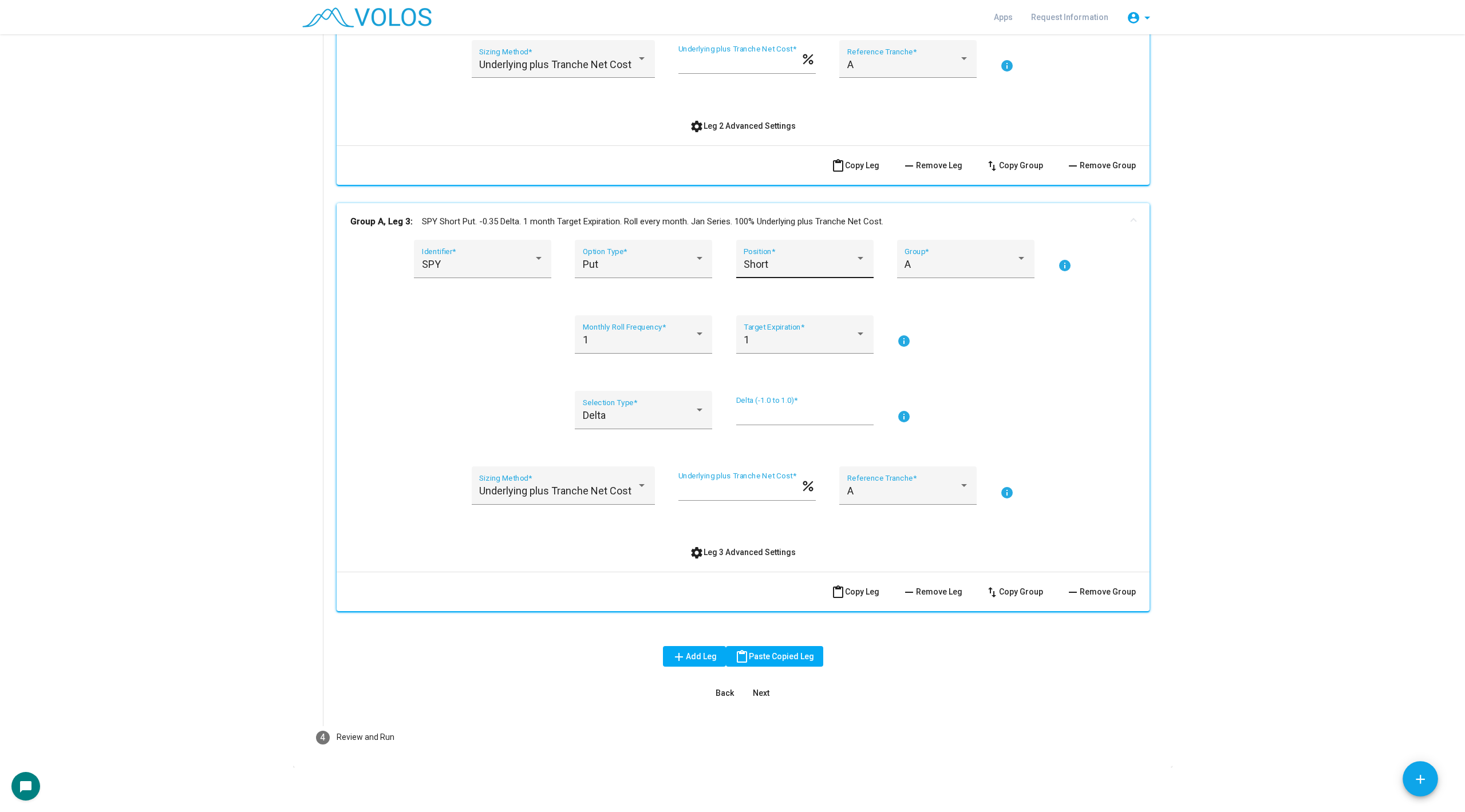
click at [786, 253] on div "Short Position *" at bounding box center [804, 262] width 122 height 30
click at [783, 231] on span "Long" at bounding box center [804, 232] width 122 height 30
click at [667, 414] on div "Delta" at bounding box center [638, 415] width 112 height 11
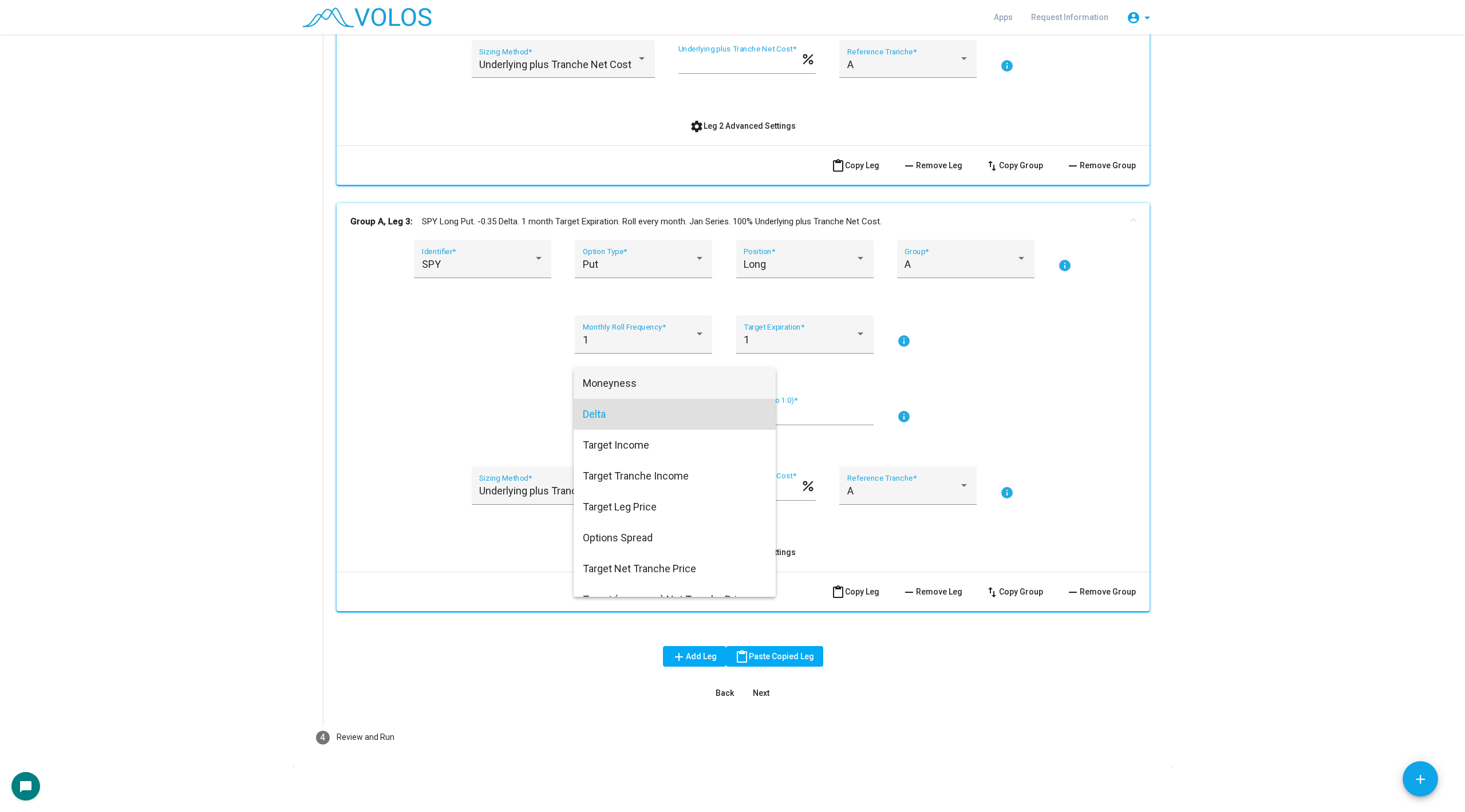
click at [666, 381] on span "Moneyness" at bounding box center [674, 383] width 184 height 30
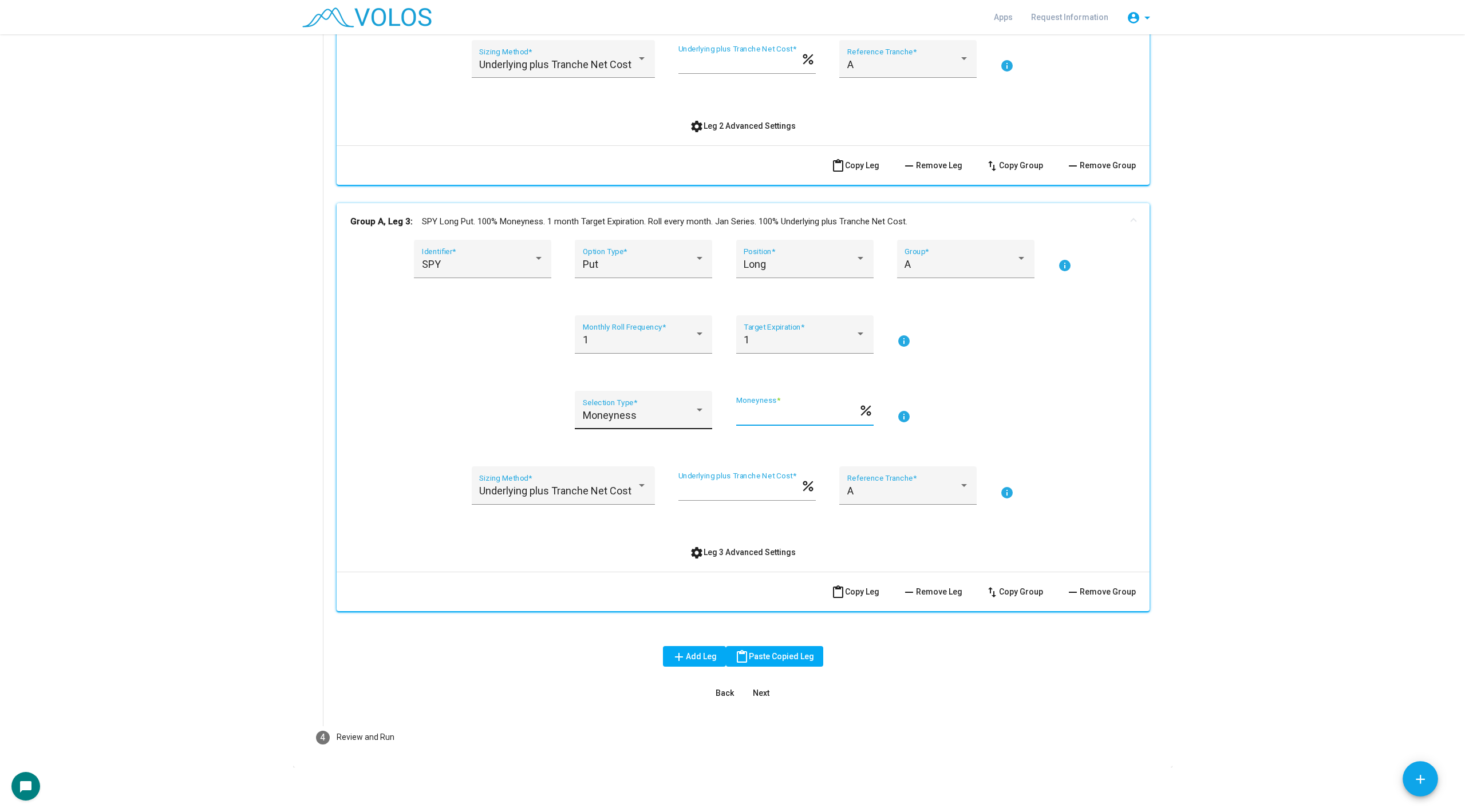
drag, startPoint x: 771, startPoint y: 415, endPoint x: 692, endPoint y: 415, distance: 79.0
click at [692, 415] on div "Moneyness Selection Type * *** Moneyness * percent info" at bounding box center [742, 416] width 786 height 52
type input "****"
click at [967, 387] on div "SPY Identifier * Put Option Type * Long Position * A Group * info 1 Monthly Rol…" at bounding box center [742, 401] width 786 height 323
click at [848, 221] on mat-panel-title "Group A, Leg 3: SPY Long Put. 92.5% Moneyness. 1 month Target Expiration. Roll …" at bounding box center [736, 221] width 772 height 13
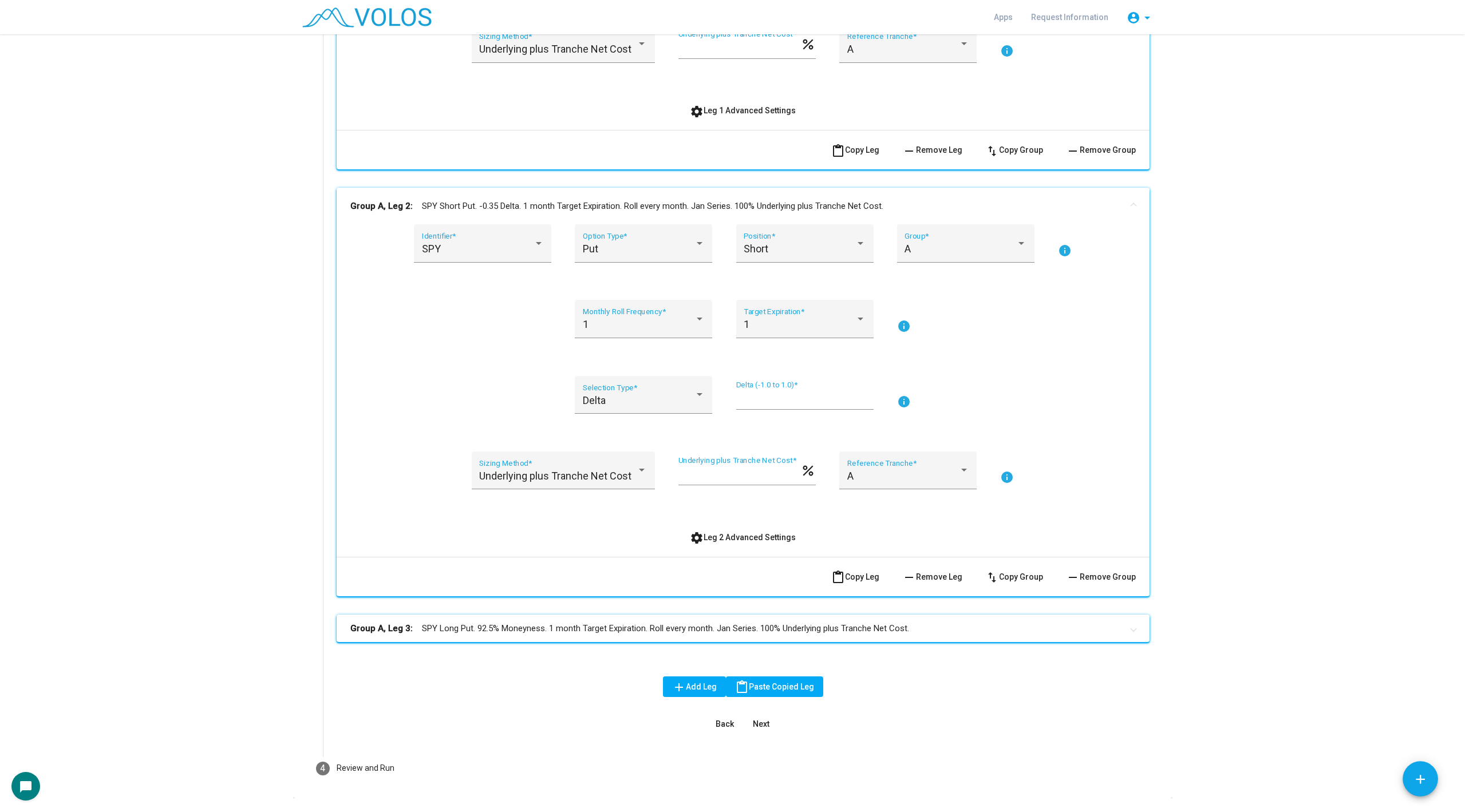
click at [848, 200] on mat-panel-title "Group A, Leg 2: SPY Short Put. -0.35 Delta. 1 month Target Expiration. Roll eve…" at bounding box center [736, 206] width 772 height 13
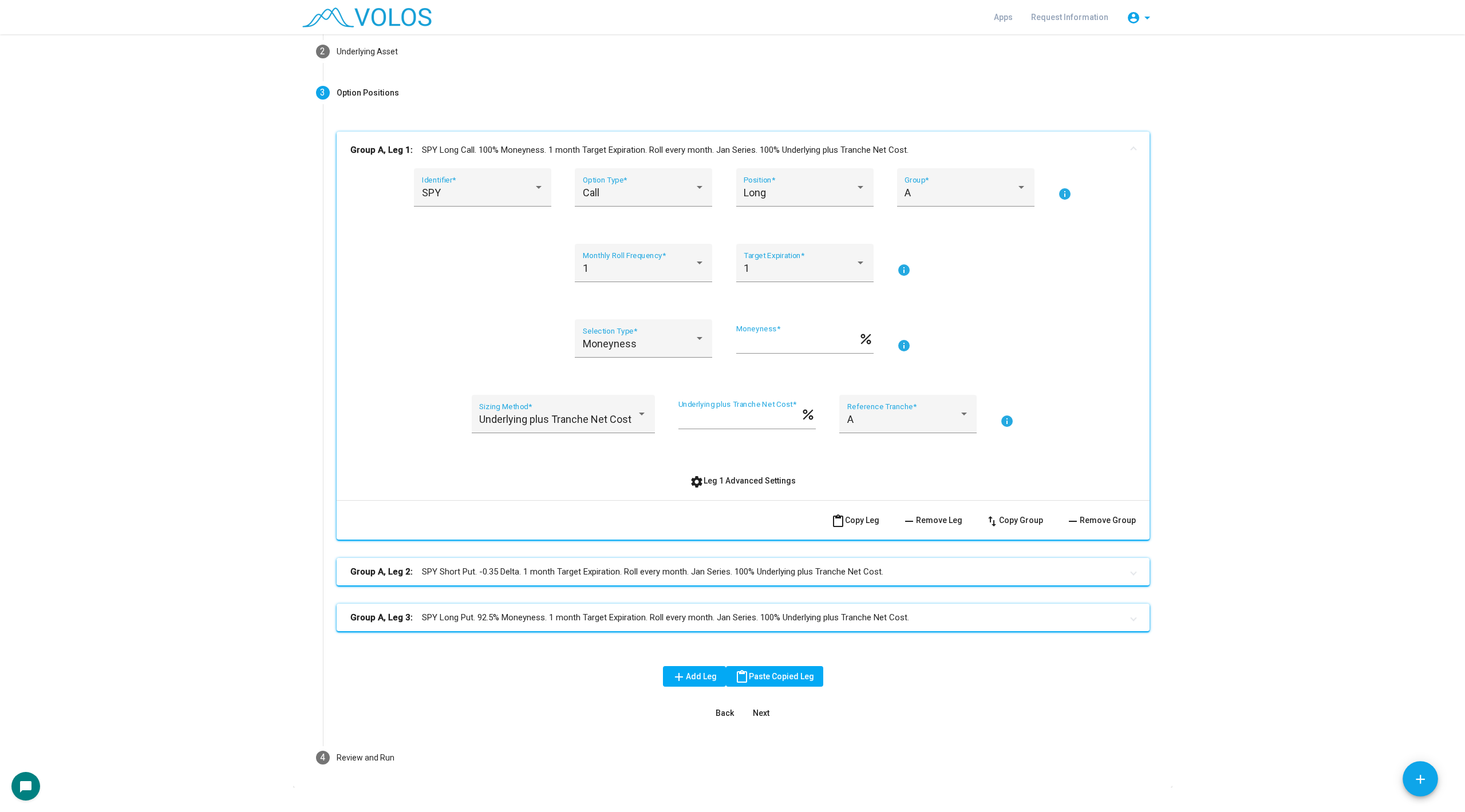
scroll to position [92, 0]
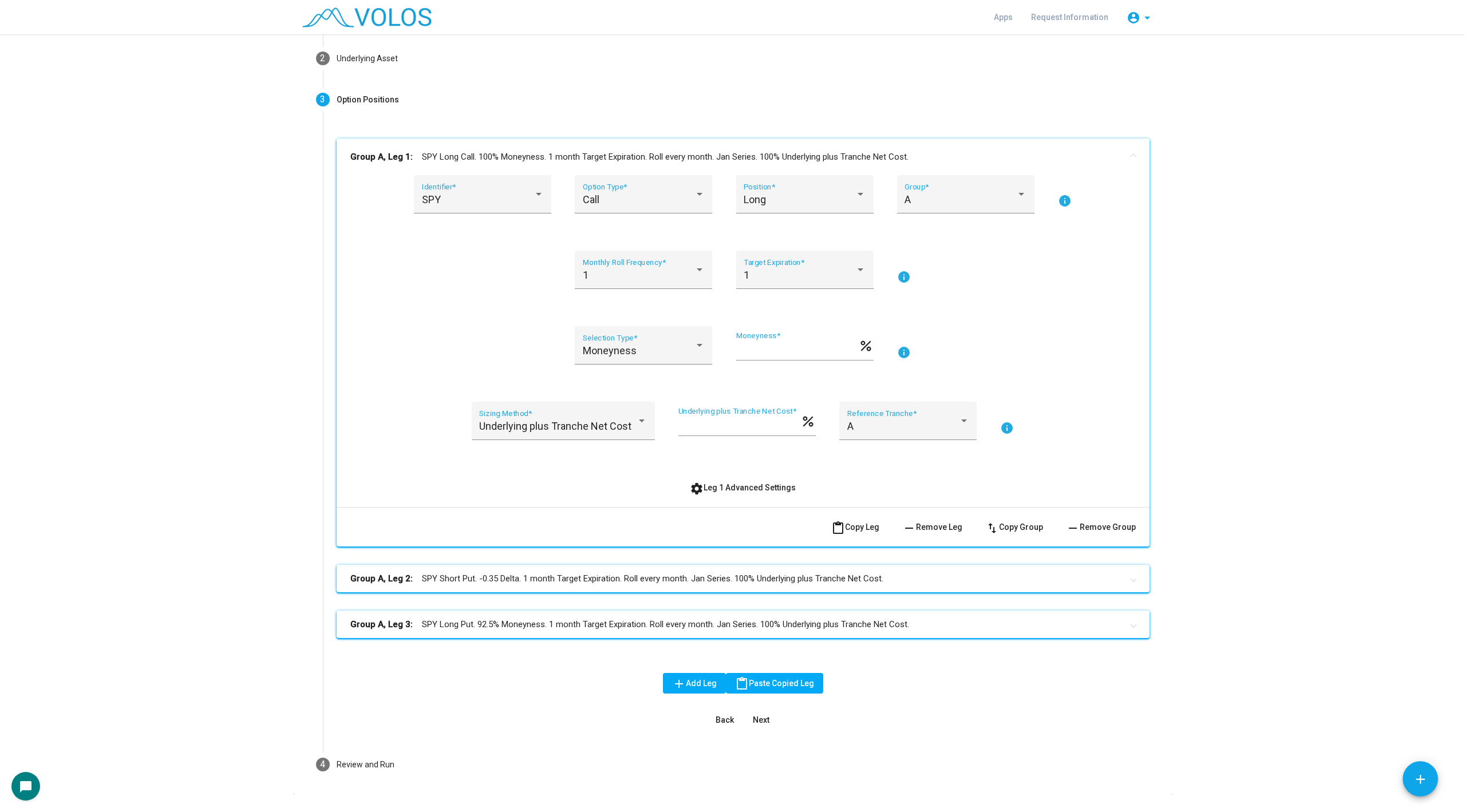
click at [843, 161] on mat-panel-title "Group A, Leg 1: SPY Long Call. 100% Moneyness. 1 month Target Expiration. Roll …" at bounding box center [736, 157] width 772 height 13
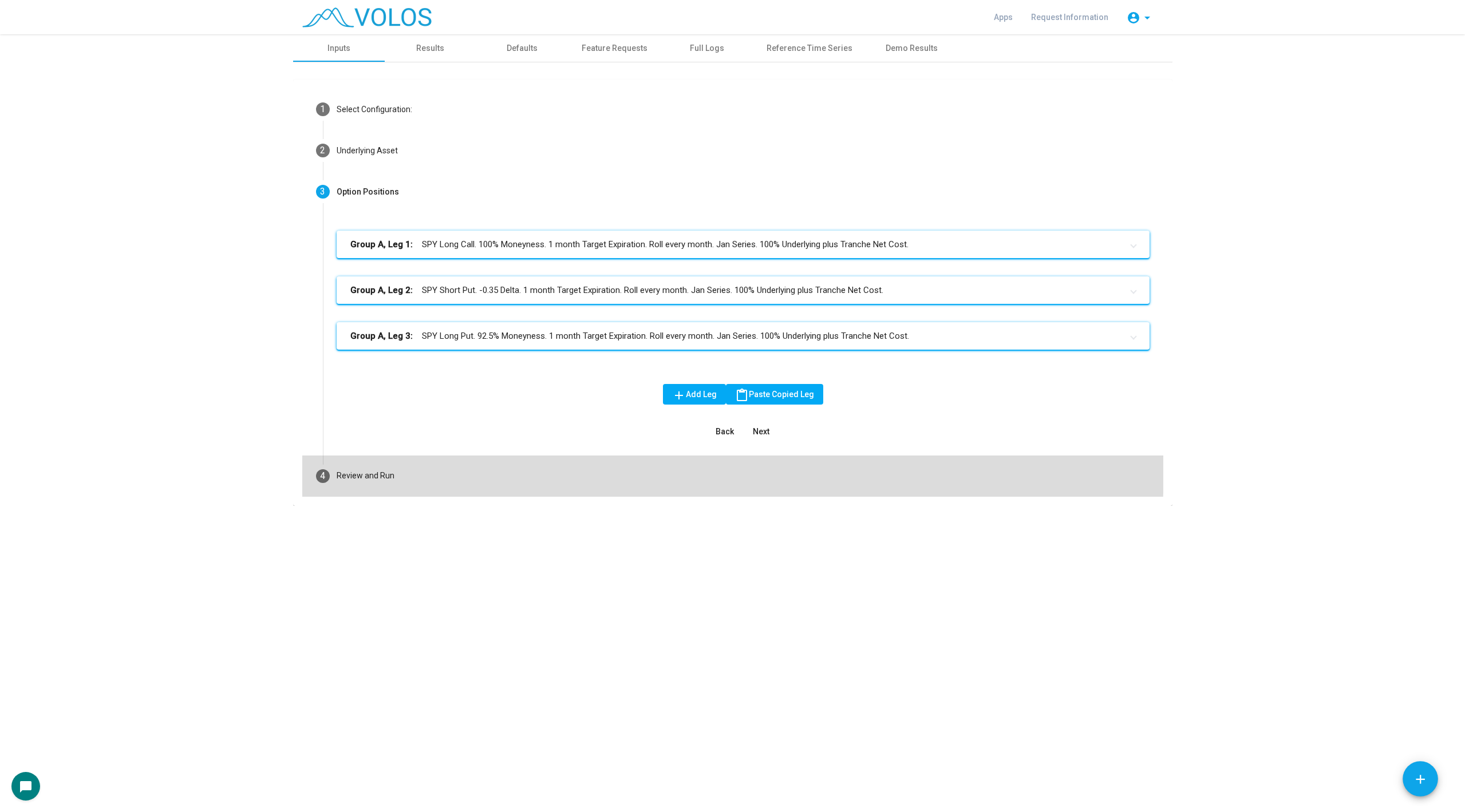
click at [492, 463] on mat-step-header "4 Review and Run" at bounding box center [732, 476] width 861 height 42
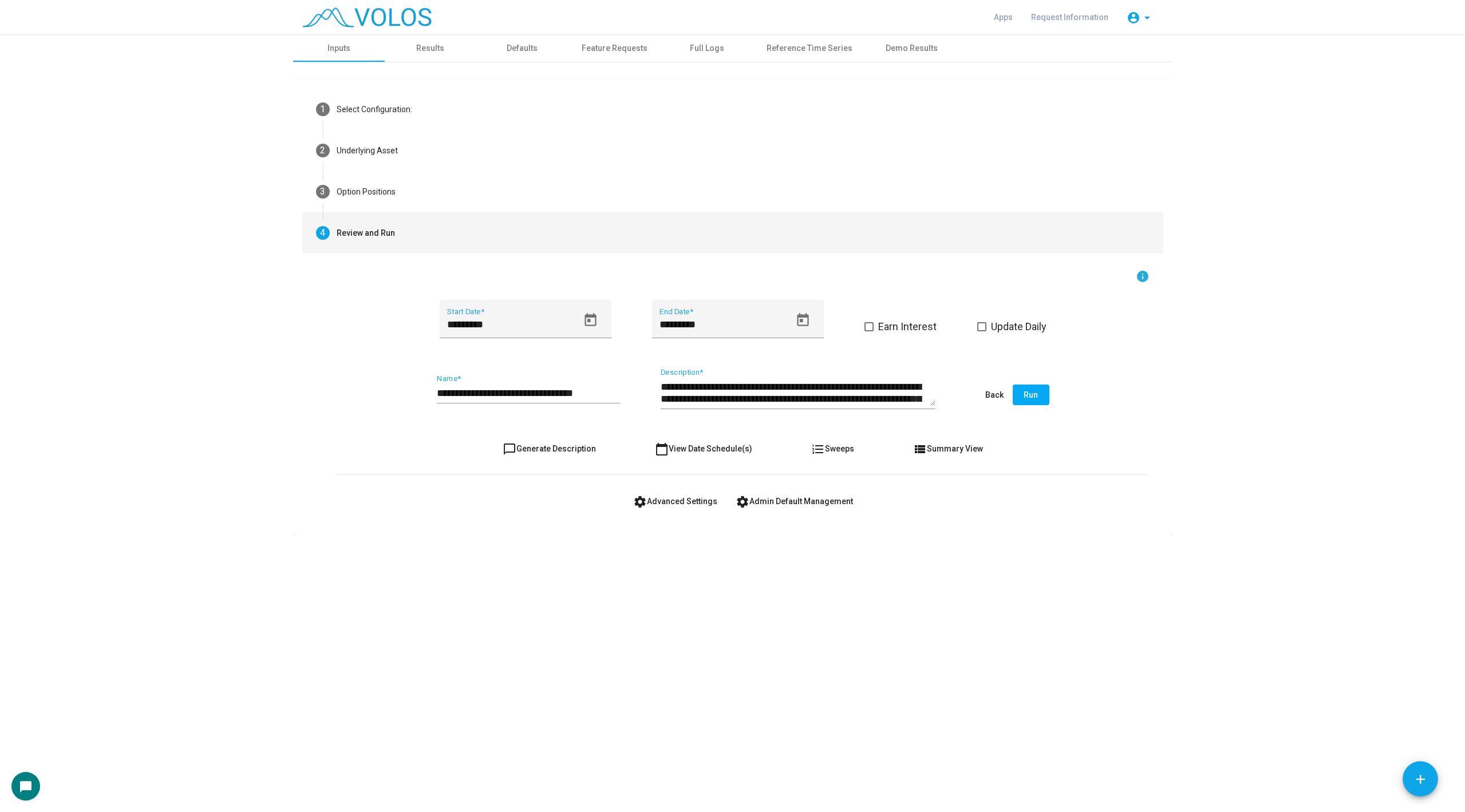
click at [613, 390] on input "**********" at bounding box center [528, 393] width 183 height 11
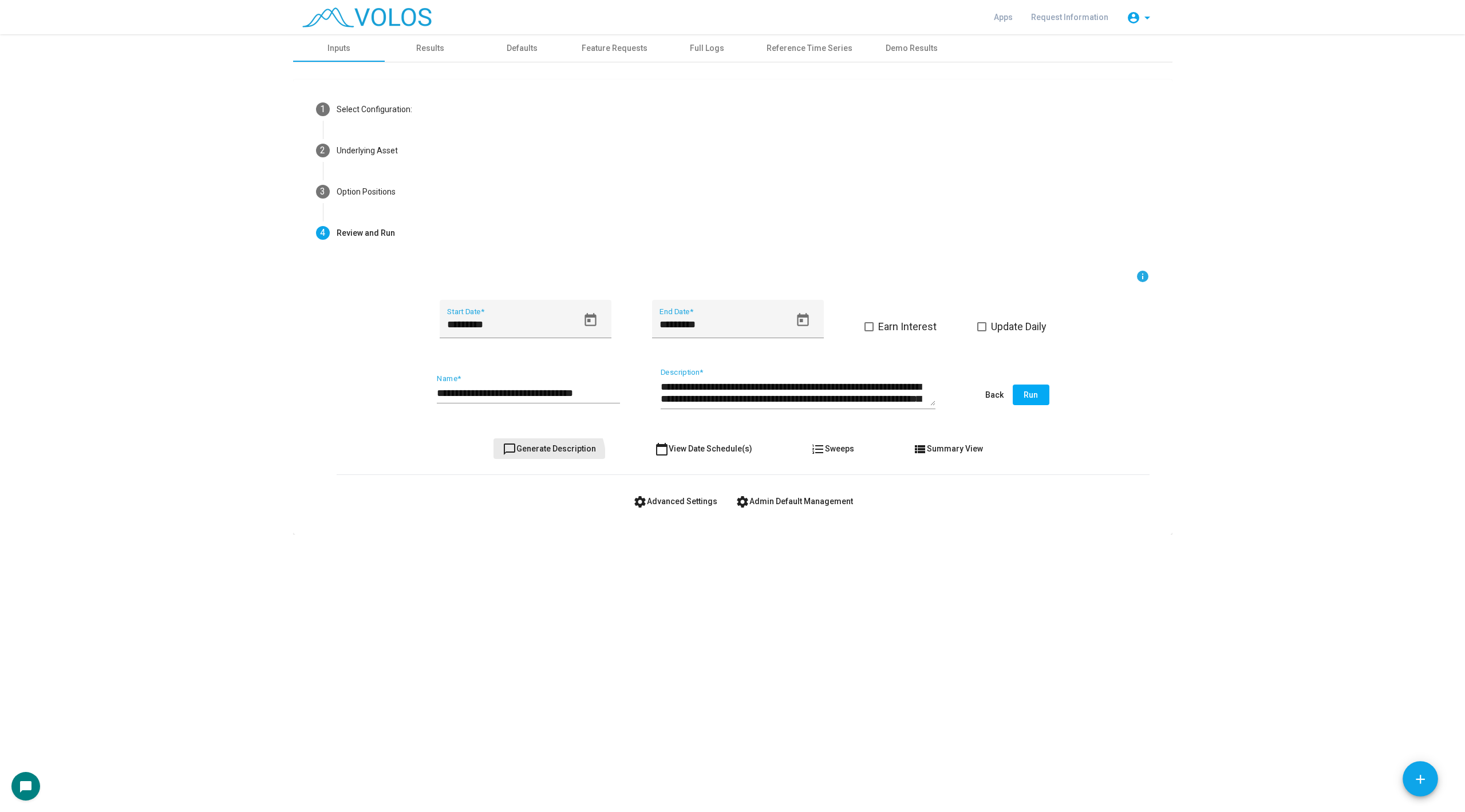
click at [546, 457] on button "chat_bubble_outline Generate Description" at bounding box center [548, 448] width 112 height 20
type textarea "**********"
click at [566, 436] on form "**********" at bounding box center [743, 390] width 812 height 242
click at [561, 449] on span "chat_bubble_outline Generate Description" at bounding box center [548, 448] width 93 height 9
click at [609, 392] on input "**********" at bounding box center [528, 393] width 183 height 11
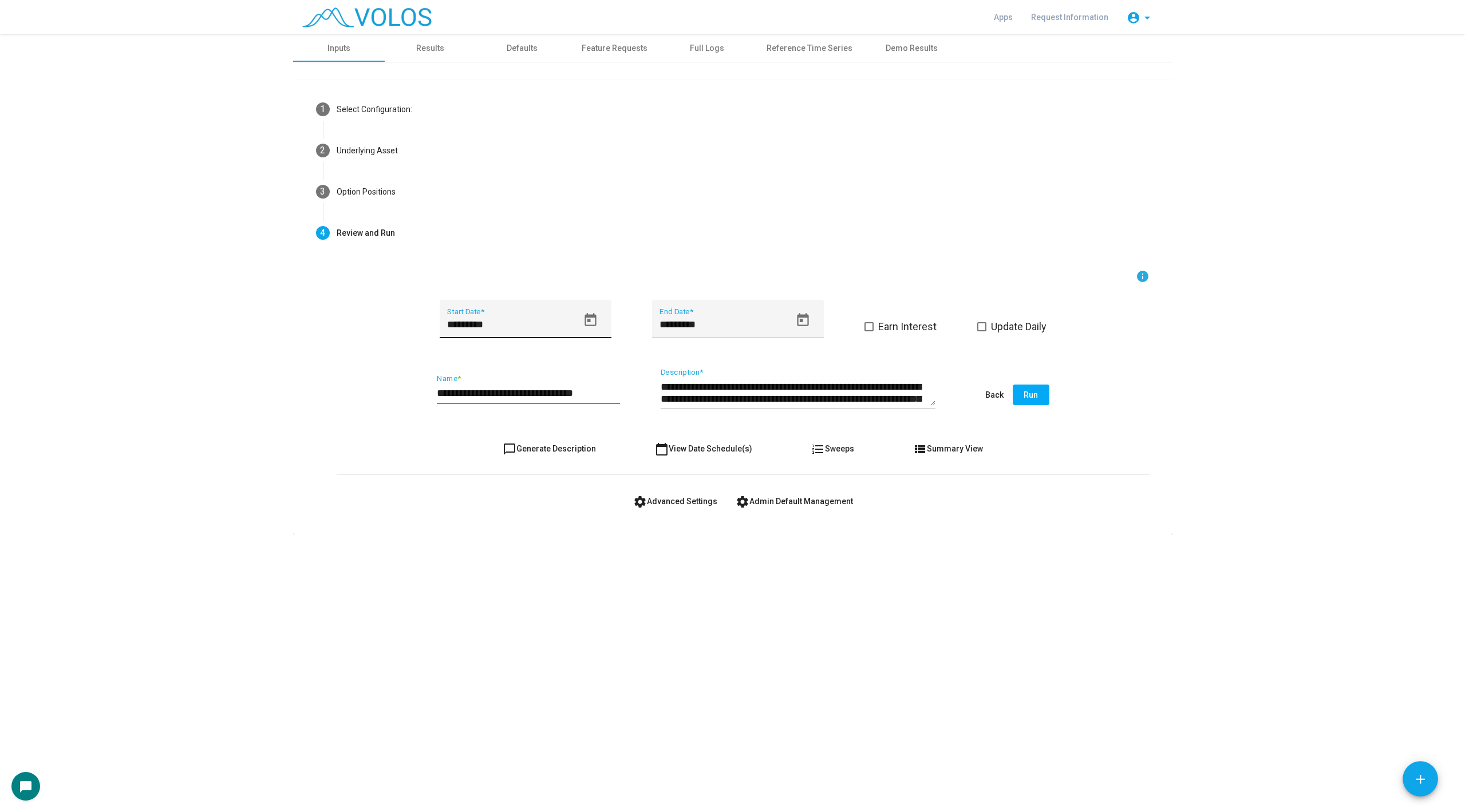
click at [590, 328] on icon "Open calendar" at bounding box center [590, 320] width 16 height 16
click at [543, 483] on div "20" at bounding box center [546, 481] width 20 height 20
click at [558, 438] on button "chat_bubble_outline Generate Description" at bounding box center [548, 448] width 112 height 20
click at [543, 452] on span "chat_bubble_outline Generate Description" at bounding box center [548, 448] width 93 height 9
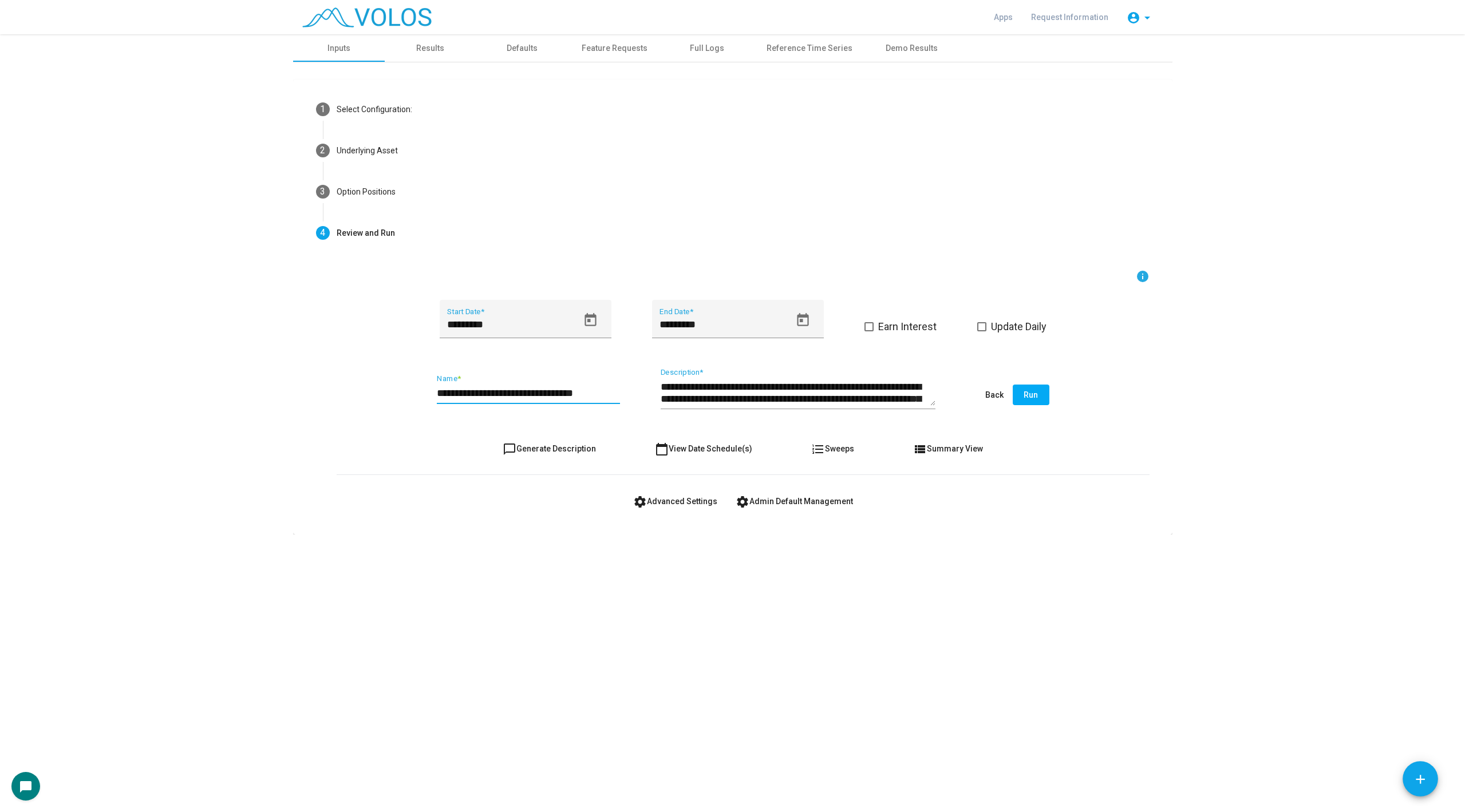
click at [614, 396] on input "**********" at bounding box center [528, 393] width 183 height 11
click at [601, 394] on input "**********" at bounding box center [528, 393] width 183 height 11
click at [552, 442] on button "chat_bubble_outline Generate Description" at bounding box center [548, 448] width 112 height 20
click at [465, 206] on mat-step-header "3 Option Positions" at bounding box center [732, 191] width 861 height 42
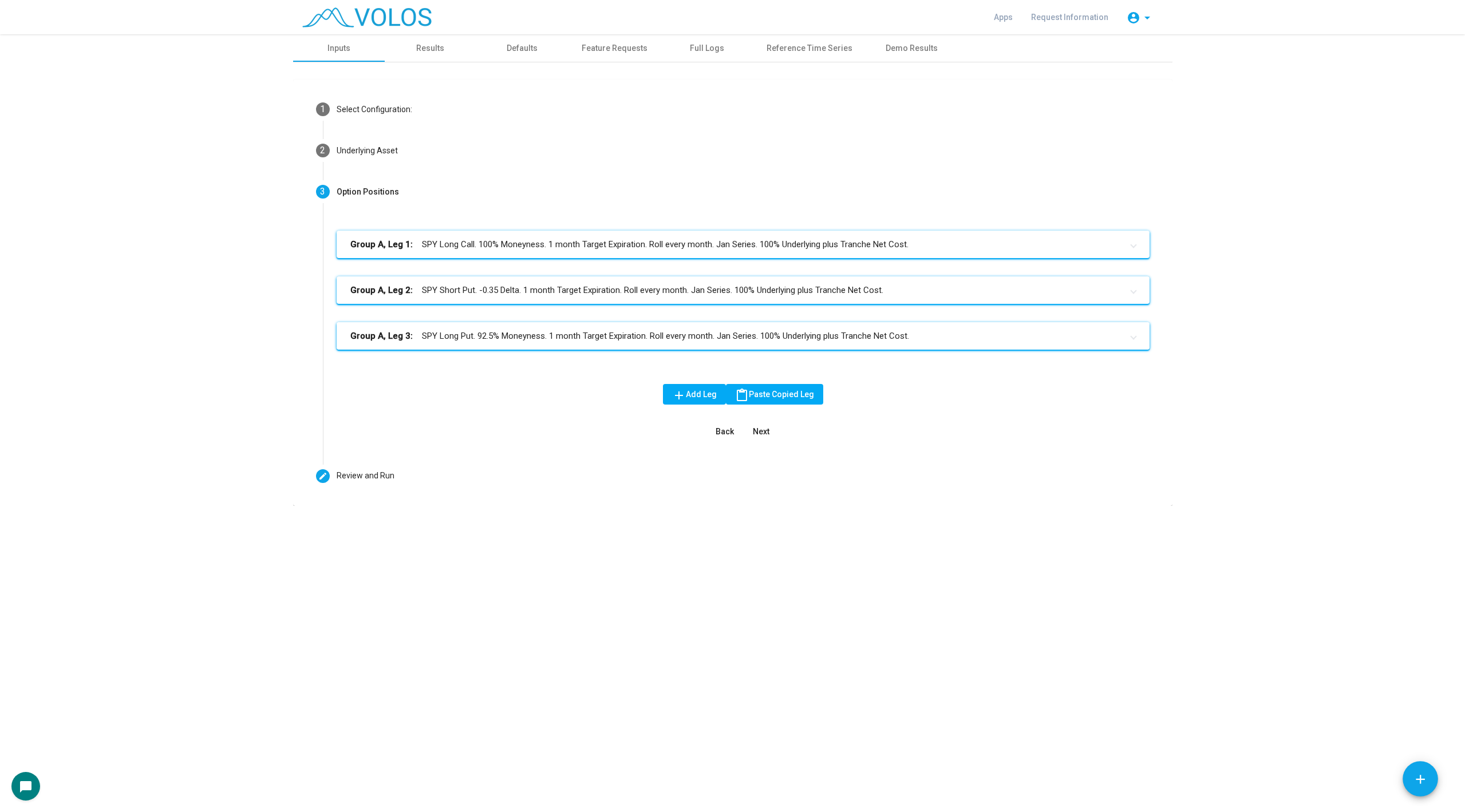
click at [535, 333] on mat-panel-title "Group A, Leg 3: SPY Long Put. 92.5% Moneyness. 1 month Target Expiration. Roll …" at bounding box center [736, 336] width 772 height 13
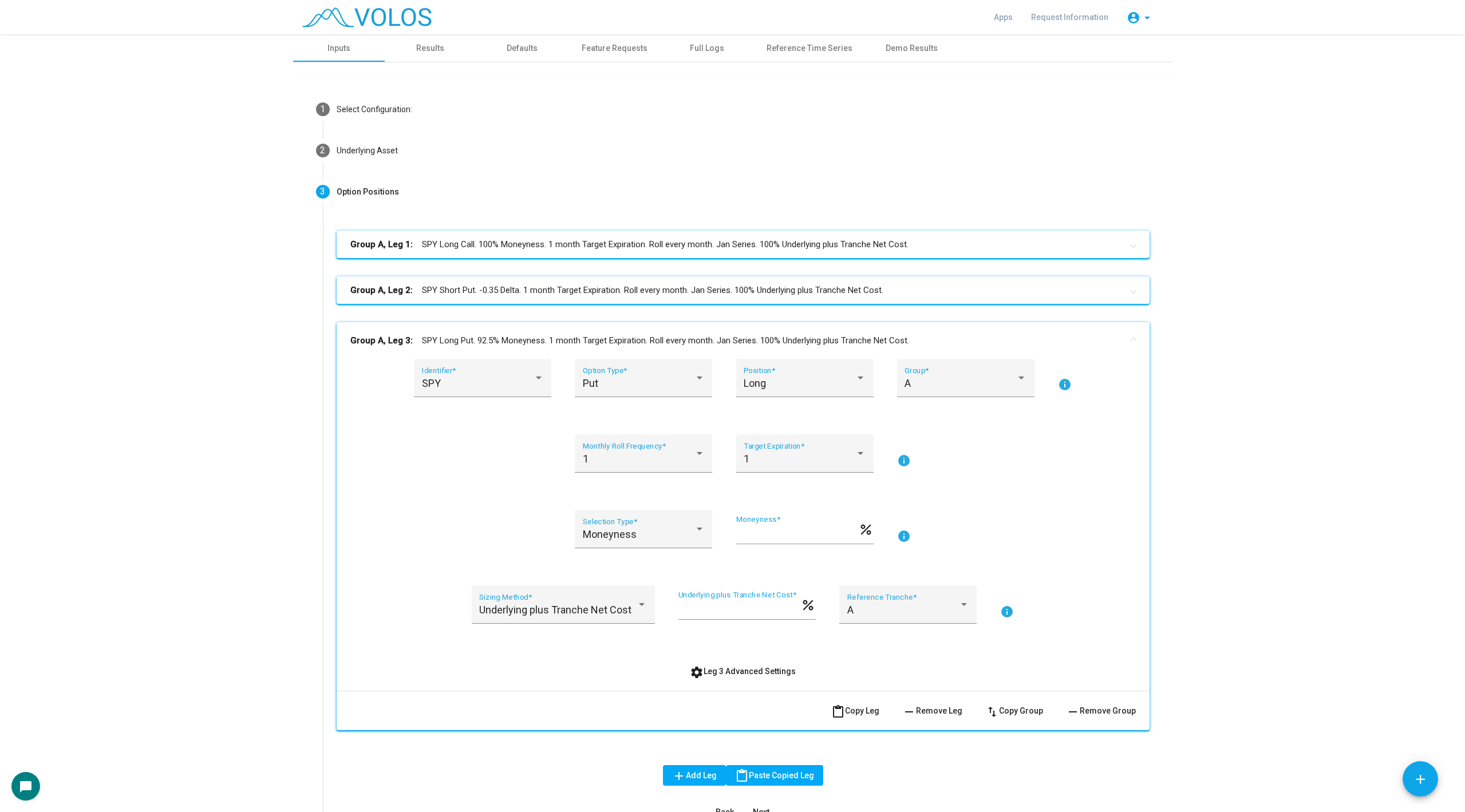
click at [545, 276] on mat-expansion-panel-header "Group A, Leg 2: SPY Short Put. -0.35 Delta. 1 month Target Expiration. Roll eve…" at bounding box center [743, 290] width 812 height 28
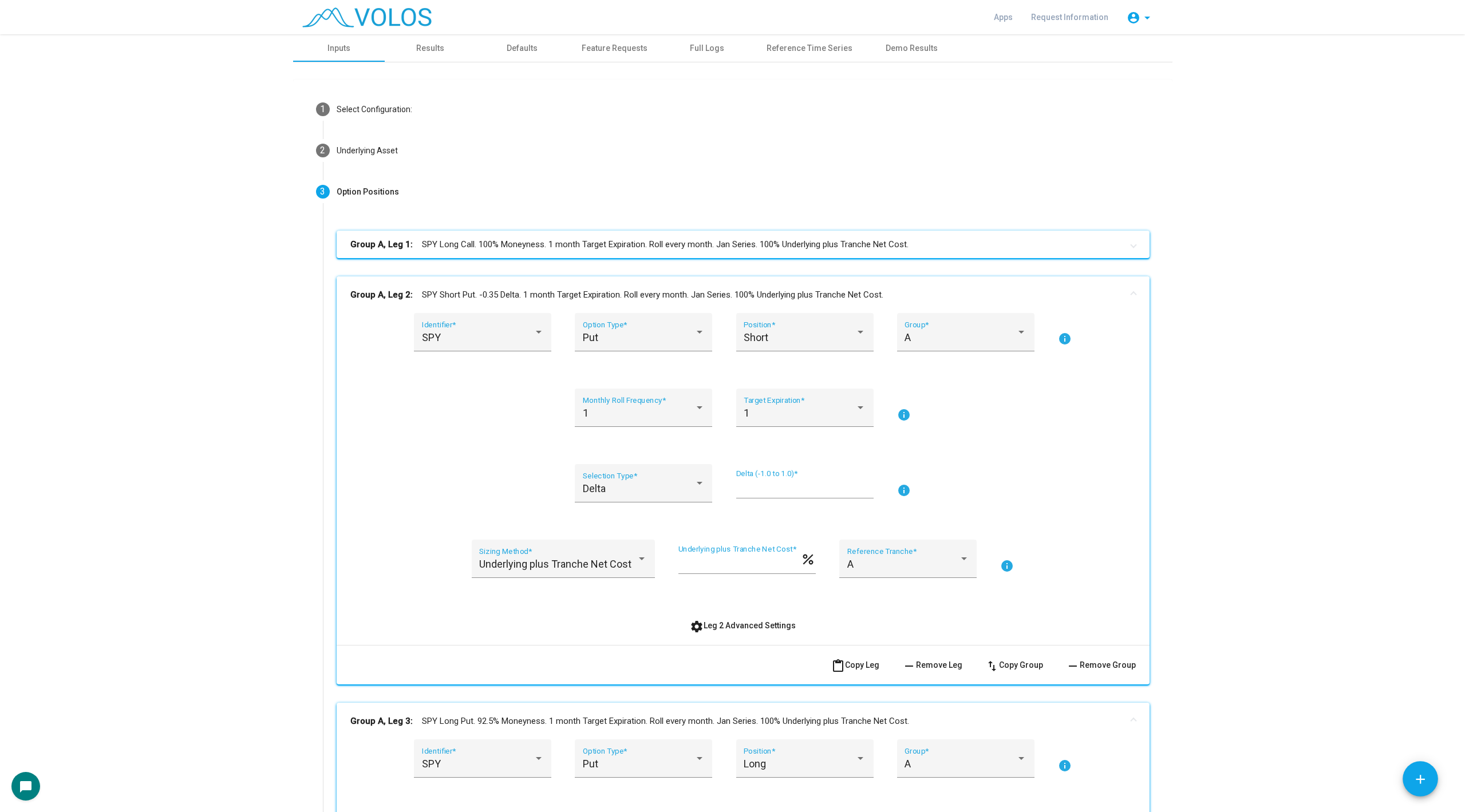
click at [534, 291] on mat-panel-title "Group A, Leg 2: SPY Short Put. -0.35 Delta. 1 month Target Expiration. Roll eve…" at bounding box center [736, 295] width 772 height 13
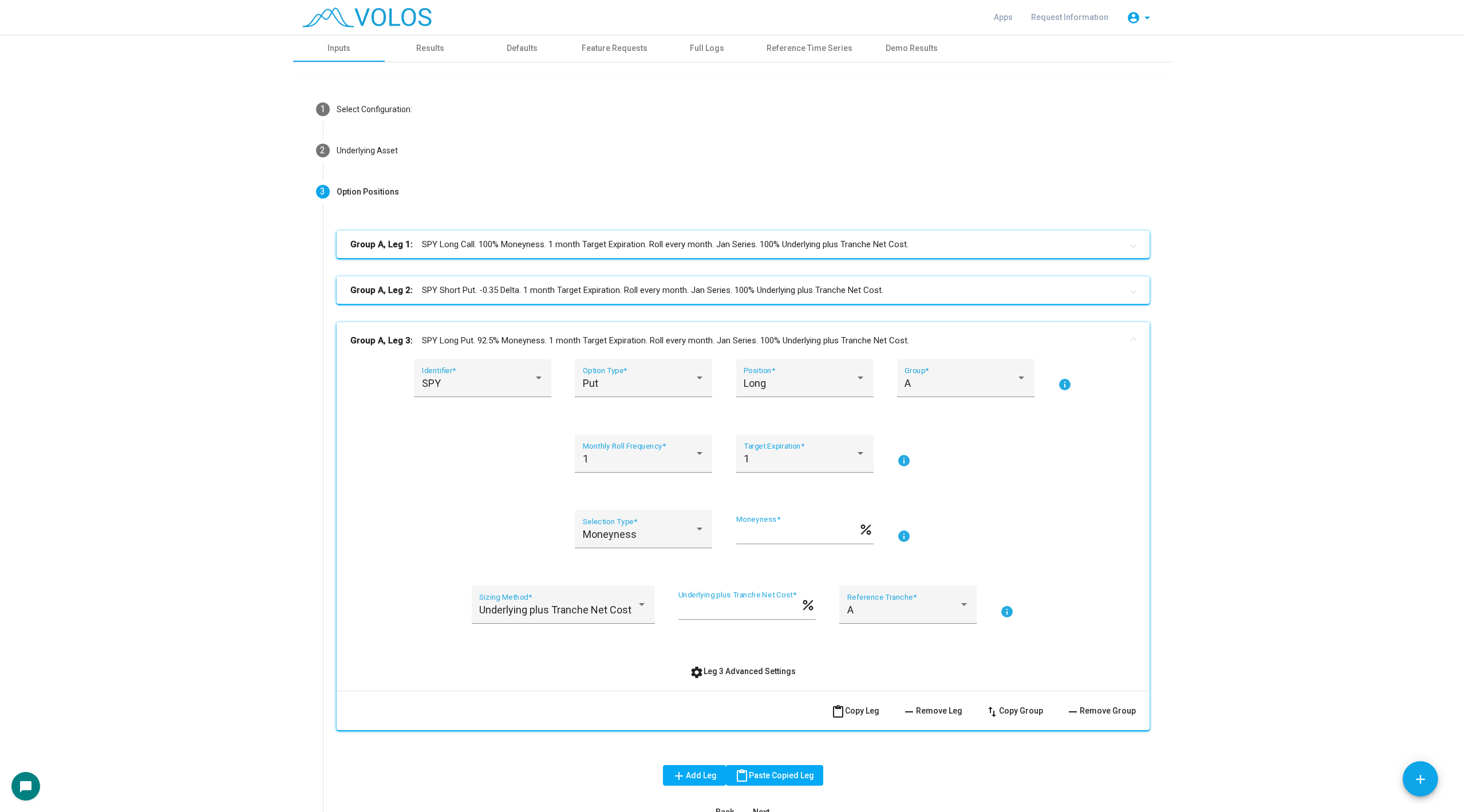
click at [531, 332] on mat-expansion-panel-header "Group A, Leg 3: SPY Long Put. 92.5% Moneyness. 1 month Target Expiration. Roll …" at bounding box center [743, 340] width 812 height 37
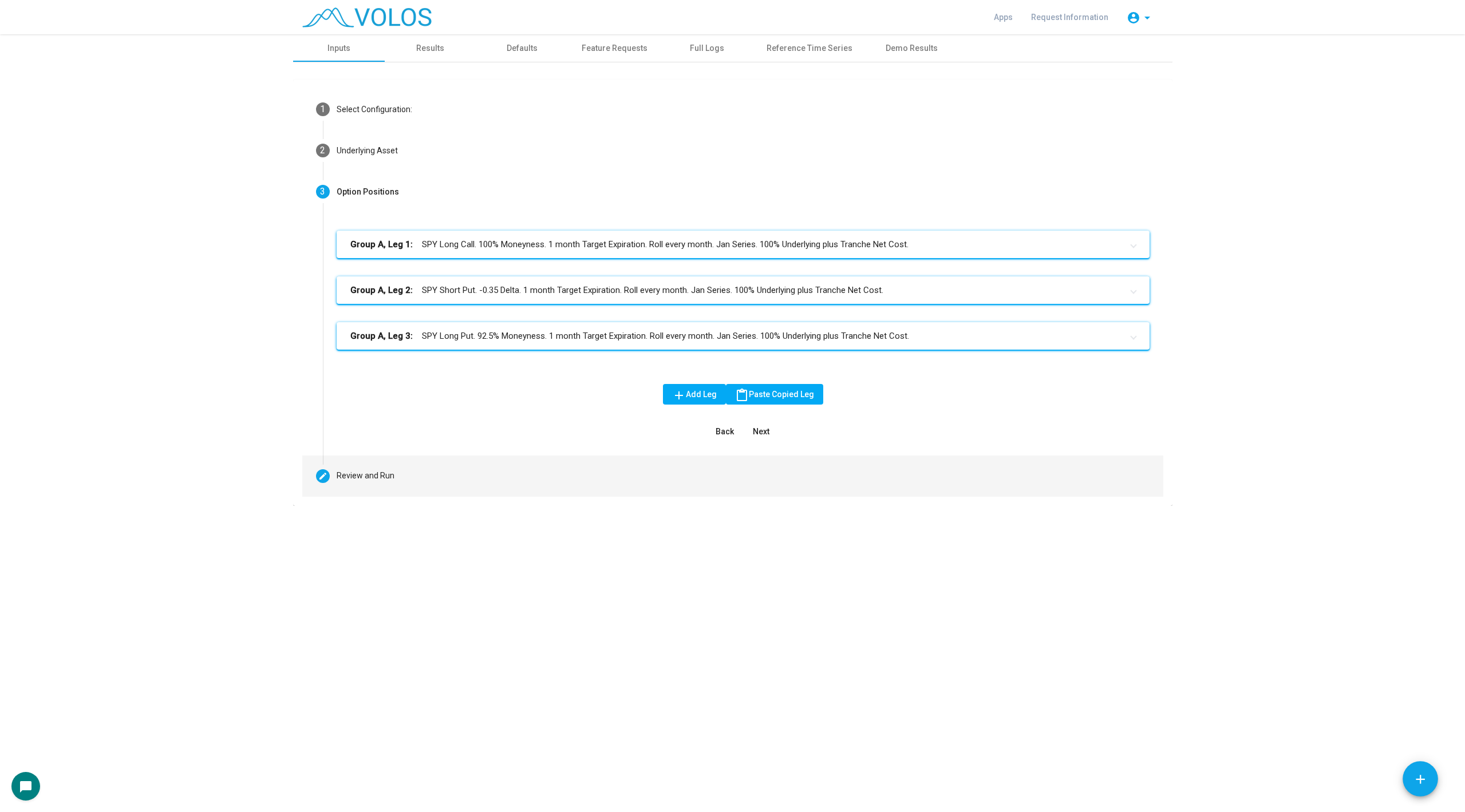
click at [373, 495] on mat-step-header "Editable create Review and Run" at bounding box center [732, 476] width 861 height 42
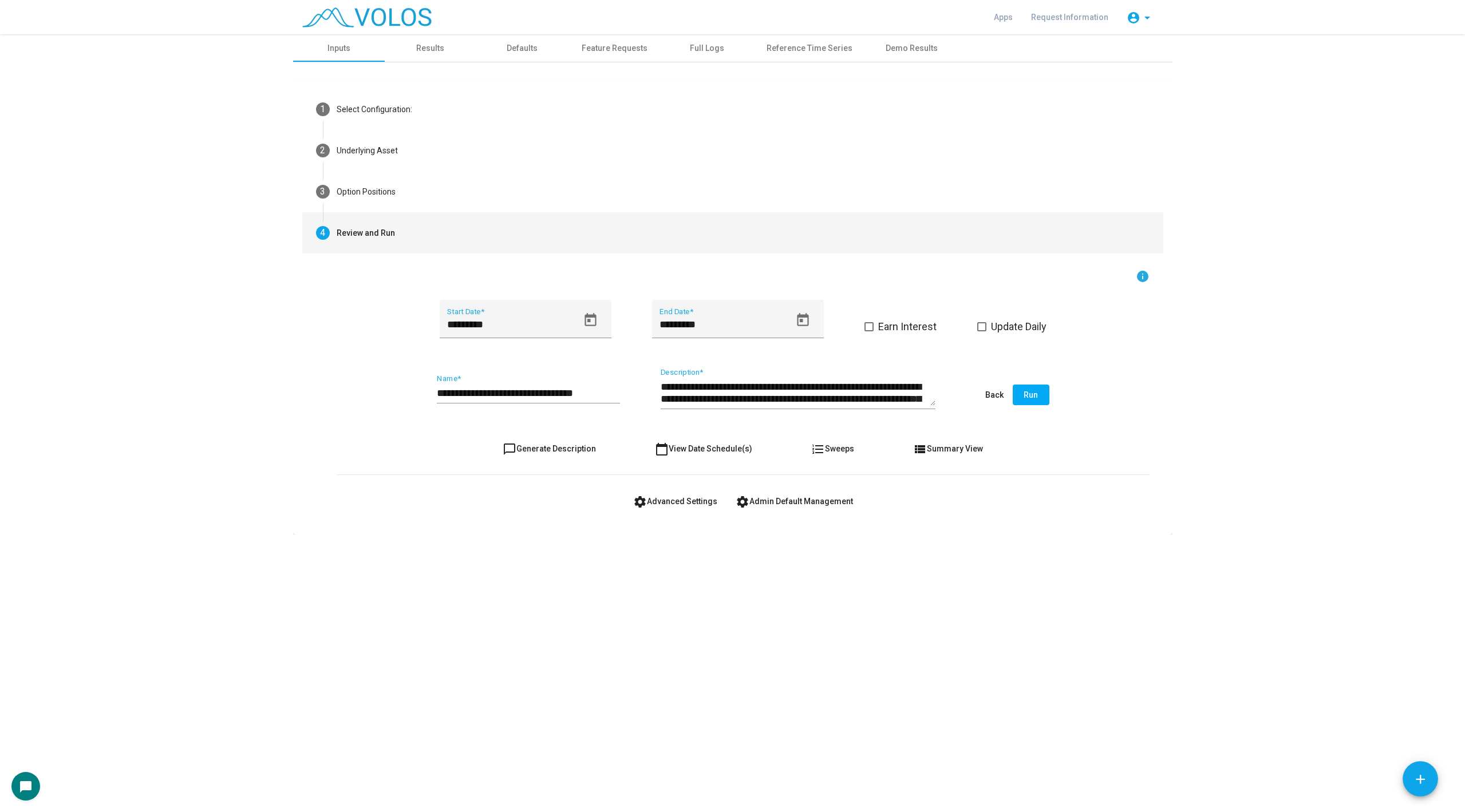
click at [607, 392] on input "**********" at bounding box center [528, 393] width 183 height 11
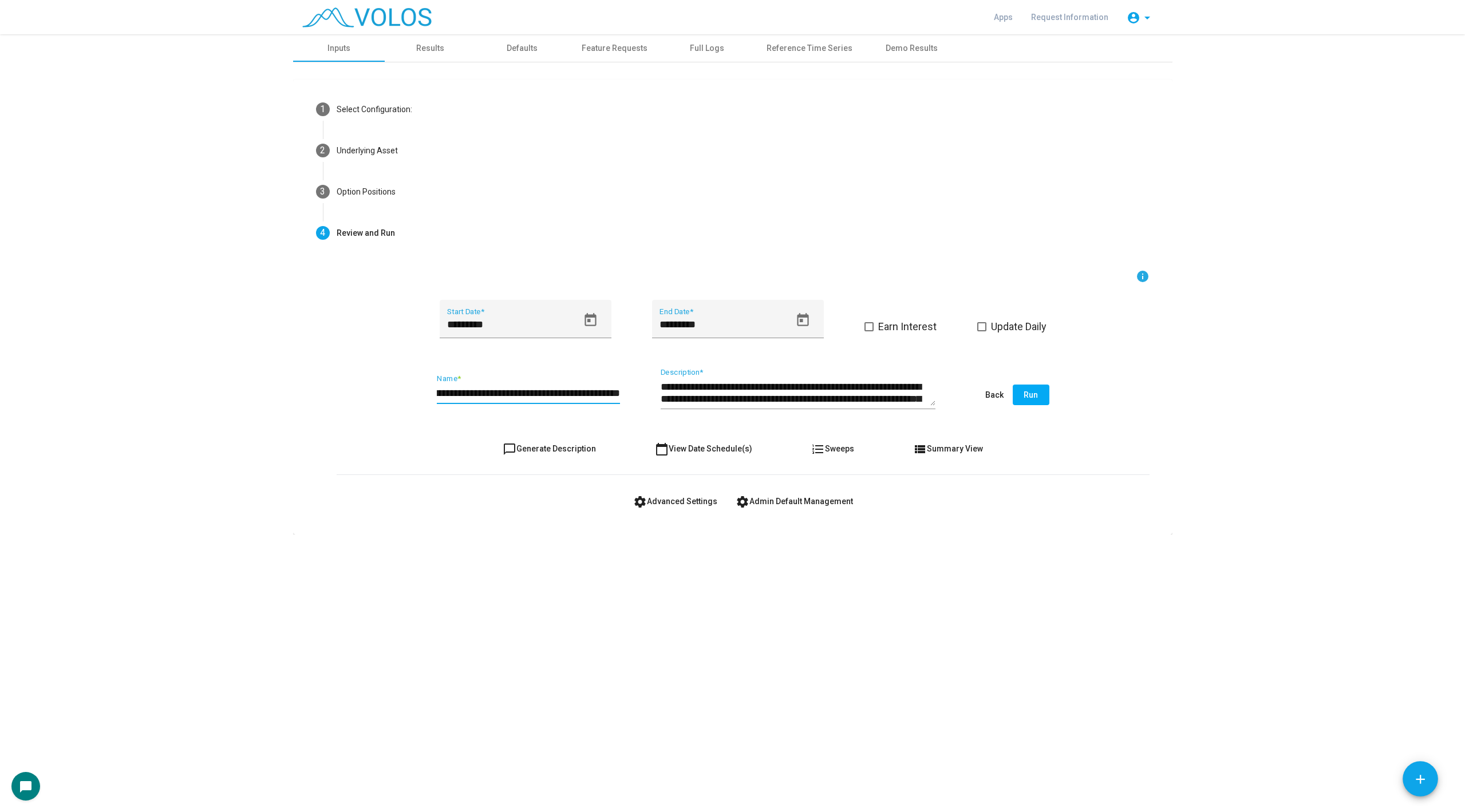
scroll to position [0, 120]
click at [543, 389] on input "**********" at bounding box center [528, 393] width 183 height 11
click at [560, 440] on button "chat_bubble_outline Generate Description" at bounding box center [548, 448] width 112 height 20
click at [538, 444] on span "chat_bubble_outline Generate Description" at bounding box center [548, 448] width 93 height 9
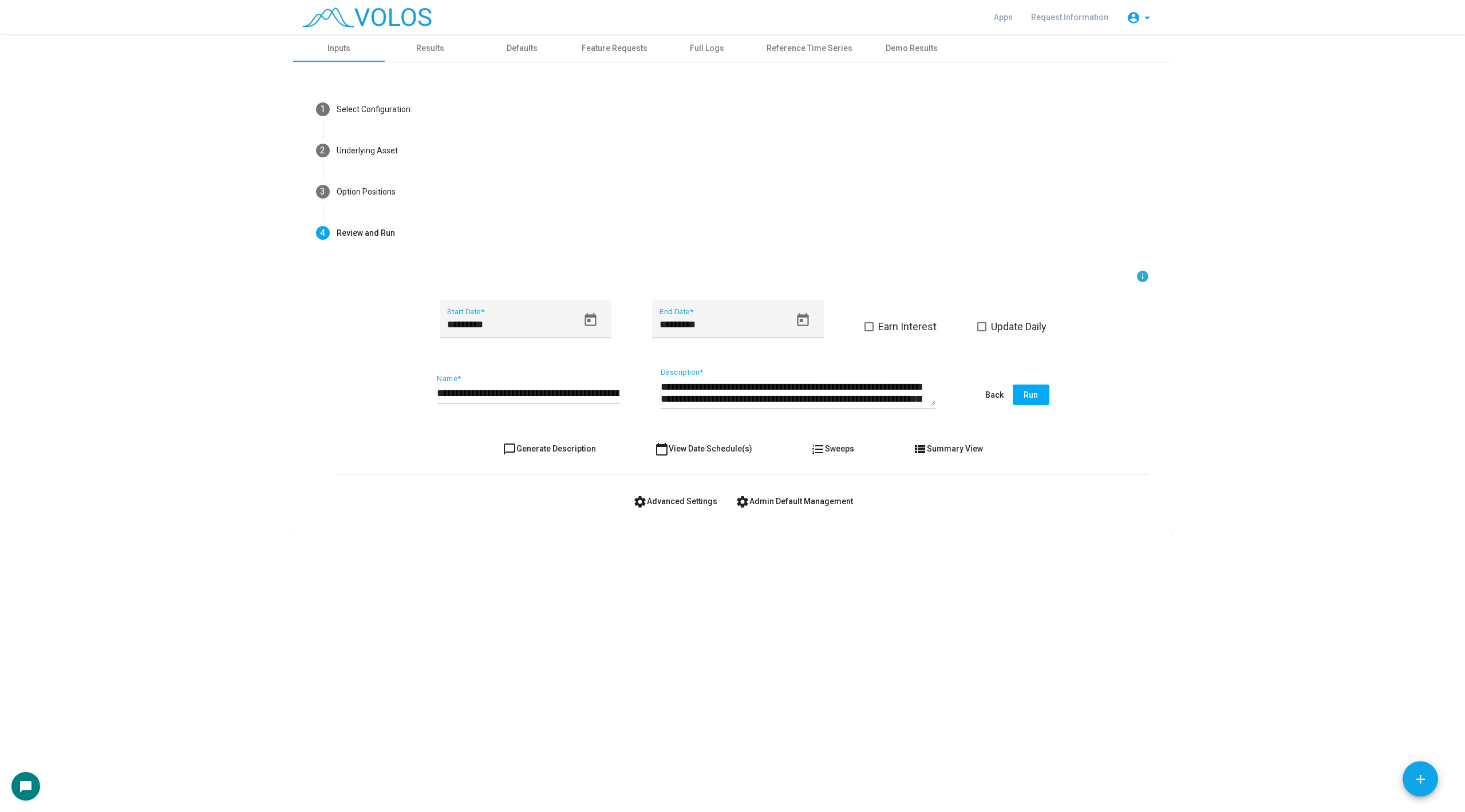
click at [573, 378] on div "**********" at bounding box center [528, 389] width 183 height 30
click at [568, 381] on div "**********" at bounding box center [528, 389] width 183 height 30
drag, startPoint x: 566, startPoint y: 388, endPoint x: 759, endPoint y: 394, distance: 193.1
click at [759, 394] on div "**********" at bounding box center [743, 395] width 812 height 54
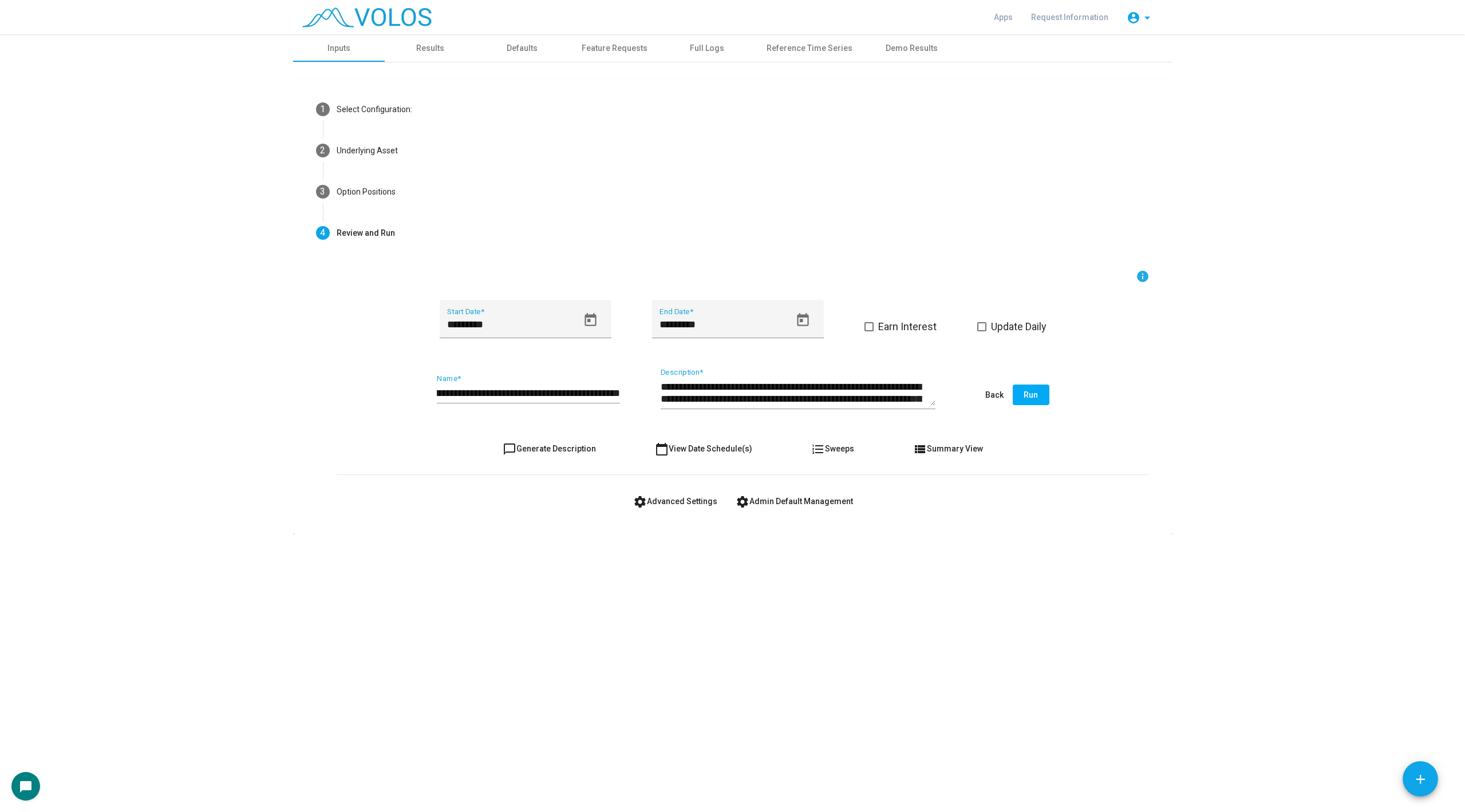
scroll to position [0, 0]
click at [558, 459] on form "**********" at bounding box center [743, 390] width 812 height 242
click at [559, 456] on button "chat_bubble_outline Generate Description" at bounding box center [548, 448] width 112 height 20
drag, startPoint x: 570, startPoint y: 394, endPoint x: 706, endPoint y: 418, distance: 138.1
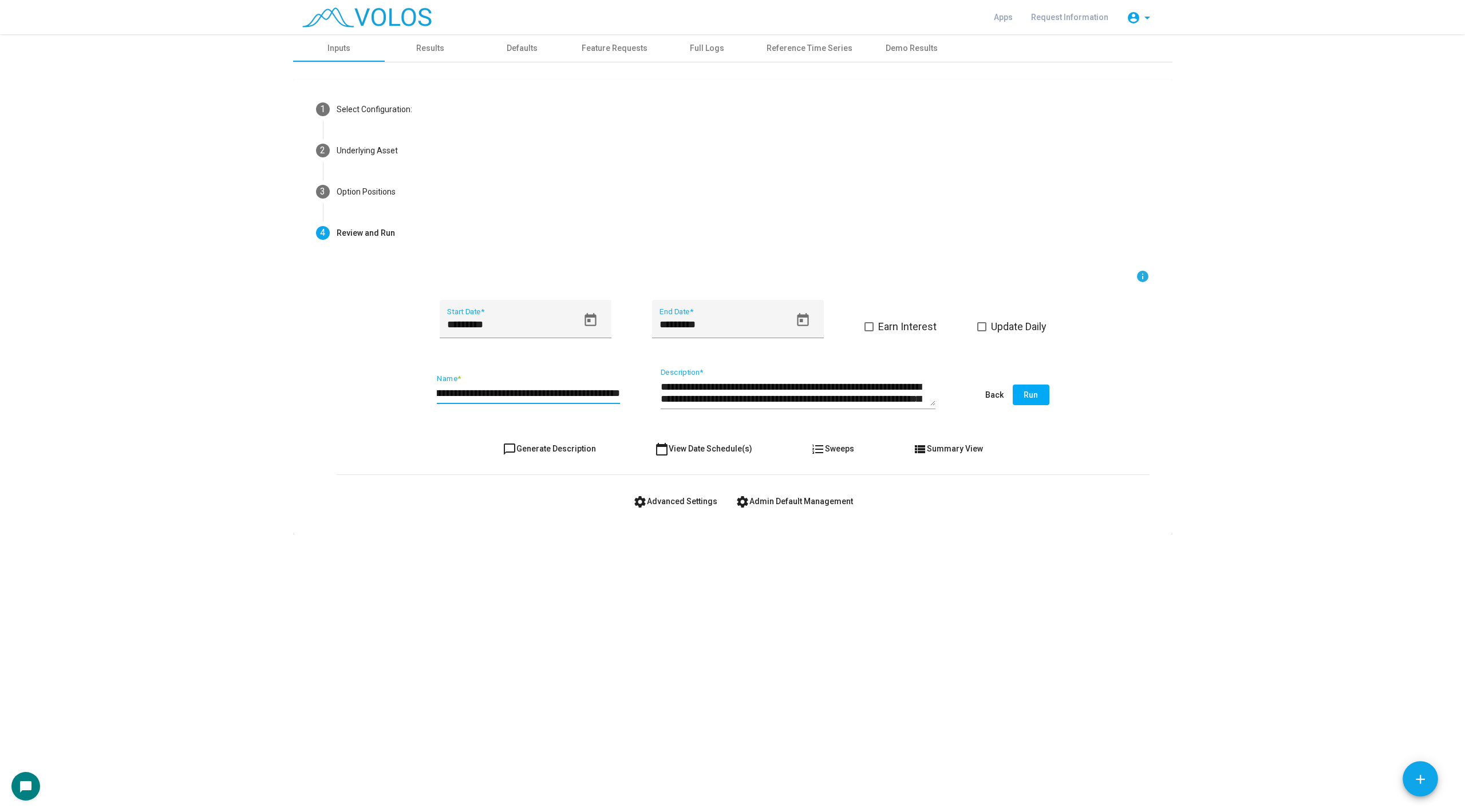
click at [706, 418] on div "**********" at bounding box center [743, 395] width 812 height 54
click at [545, 392] on input "**********" at bounding box center [528, 393] width 183 height 11
type input "**********"
click at [535, 454] on button "chat_bubble_outline Generate Description" at bounding box center [548, 448] width 112 height 20
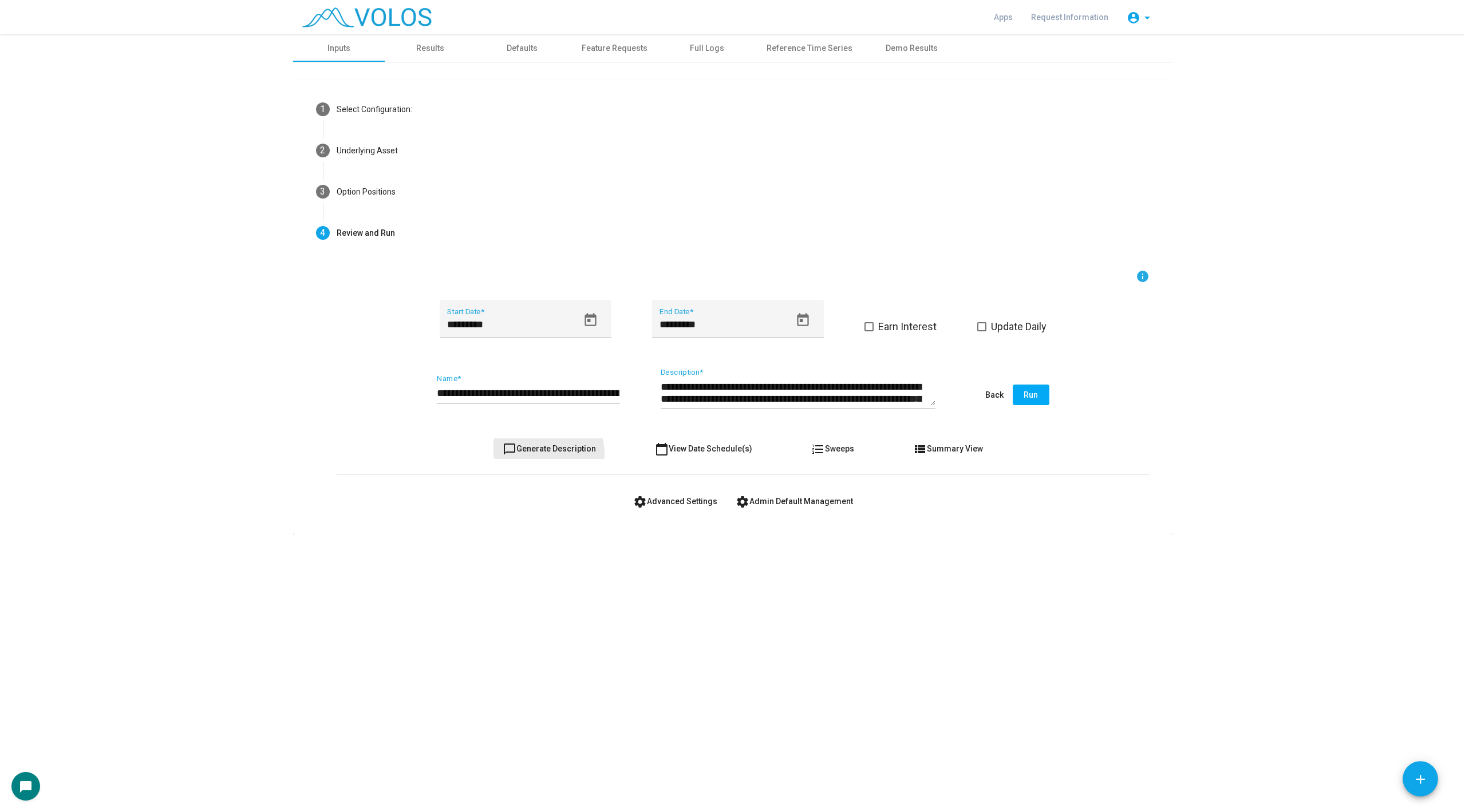
click at [535, 454] on button "chat_bubble_outline Generate Description" at bounding box center [548, 448] width 112 height 20
click at [525, 450] on span "chat_bubble_outline Generate Description" at bounding box center [548, 448] width 93 height 9
click at [429, 29] on div "Apps Request Information account_circle arrow_drop_down" at bounding box center [732, 17] width 879 height 34
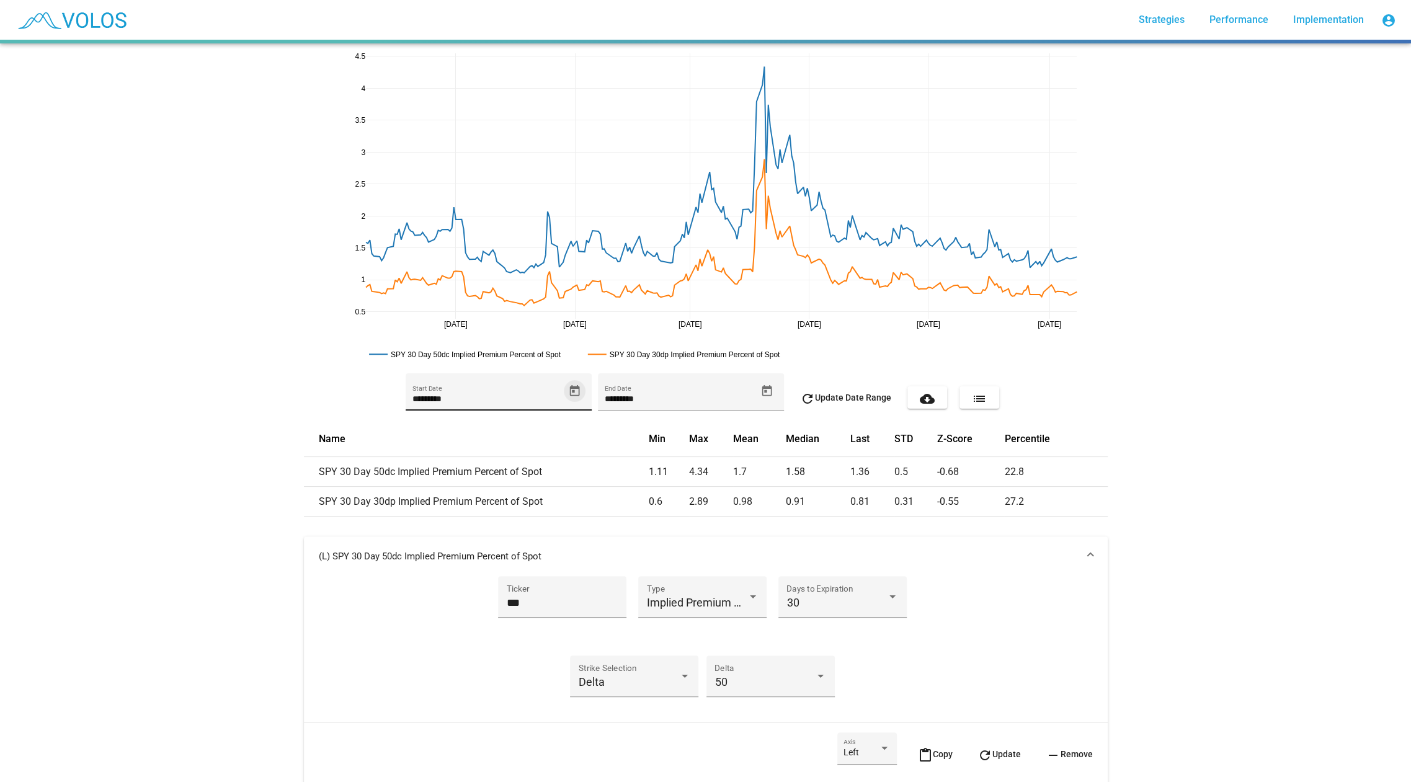
click at [575, 392] on icon "Open calendar" at bounding box center [574, 390] width 13 height 13
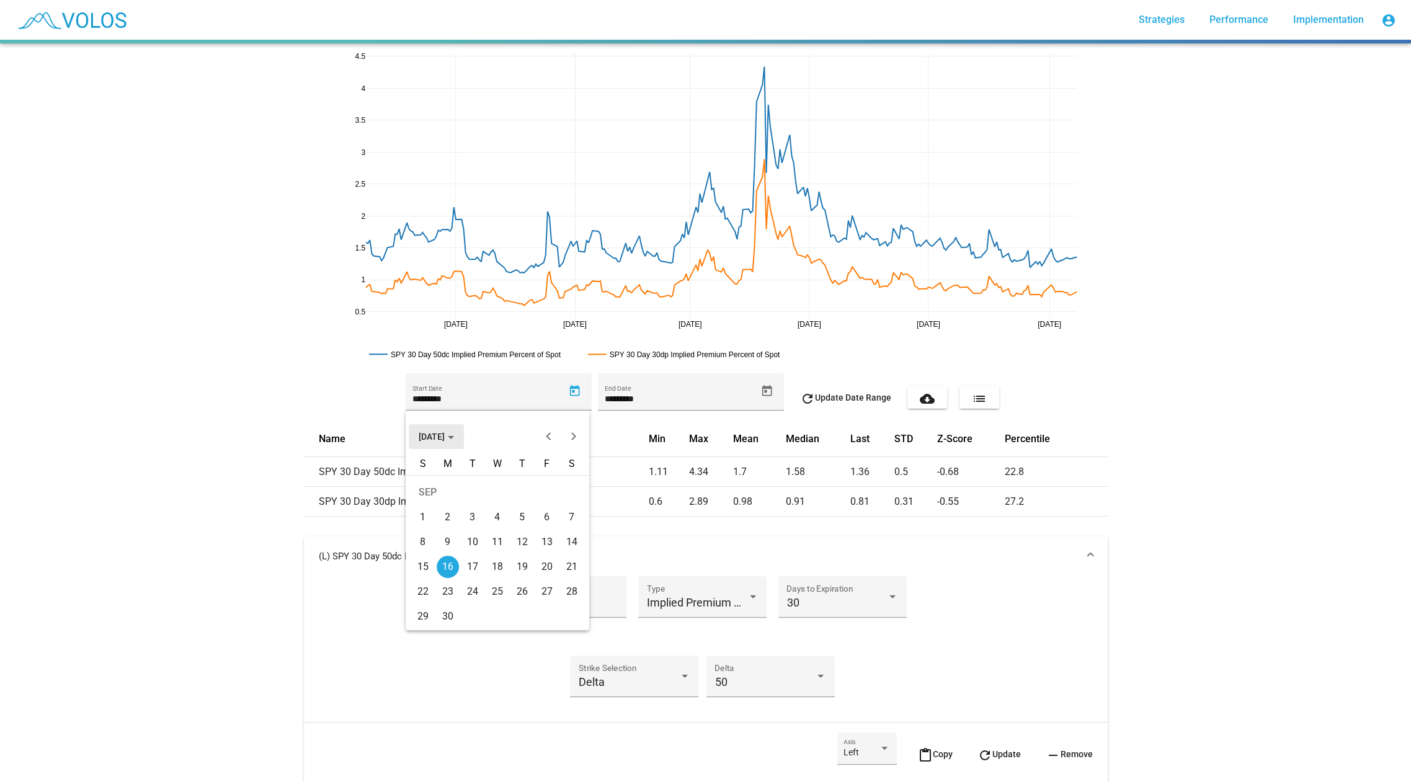
click at [425, 447] on button "SEP 2024" at bounding box center [436, 436] width 55 height 25
click at [252, 471] on div at bounding box center [705, 391] width 1411 height 782
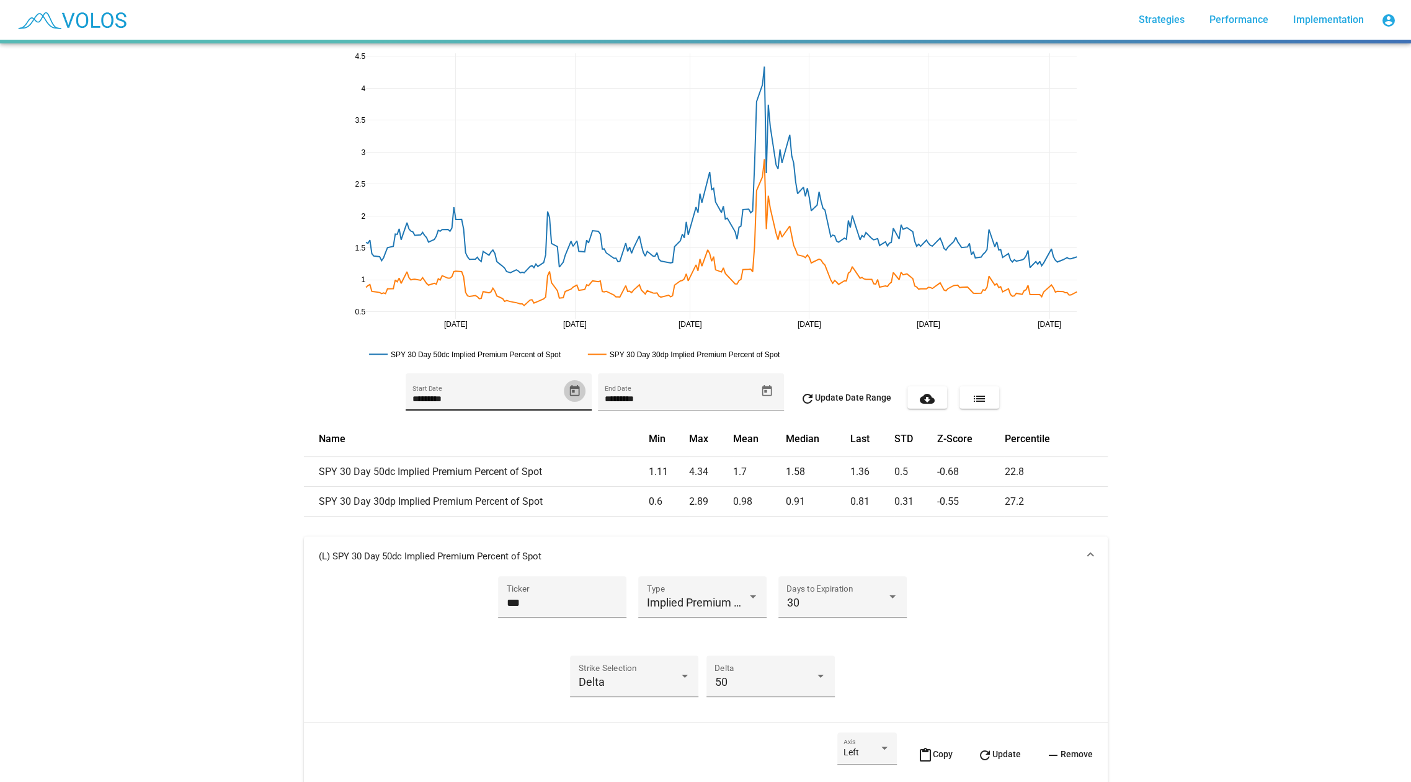
click at [572, 386] on icon "Open calendar" at bounding box center [574, 389] width 10 height 11
click at [363, 448] on div at bounding box center [705, 391] width 1411 height 782
click at [567, 381] on button "Open calendar" at bounding box center [575, 391] width 22 height 22
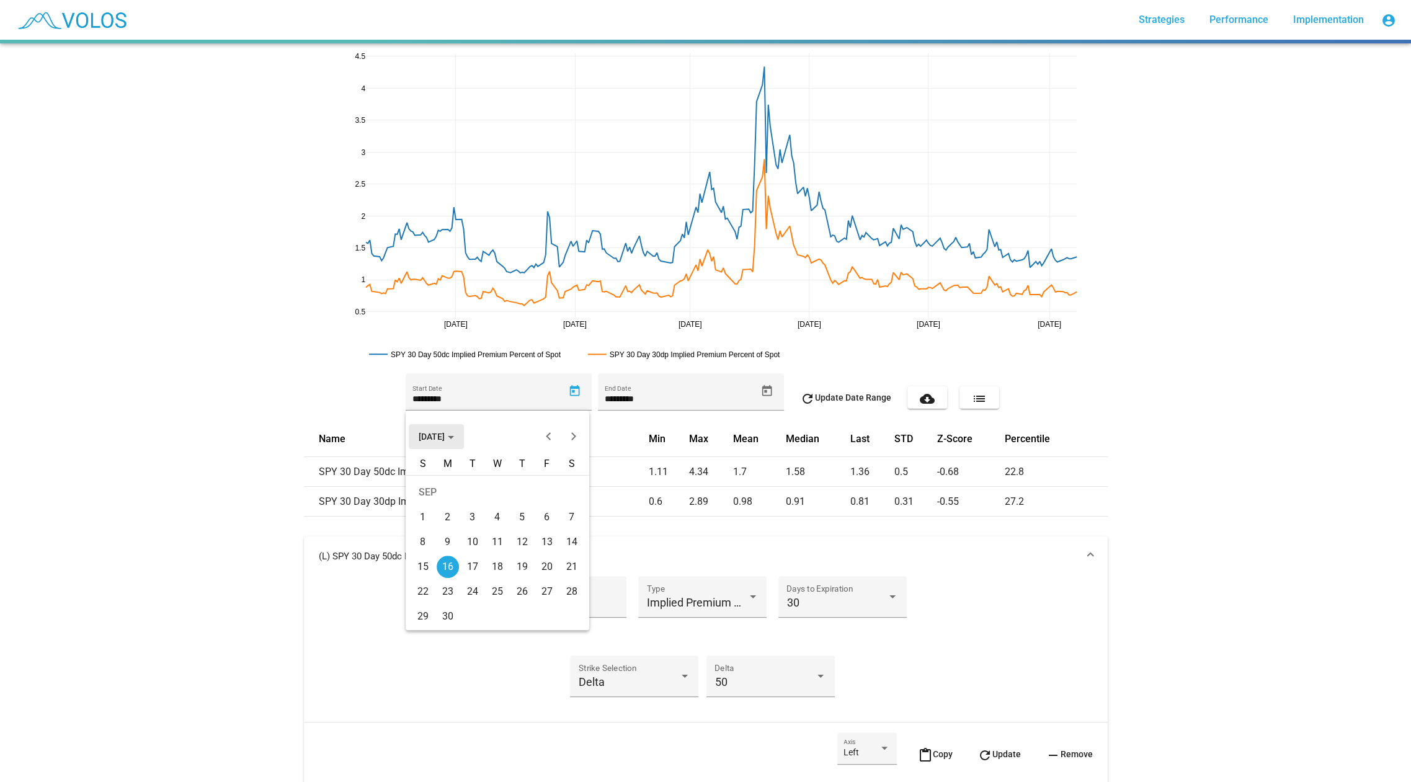
click at [409, 436] on button "SEP 2024" at bounding box center [436, 436] width 55 height 25
click at [425, 481] on div "2016" at bounding box center [431, 475] width 39 height 22
click at [432, 495] on div "JAN" at bounding box center [431, 500] width 39 height 22
click at [539, 484] on div "1" at bounding box center [547, 492] width 22 height 22
type input "********"
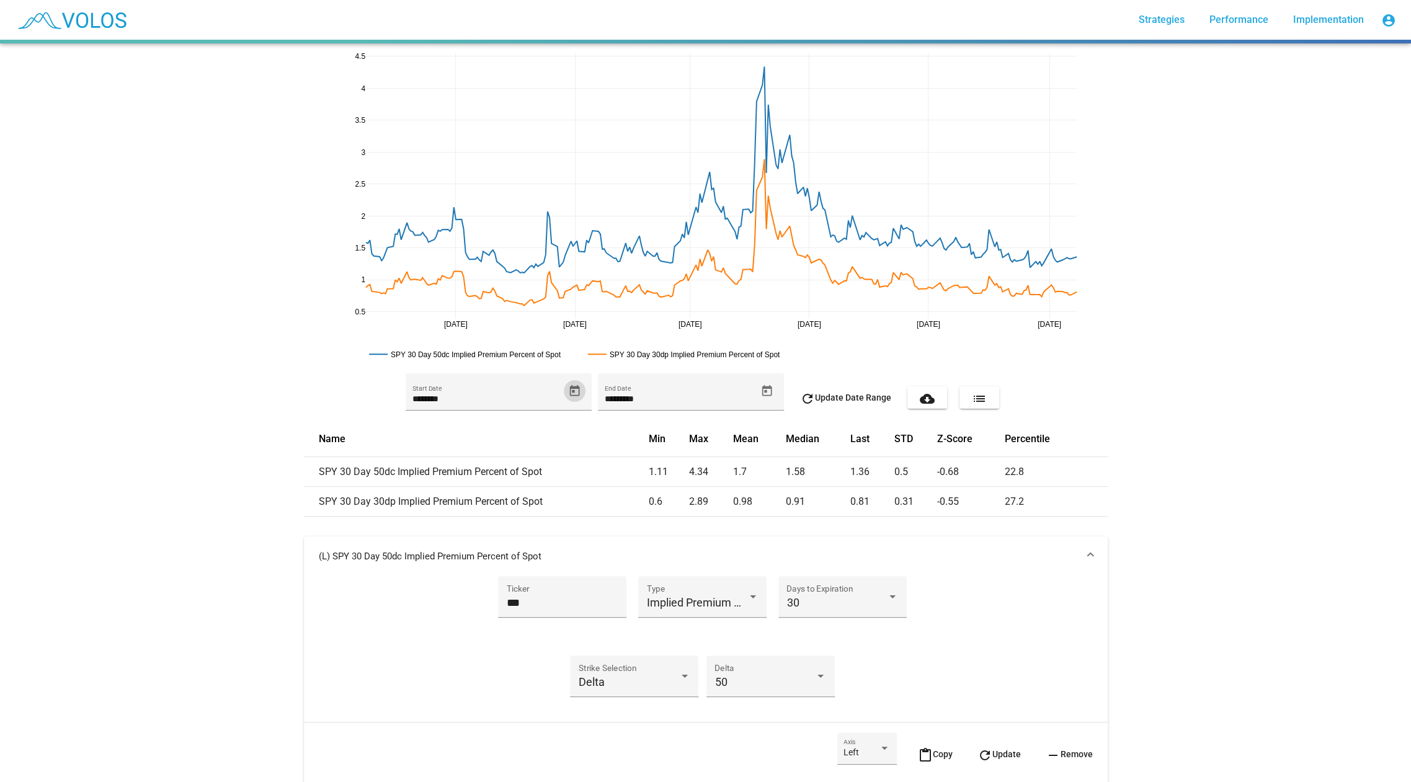
click at [839, 400] on span "refresh Update Date Range" at bounding box center [845, 397] width 91 height 10
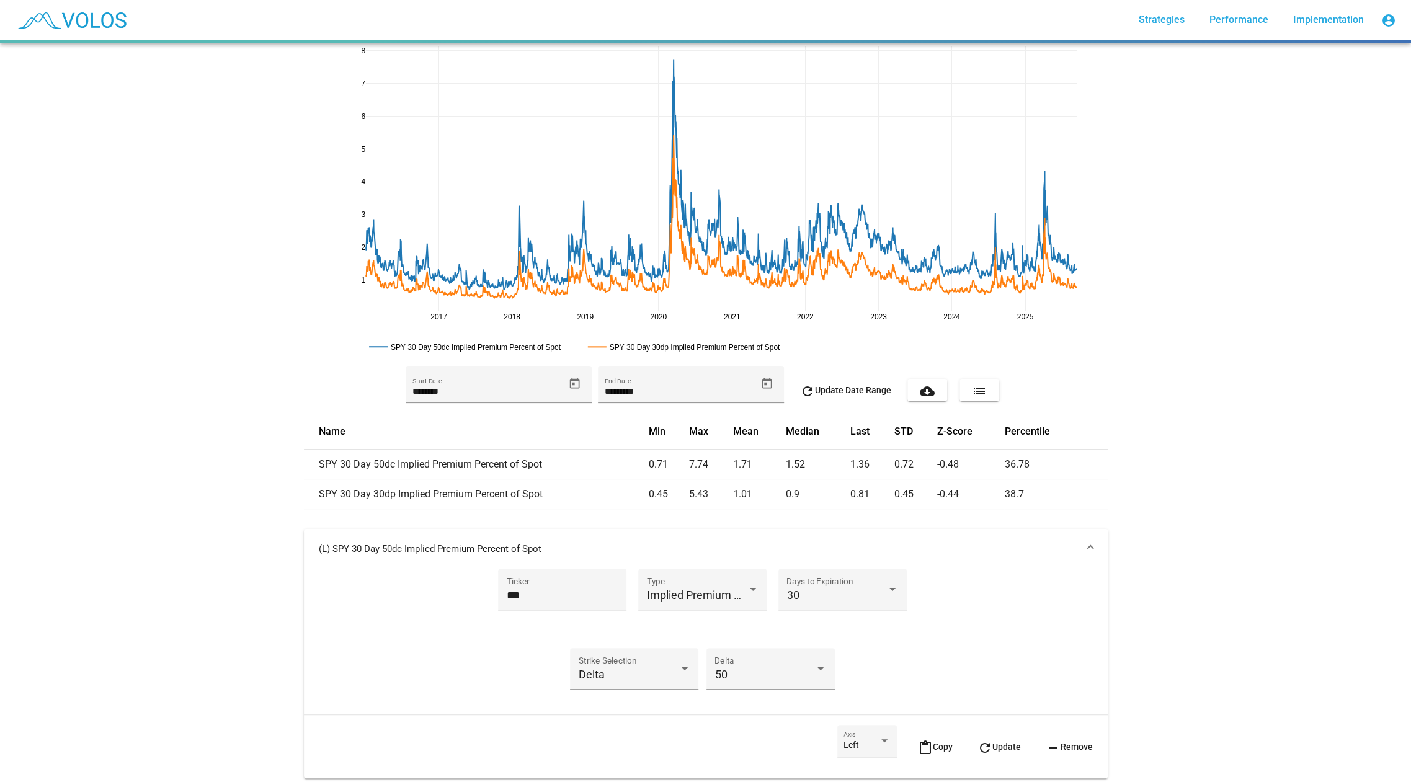
scroll to position [324, 0]
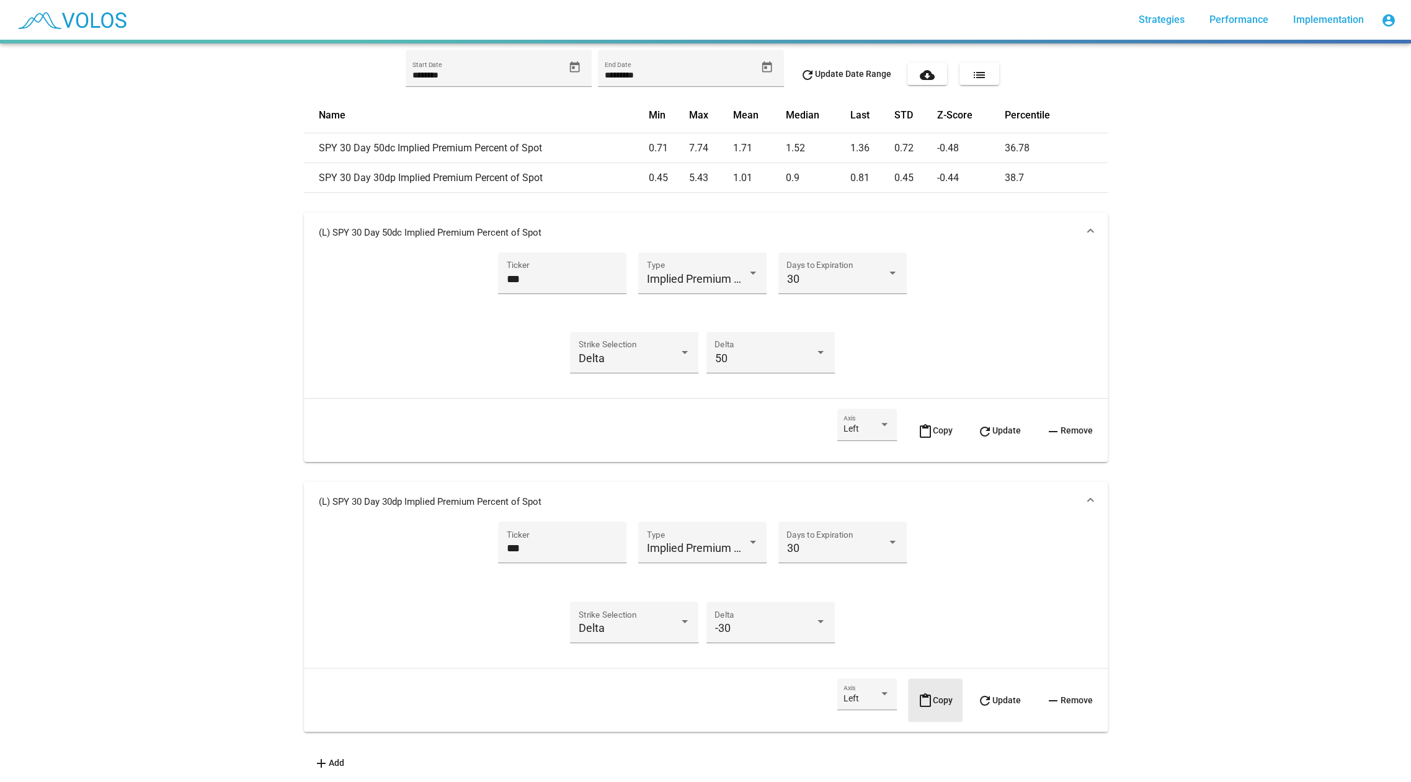
click at [924, 699] on mat-icon "content_paste" at bounding box center [925, 700] width 15 height 15
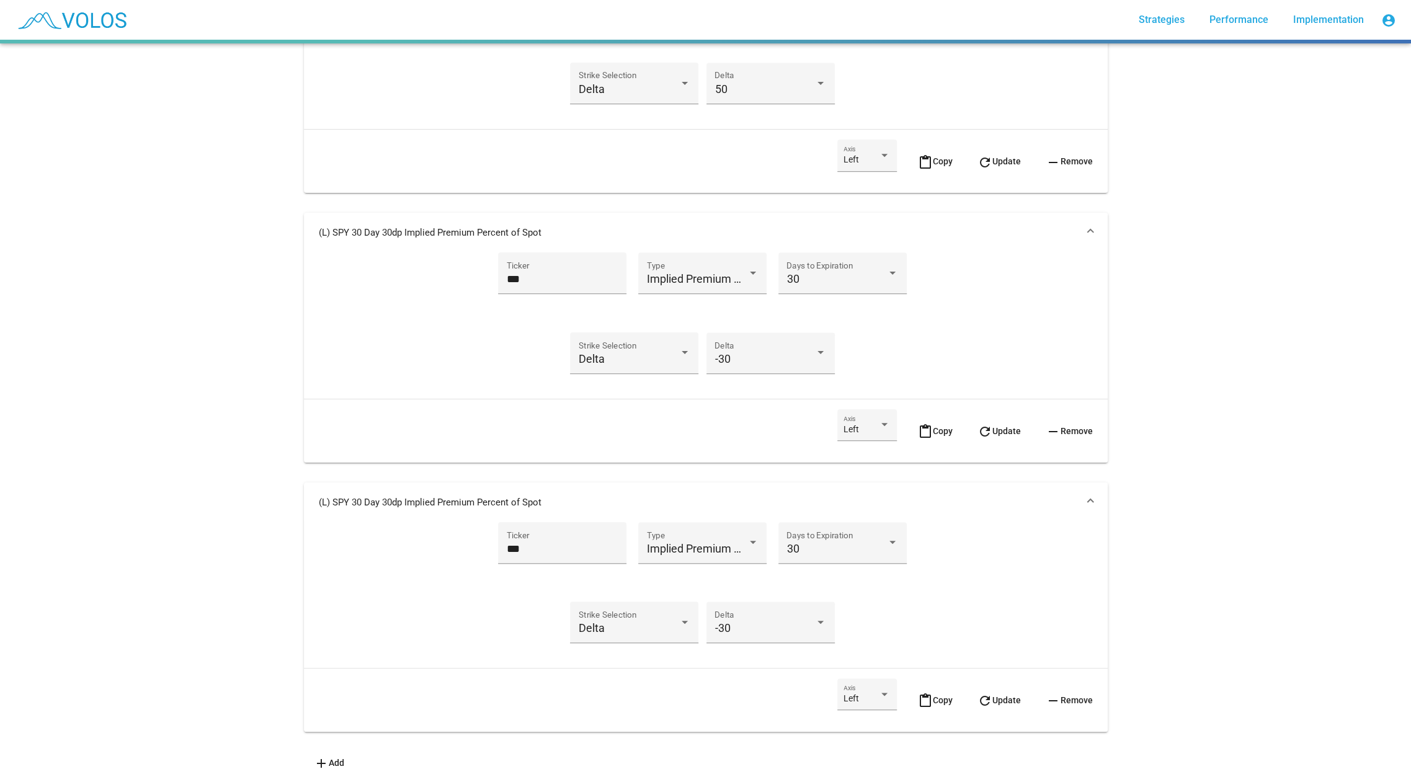
click at [577, 503] on mat-panel-title "(L) SPY 30 Day 30dp Implied Premium Percent of Spot" at bounding box center [698, 502] width 759 height 12
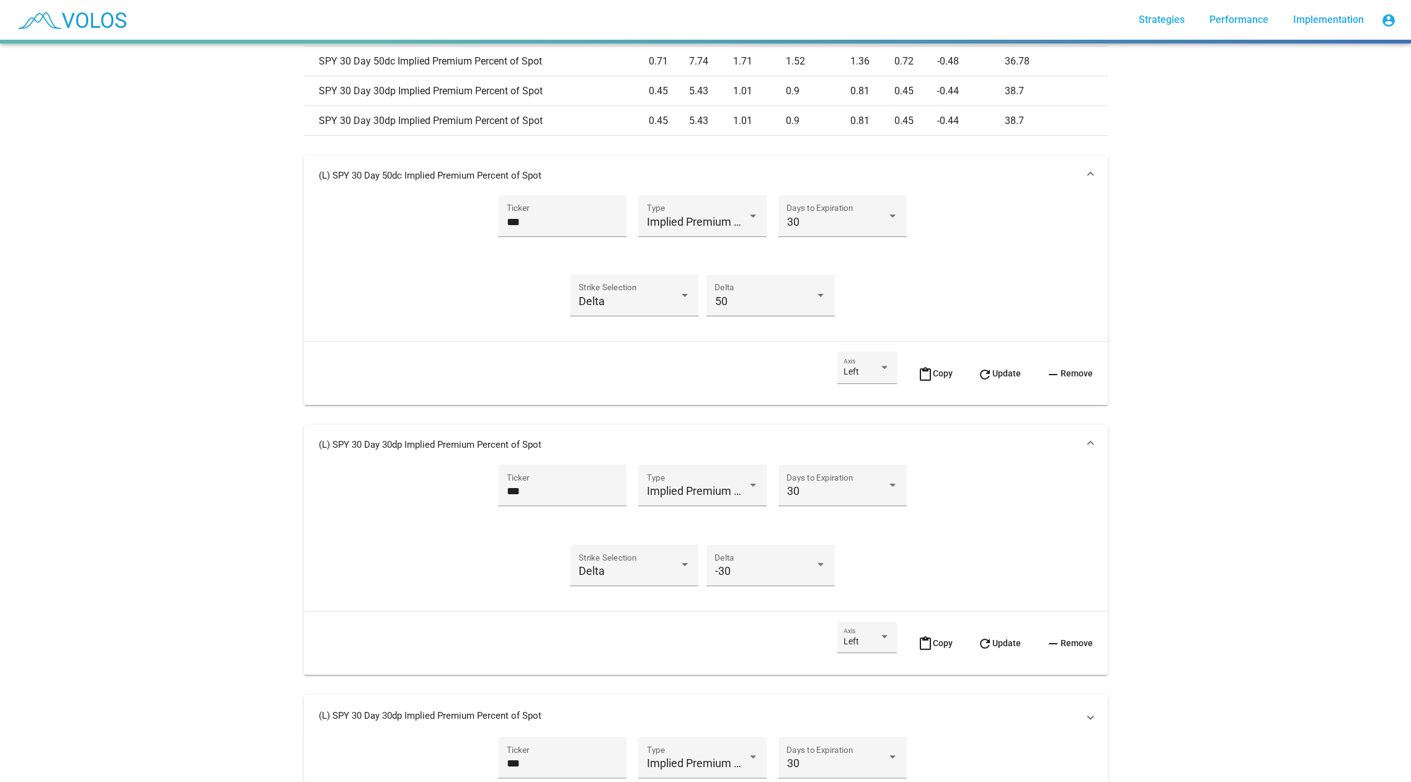
scroll to position [403, 0]
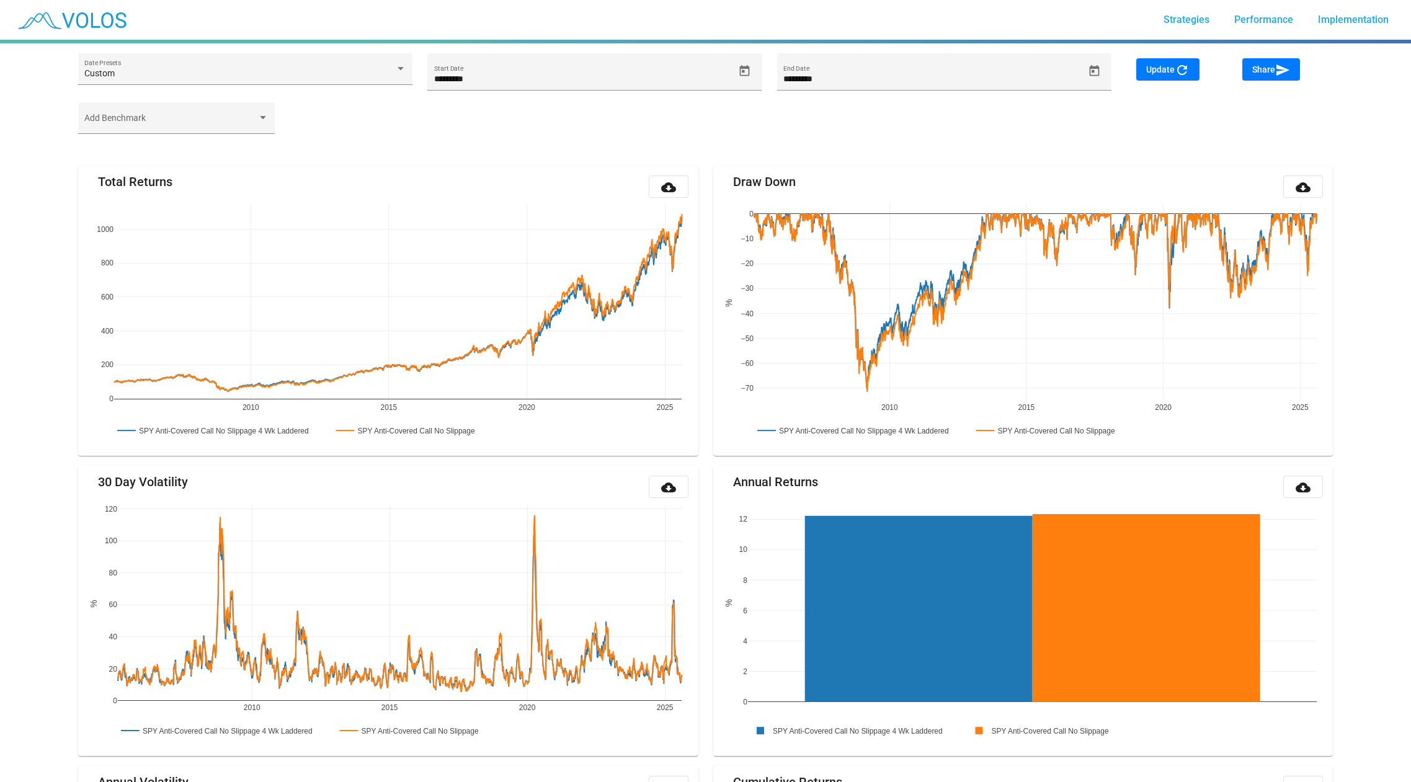
scroll to position [546, 0]
